Goal: Information Seeking & Learning: Learn about a topic

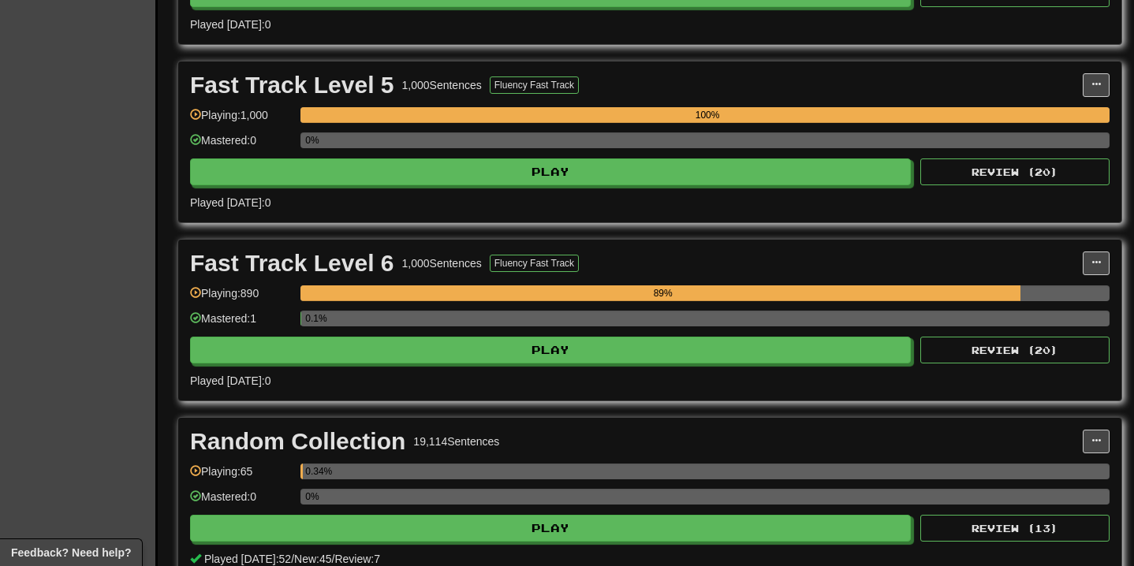
scroll to position [998, 0]
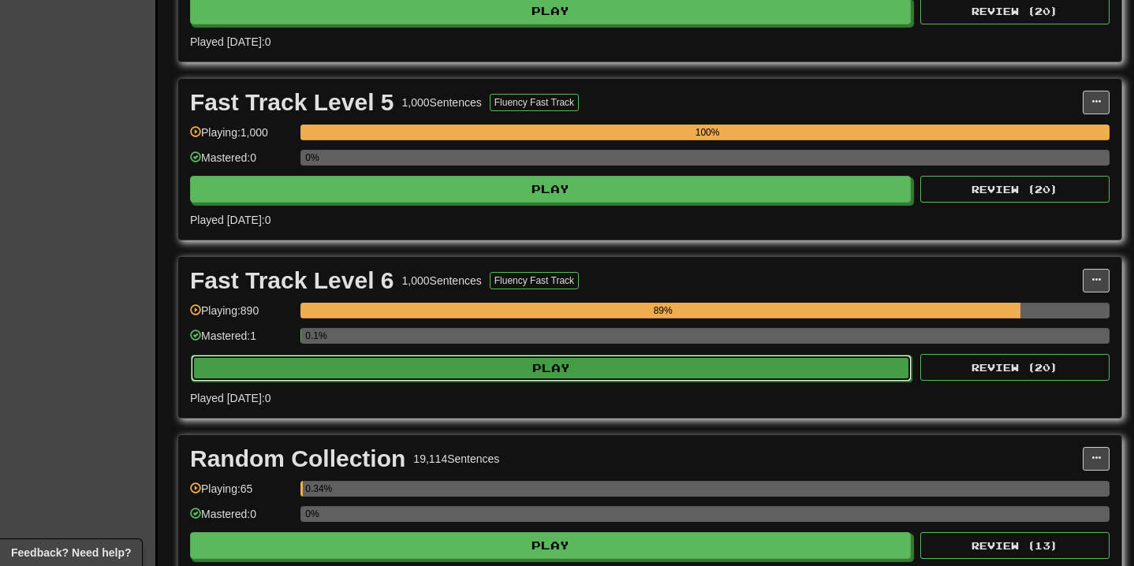
click at [594, 369] on button "Play" at bounding box center [551, 368] width 720 height 27
select select "**"
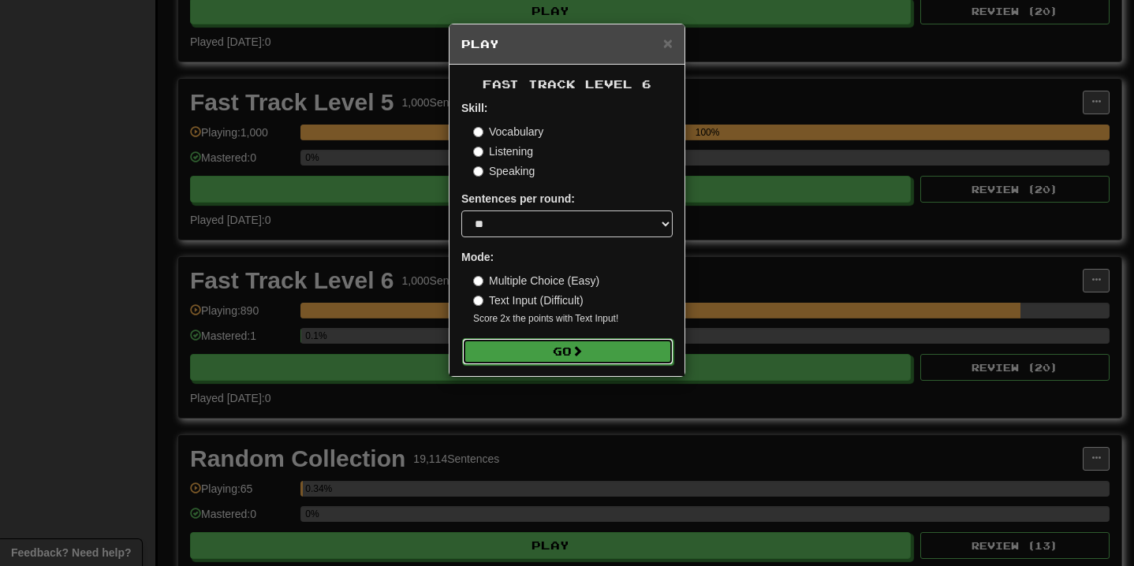
click at [588, 348] on button "Go" at bounding box center [567, 351] width 211 height 27
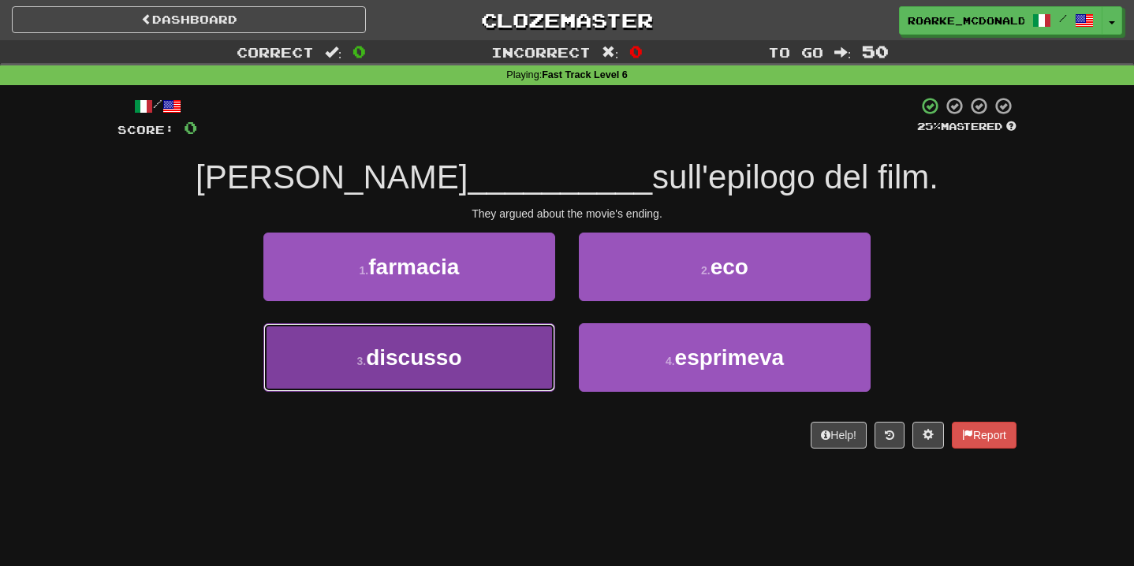
click at [490, 370] on button "3 . discusso" at bounding box center [409, 357] width 292 height 69
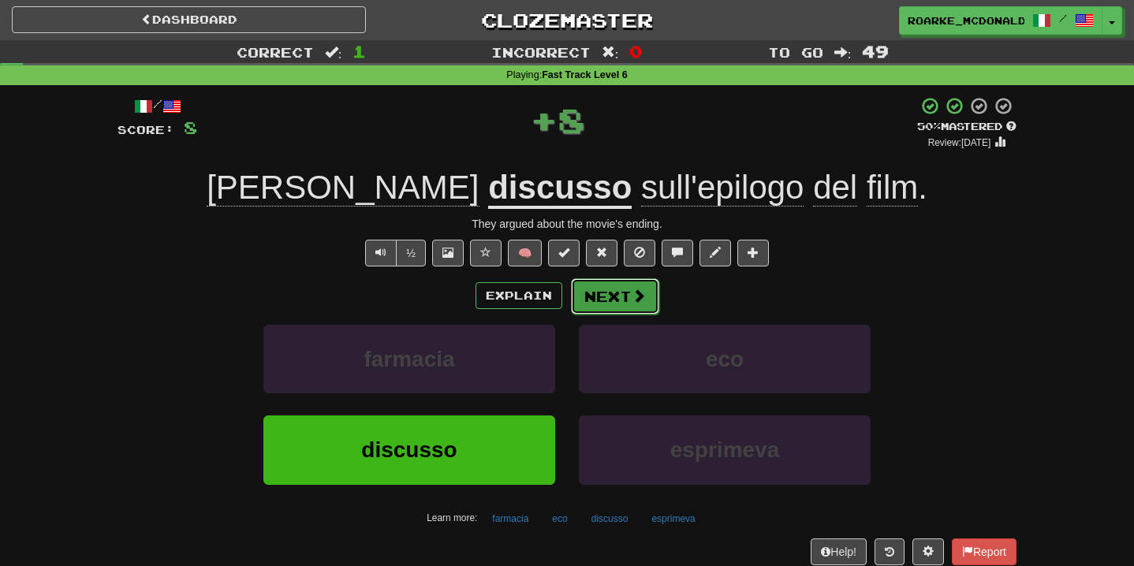
click at [624, 289] on button "Next" at bounding box center [615, 296] width 88 height 36
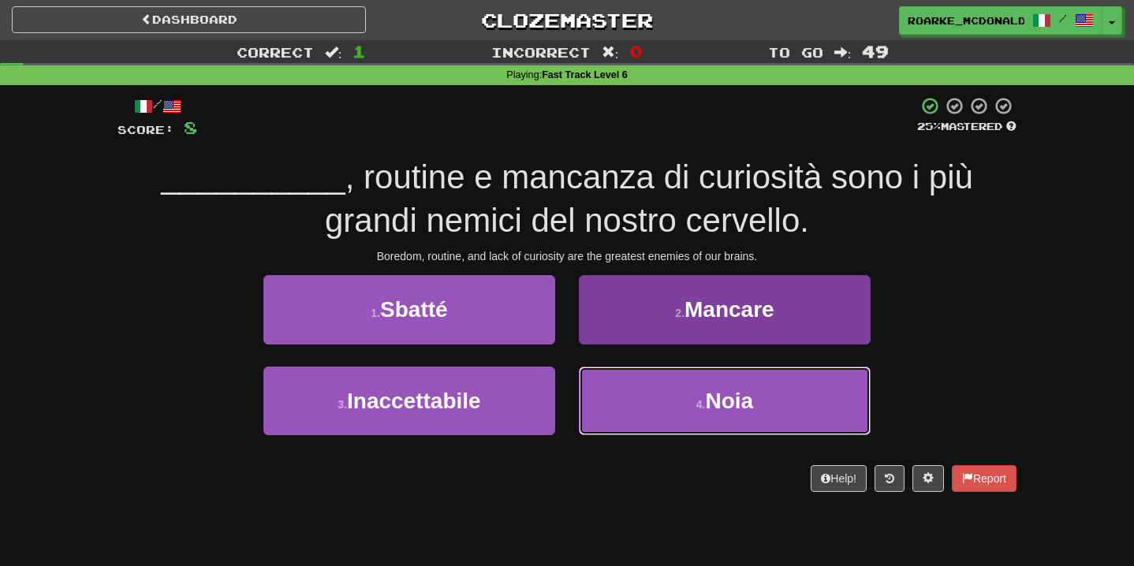
click at [608, 402] on button "4 . Noia" at bounding box center [725, 401] width 292 height 69
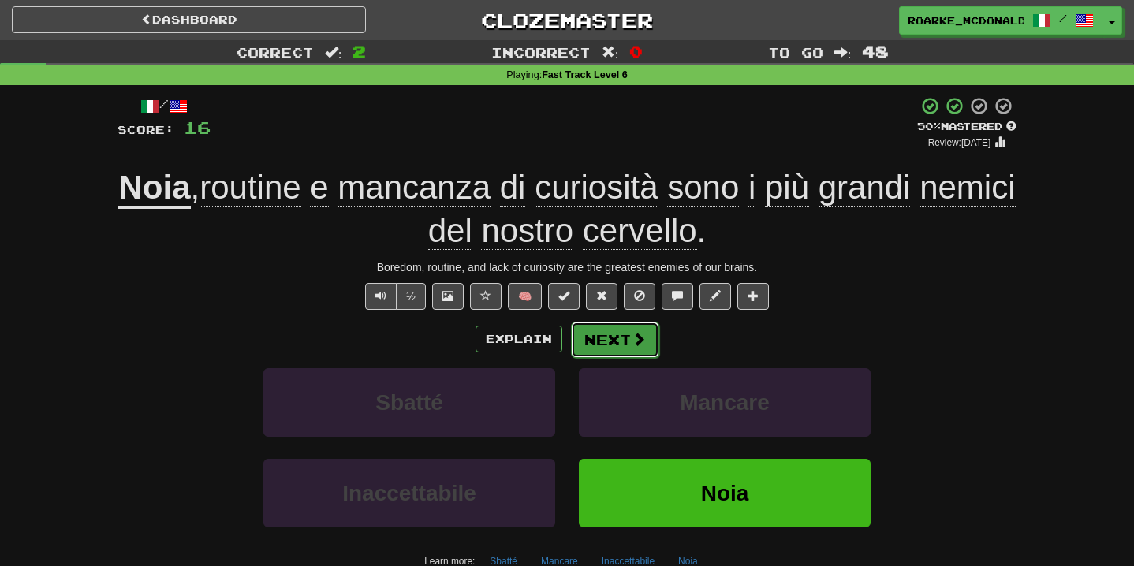
click at [626, 335] on button "Next" at bounding box center [615, 340] width 88 height 36
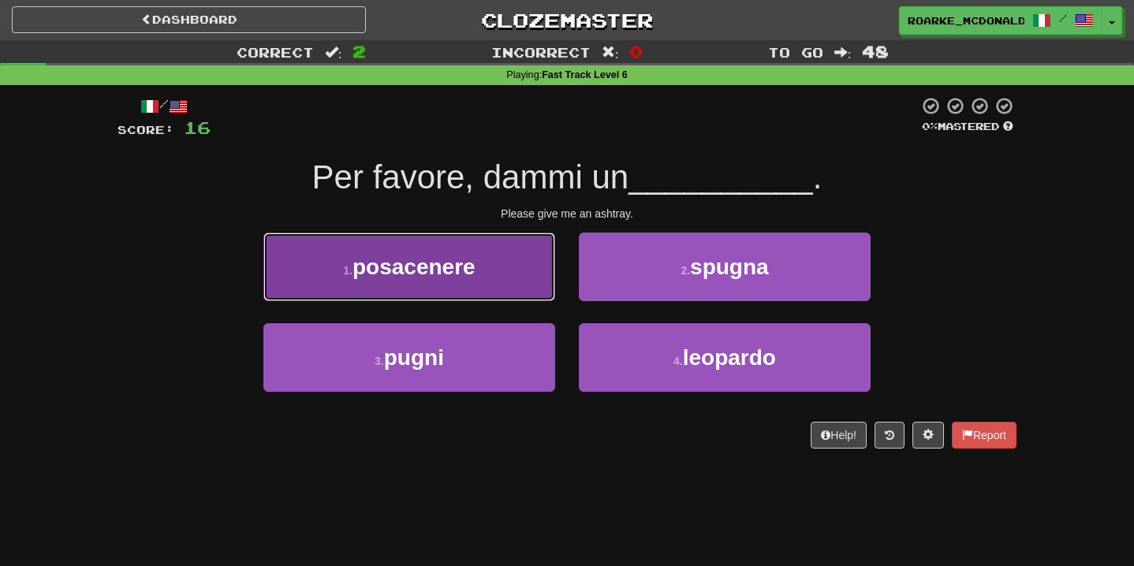
click at [533, 269] on button "1 . posacenere" at bounding box center [409, 267] width 292 height 69
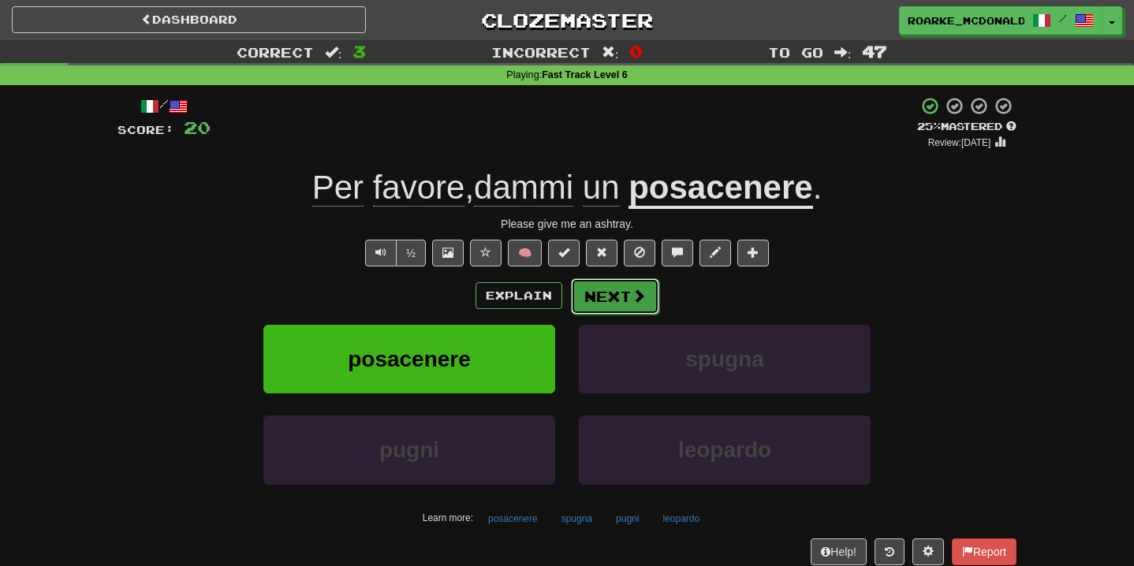
click at [637, 292] on span at bounding box center [638, 296] width 14 height 14
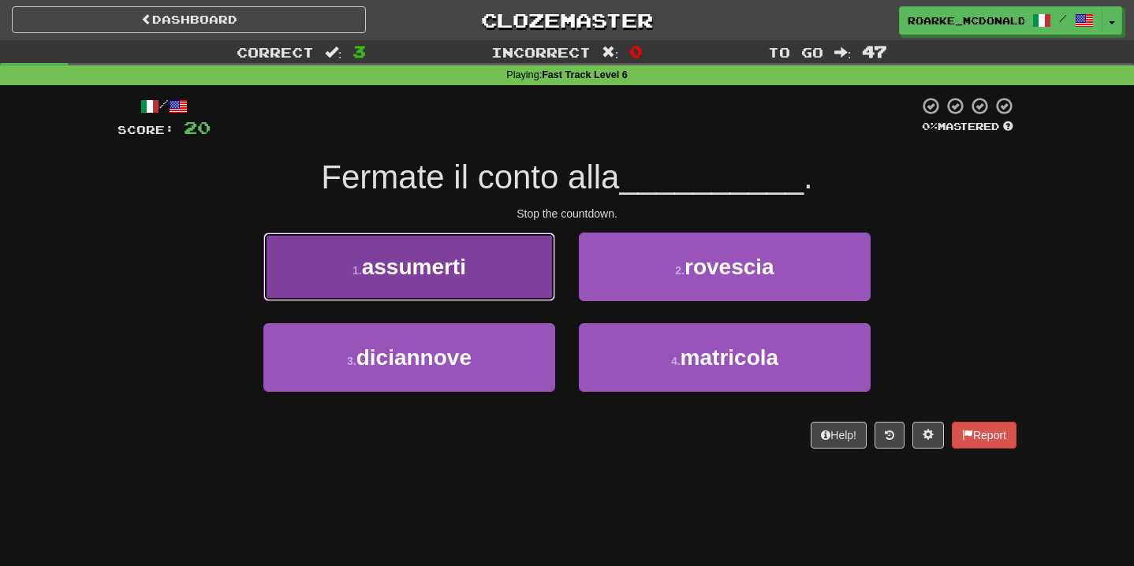
click at [513, 266] on button "1 . assumerti" at bounding box center [409, 267] width 292 height 69
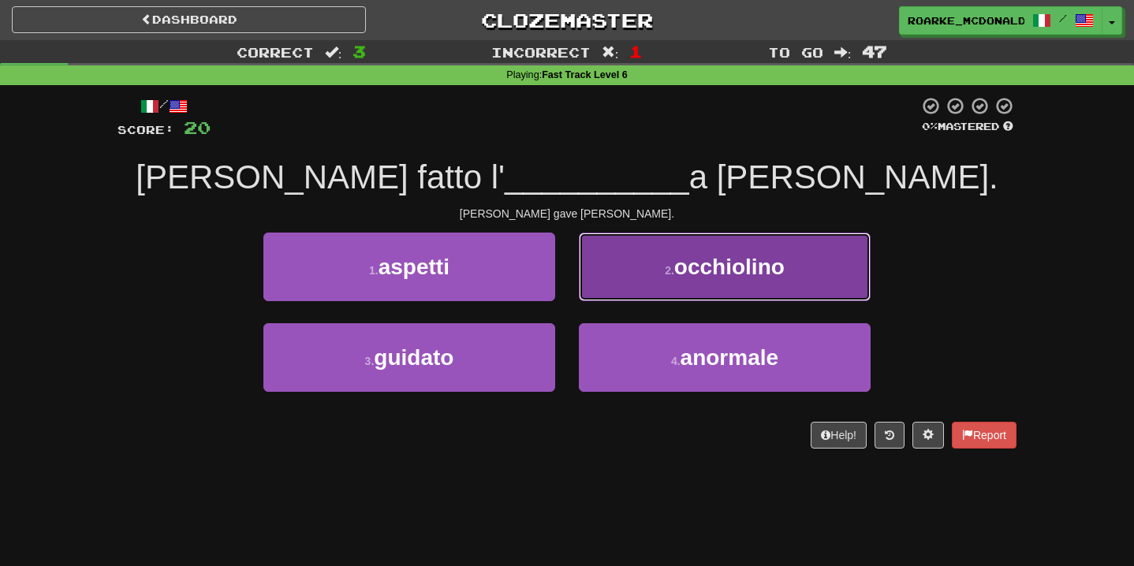
click at [681, 260] on span "occhiolino" at bounding box center [729, 267] width 110 height 24
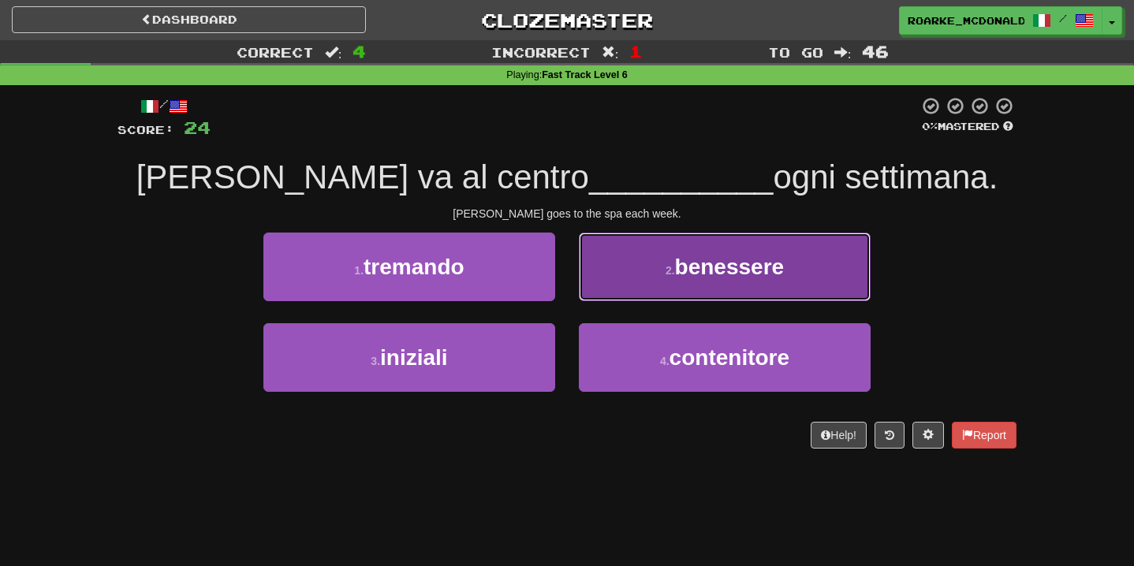
click at [636, 273] on button "2 . benessere" at bounding box center [725, 267] width 292 height 69
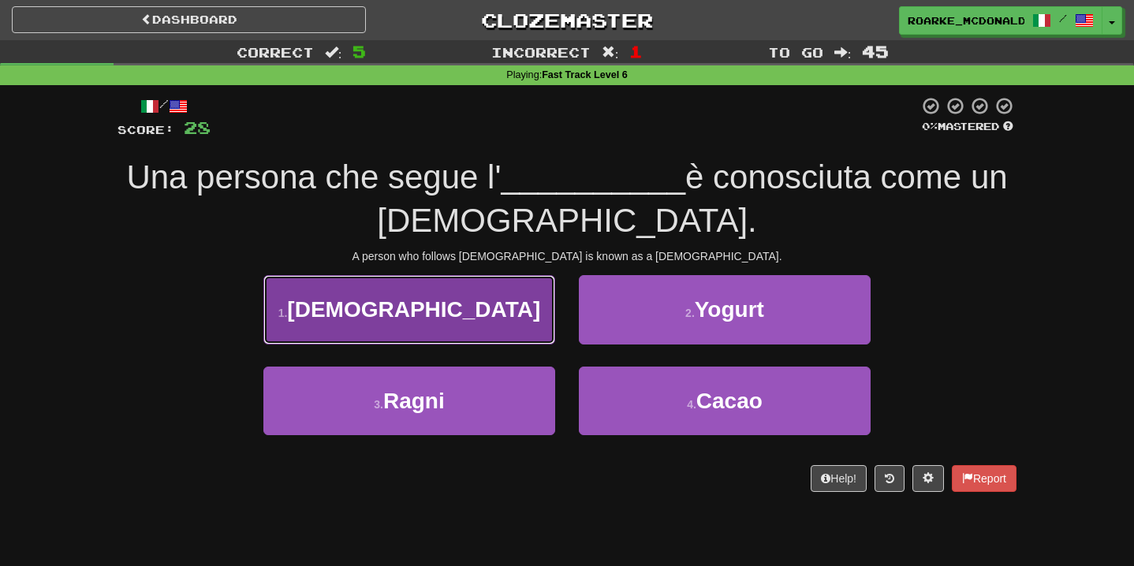
click at [497, 318] on button "1 . Islam" at bounding box center [409, 309] width 292 height 69
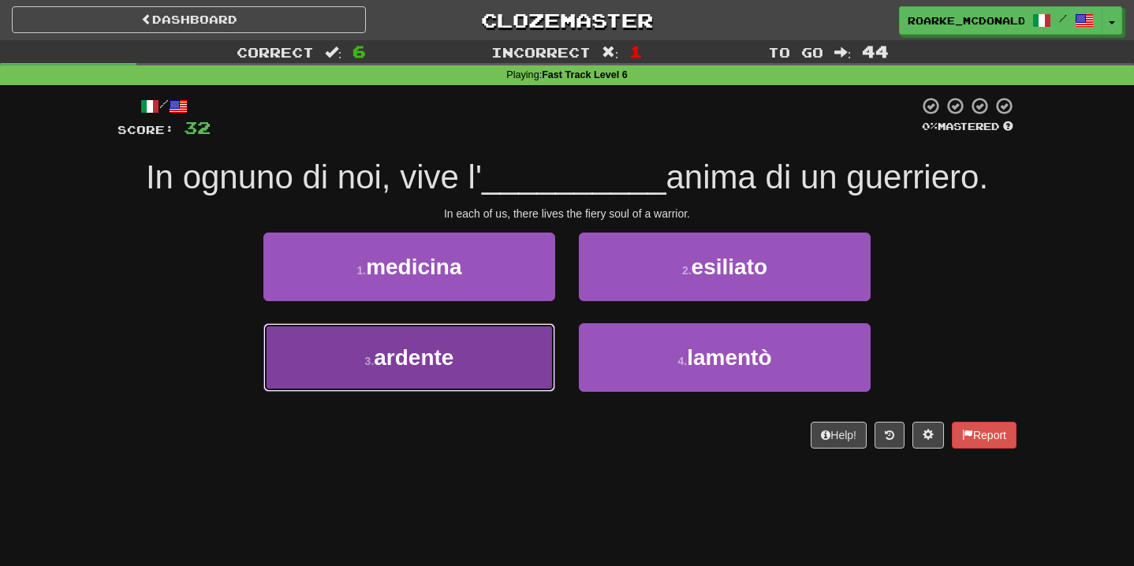
click at [496, 341] on button "3 . ardente" at bounding box center [409, 357] width 292 height 69
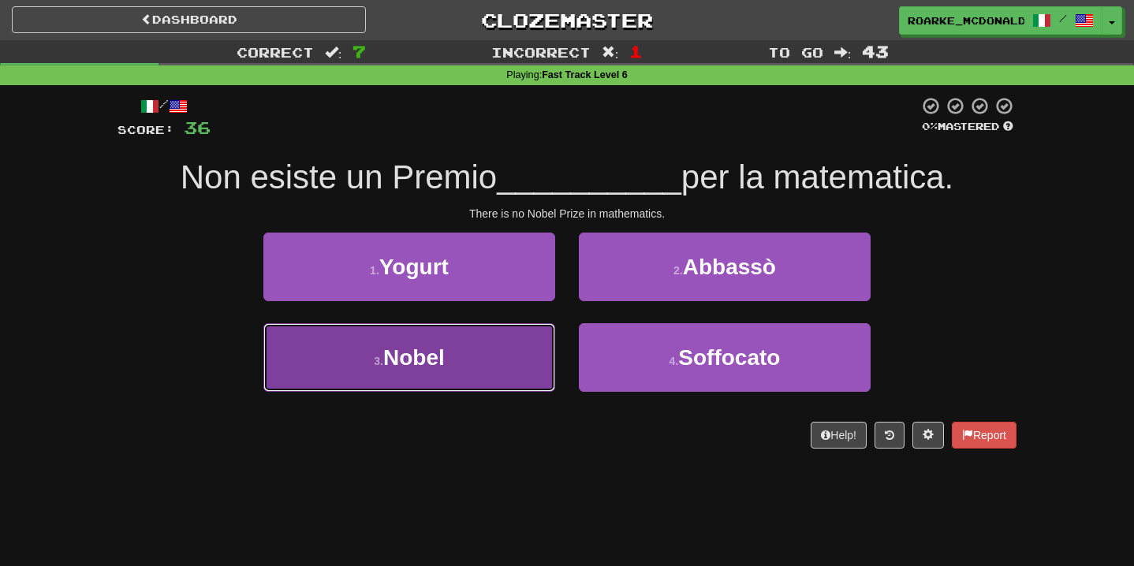
click at [490, 340] on button "3 . Nobel" at bounding box center [409, 357] width 292 height 69
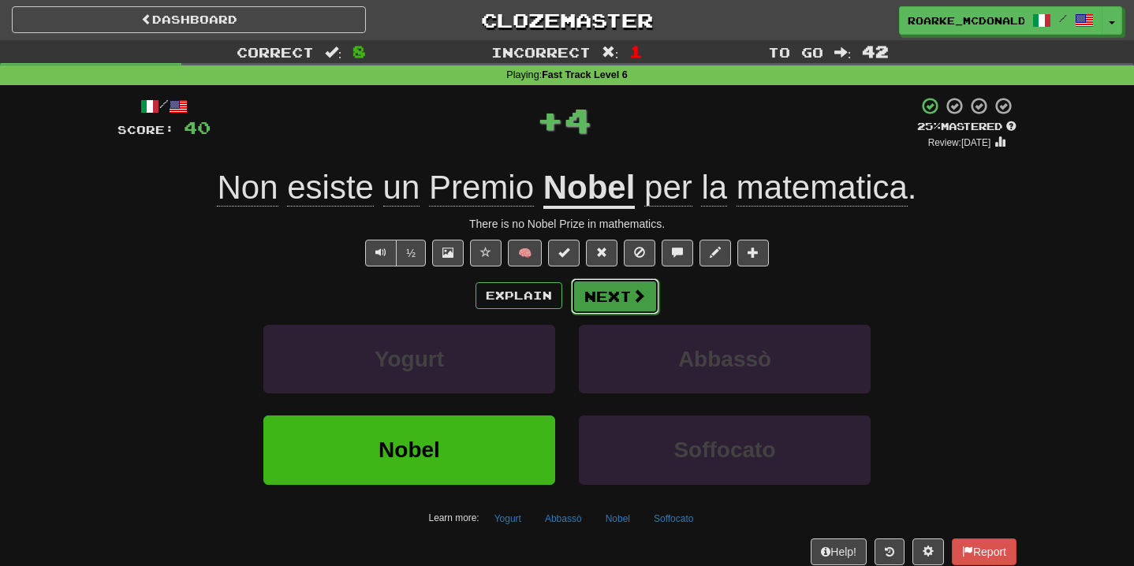
click at [608, 292] on button "Next" at bounding box center [615, 296] width 88 height 36
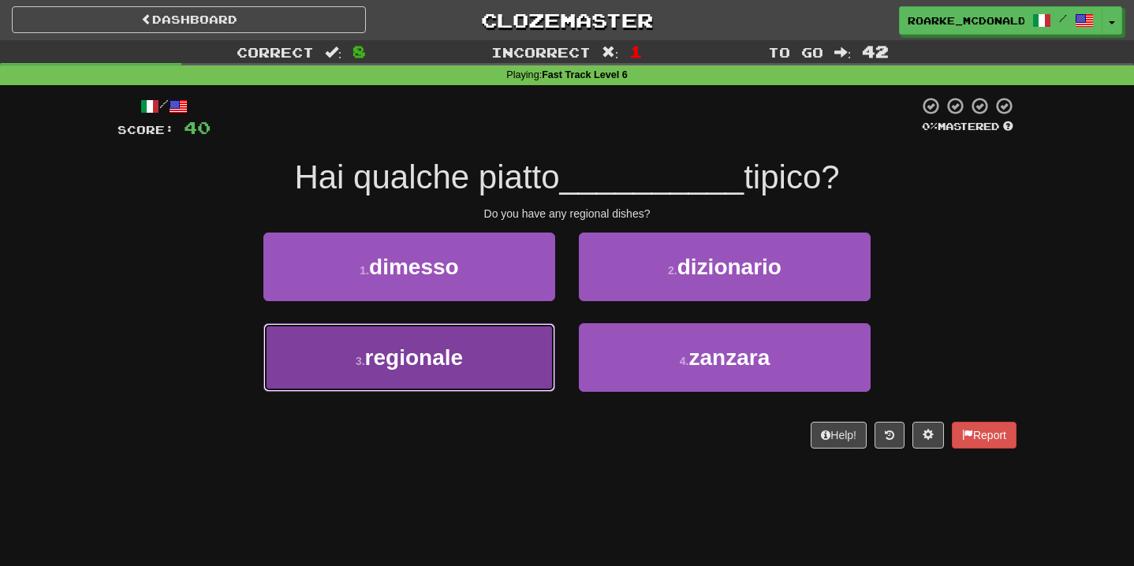
click at [501, 353] on button "3 . regionale" at bounding box center [409, 357] width 292 height 69
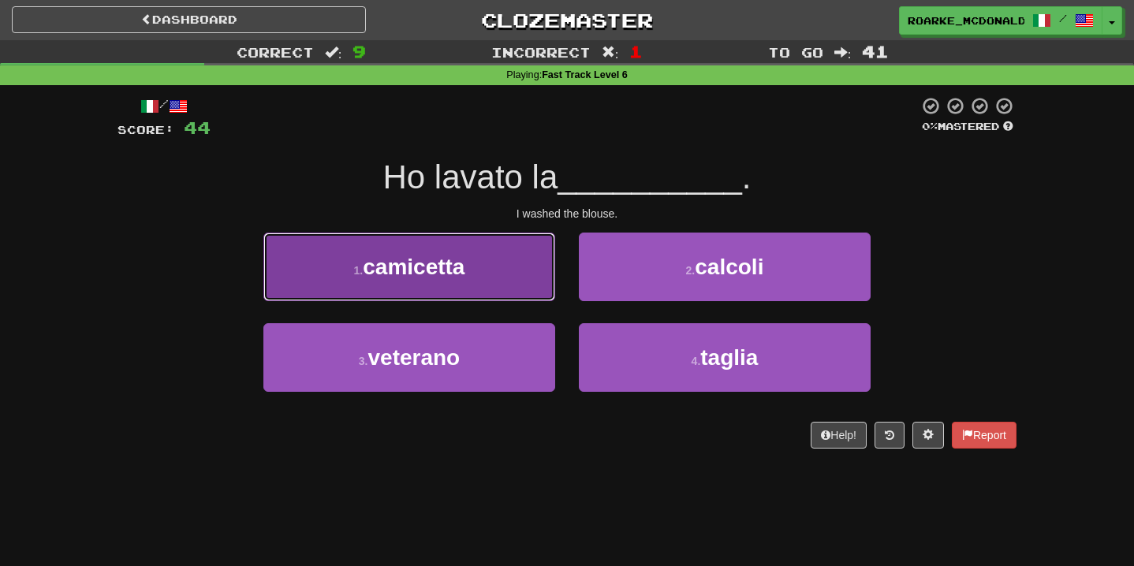
click at [485, 268] on button "1 . camicetta" at bounding box center [409, 267] width 292 height 69
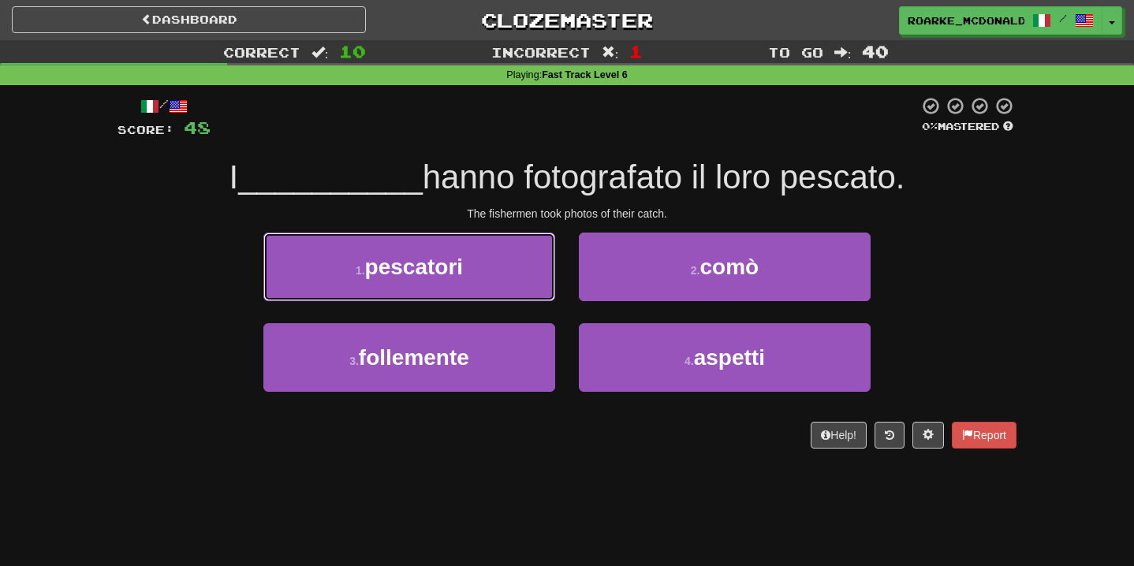
click at [532, 275] on button "1 . pescatori" at bounding box center [409, 267] width 292 height 69
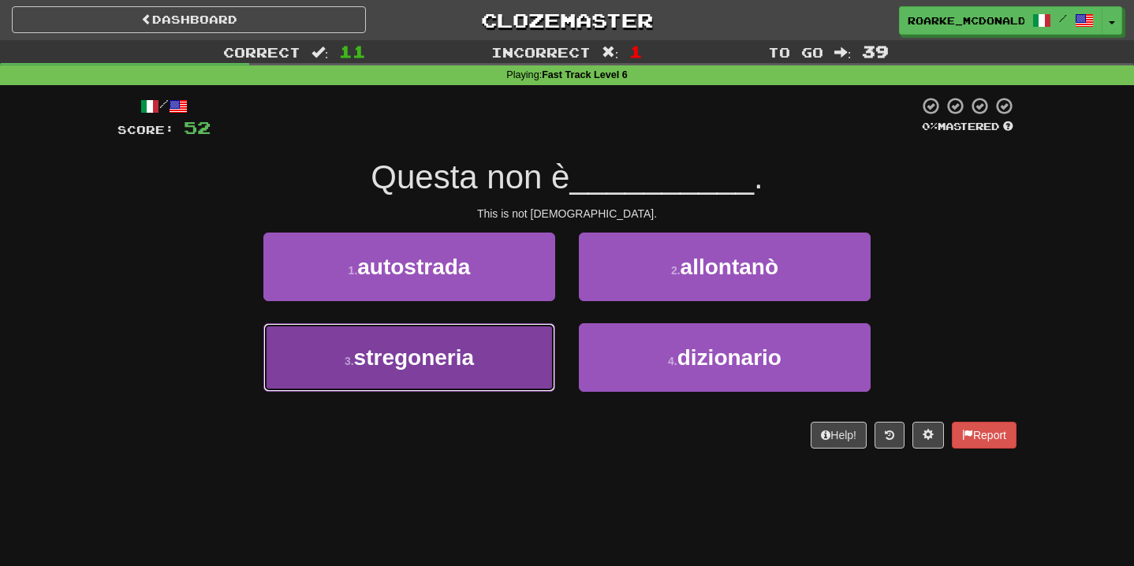
click at [478, 376] on button "3 . stregoneria" at bounding box center [409, 357] width 292 height 69
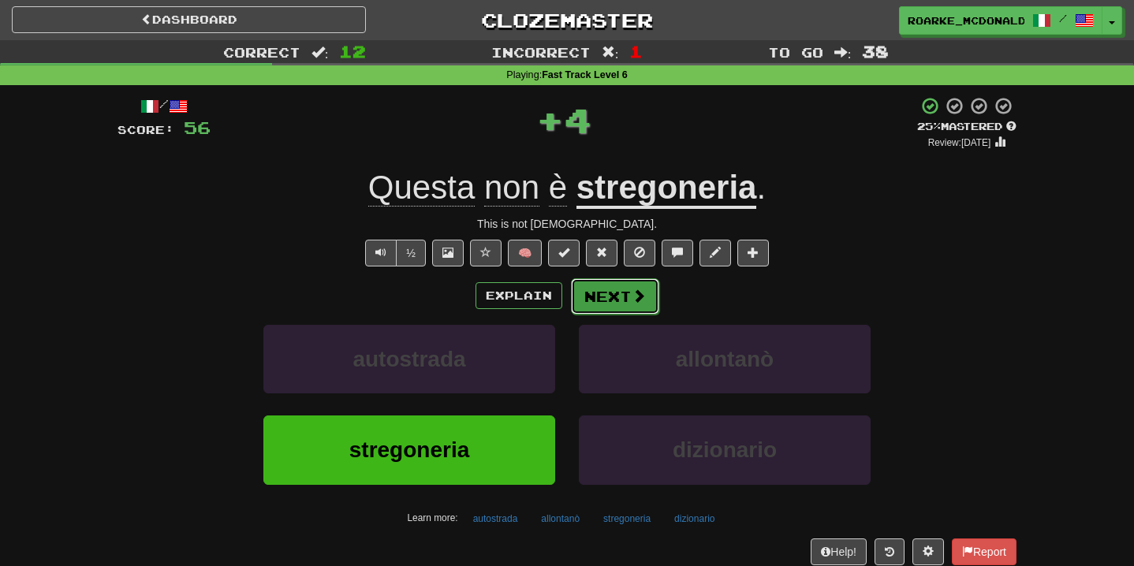
click at [600, 313] on button "Next" at bounding box center [615, 296] width 88 height 36
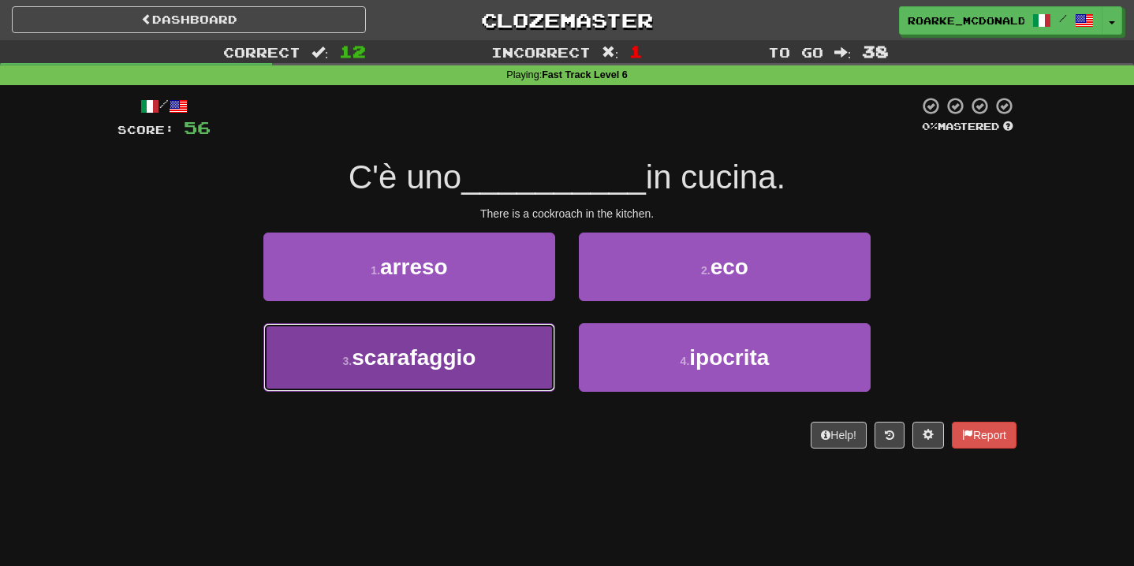
click at [529, 360] on button "3 . scarafaggio" at bounding box center [409, 357] width 292 height 69
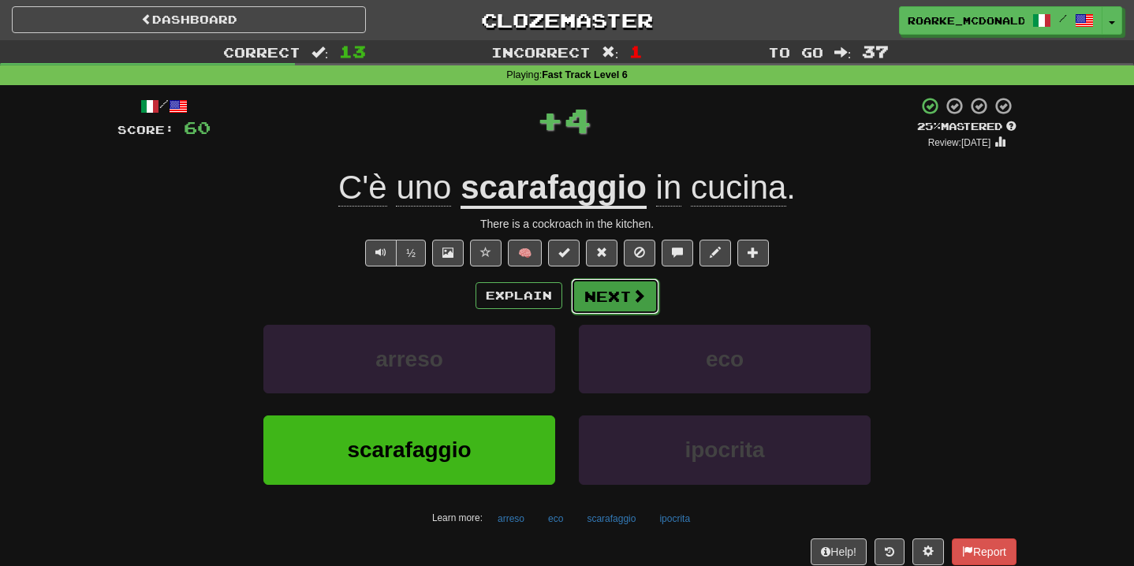
click at [616, 296] on button "Next" at bounding box center [615, 296] width 88 height 36
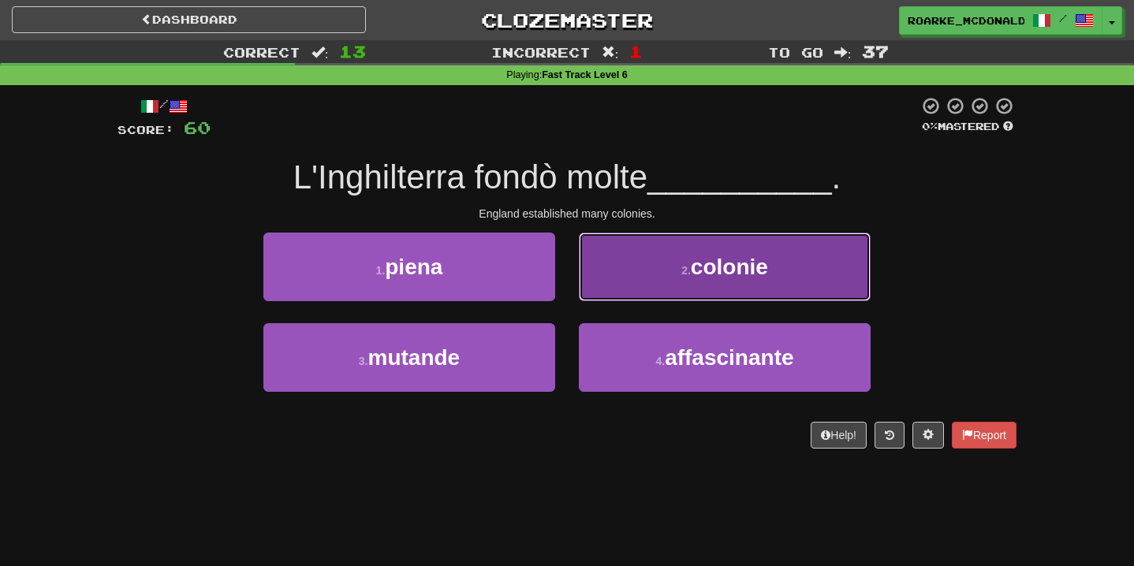
click at [649, 292] on button "2 . colonie" at bounding box center [725, 267] width 292 height 69
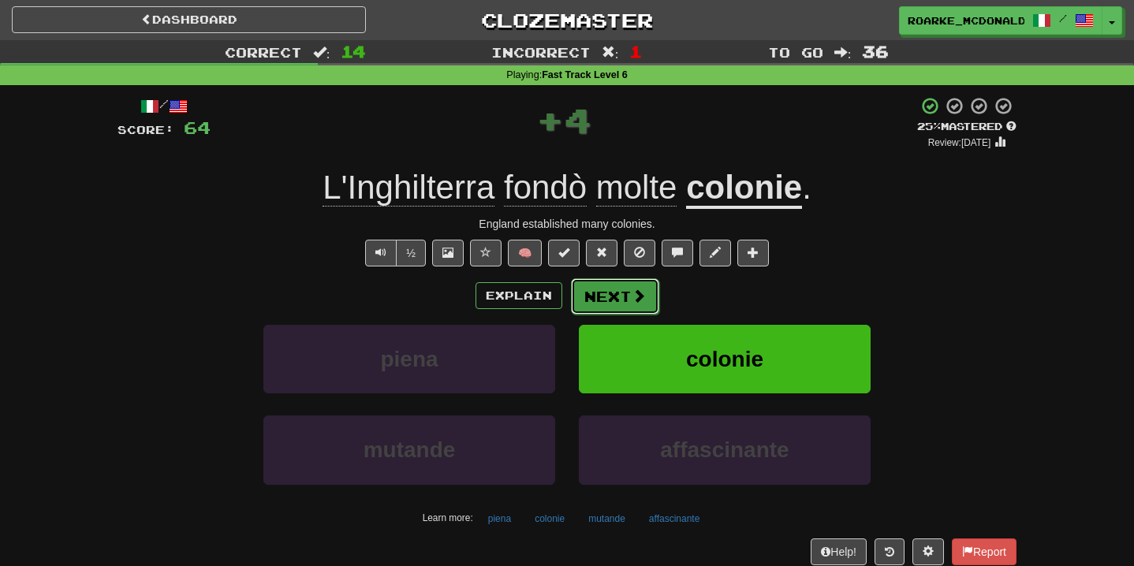
click at [636, 298] on span at bounding box center [638, 296] width 14 height 14
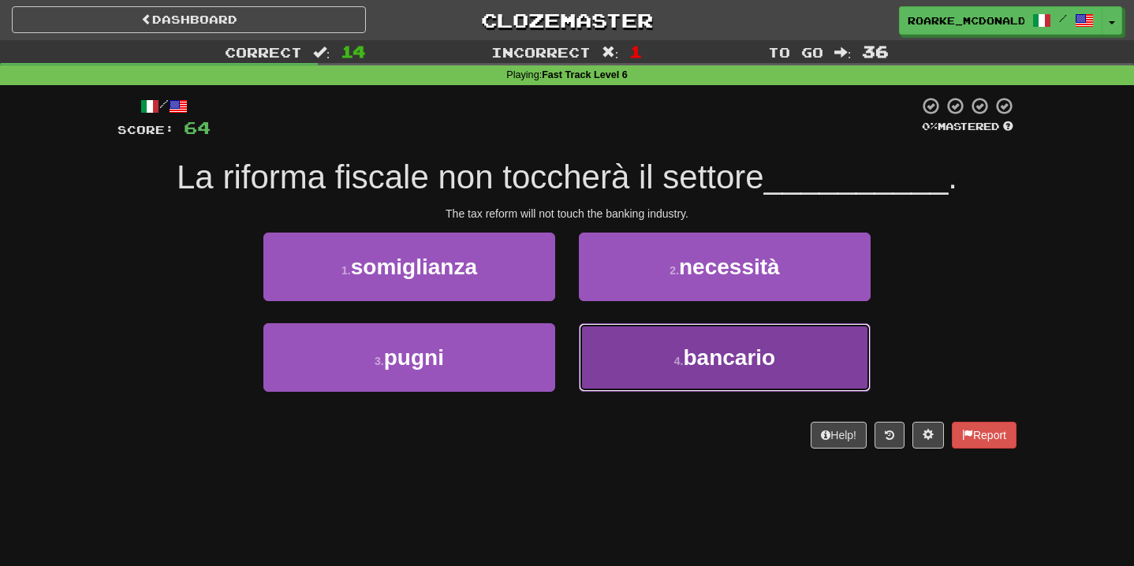
click at [657, 367] on button "4 . bancario" at bounding box center [725, 357] width 292 height 69
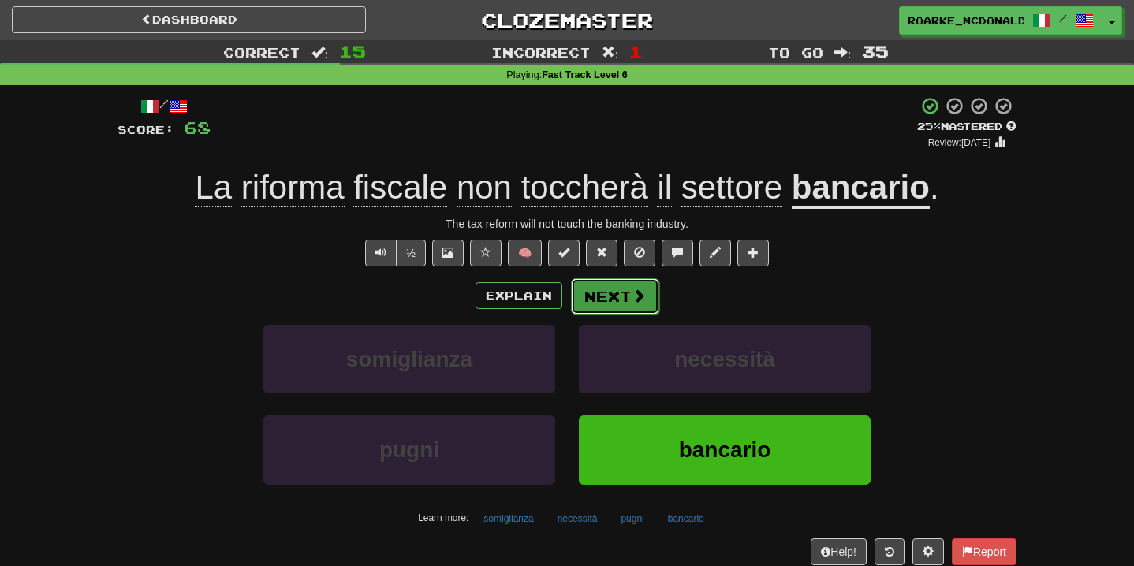
click at [642, 301] on span at bounding box center [638, 296] width 14 height 14
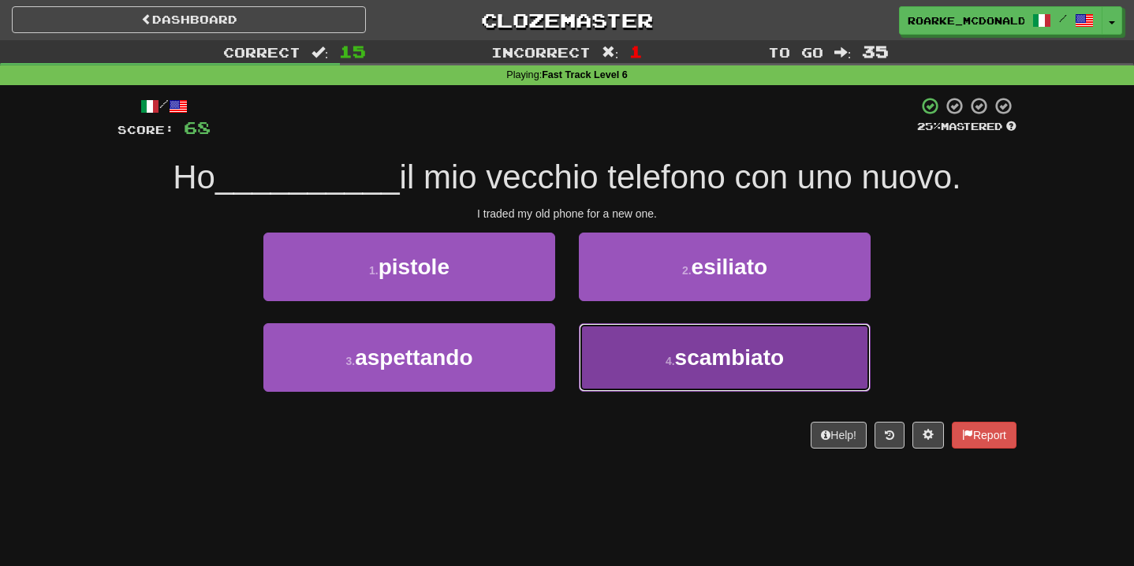
click at [590, 378] on button "4 . scambiato" at bounding box center [725, 357] width 292 height 69
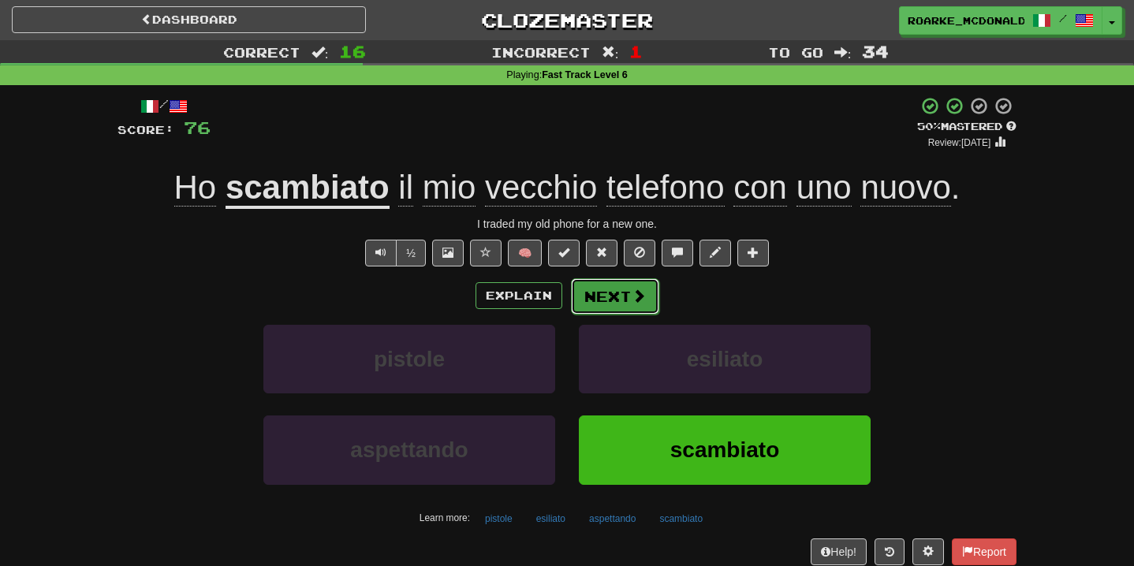
click at [609, 307] on button "Next" at bounding box center [615, 296] width 88 height 36
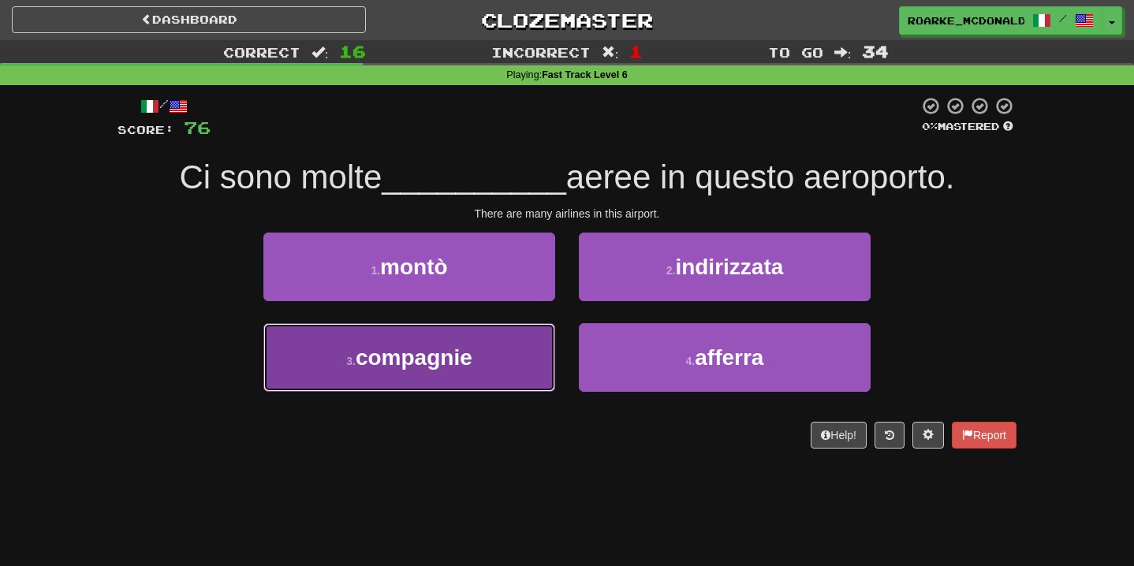
click at [481, 352] on button "3 . compagnie" at bounding box center [409, 357] width 292 height 69
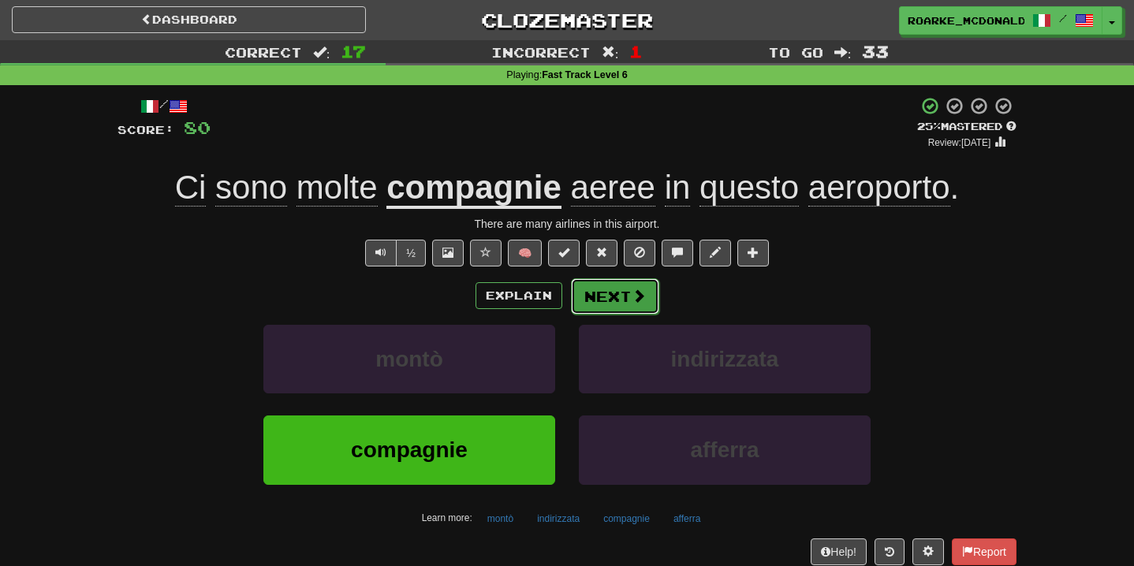
click at [595, 292] on button "Next" at bounding box center [615, 296] width 88 height 36
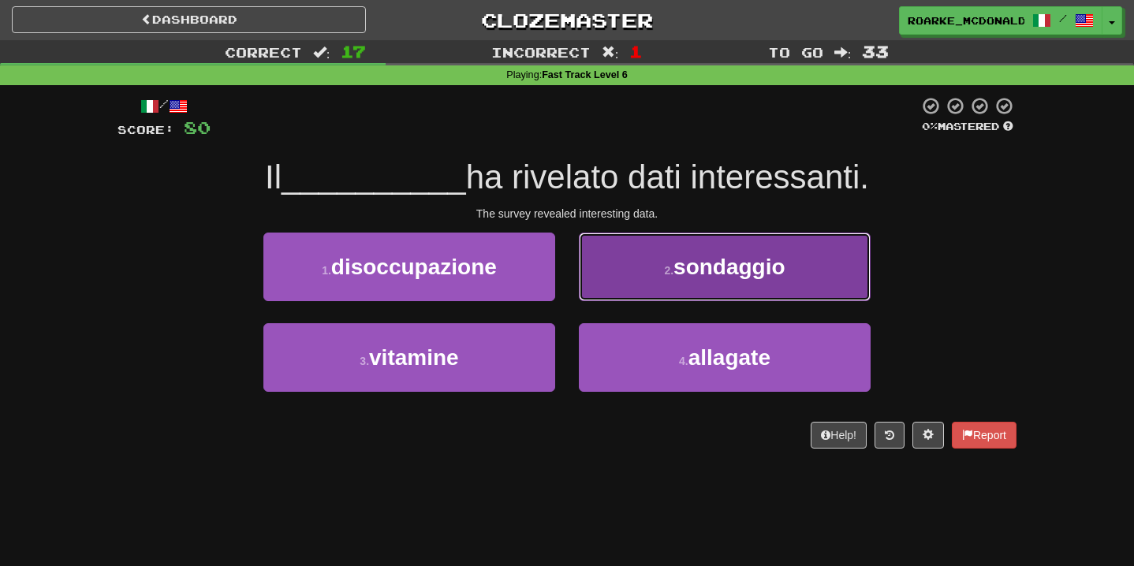
click at [637, 259] on button "2 . sondaggio" at bounding box center [725, 267] width 292 height 69
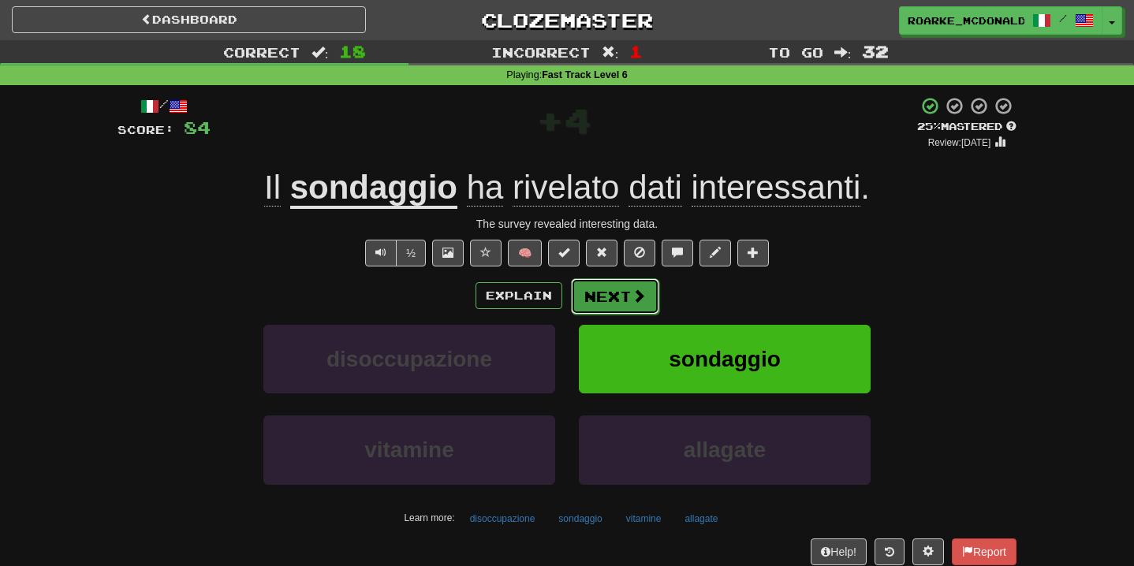
click at [624, 292] on button "Next" at bounding box center [615, 296] width 88 height 36
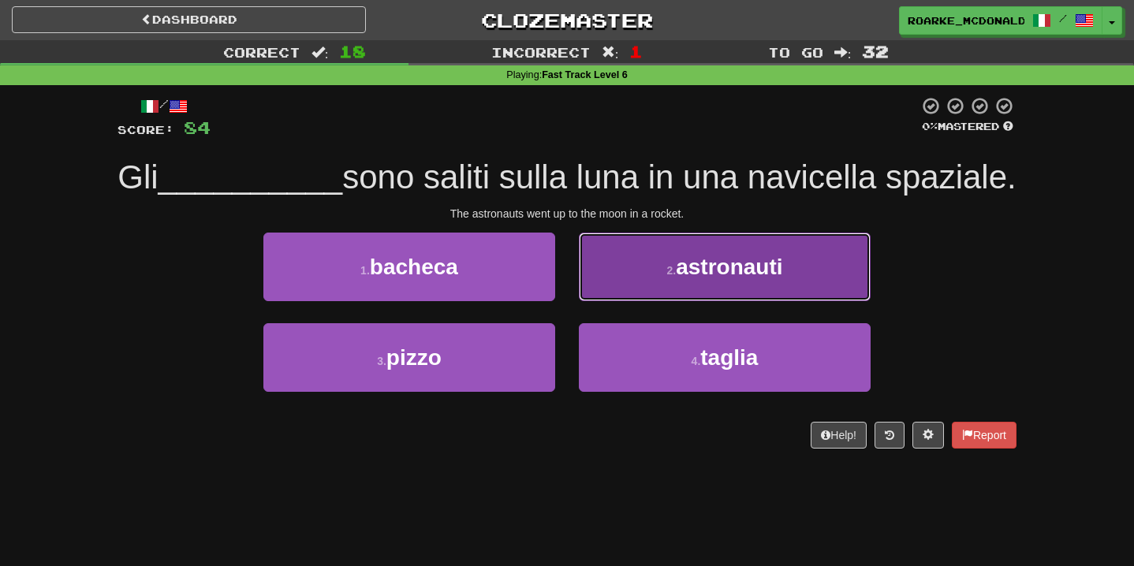
click at [675, 277] on button "2 . astronauti" at bounding box center [725, 267] width 292 height 69
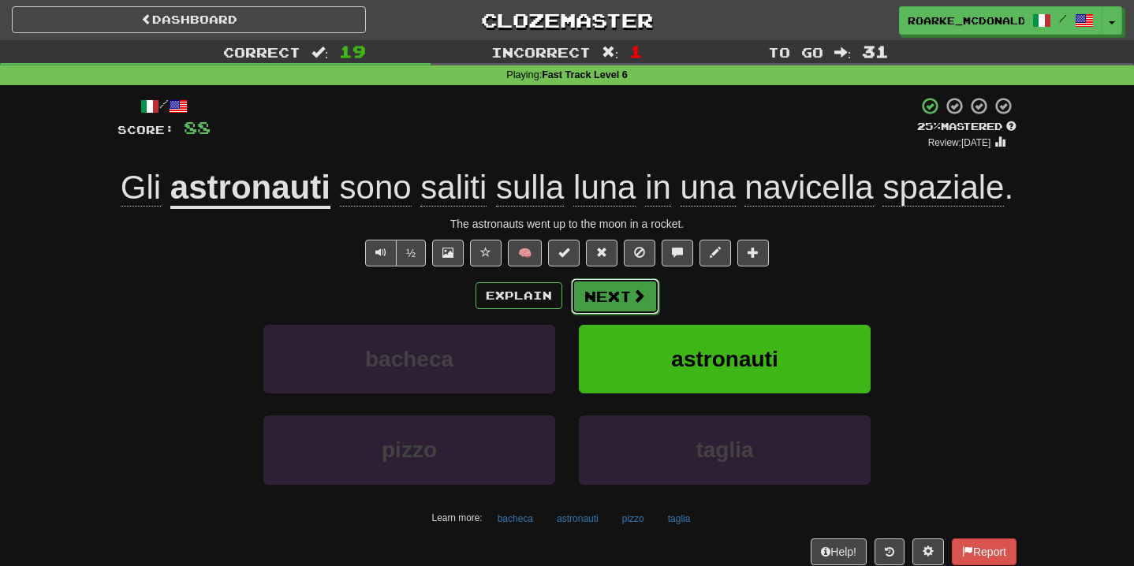
click at [647, 299] on button "Next" at bounding box center [615, 296] width 88 height 36
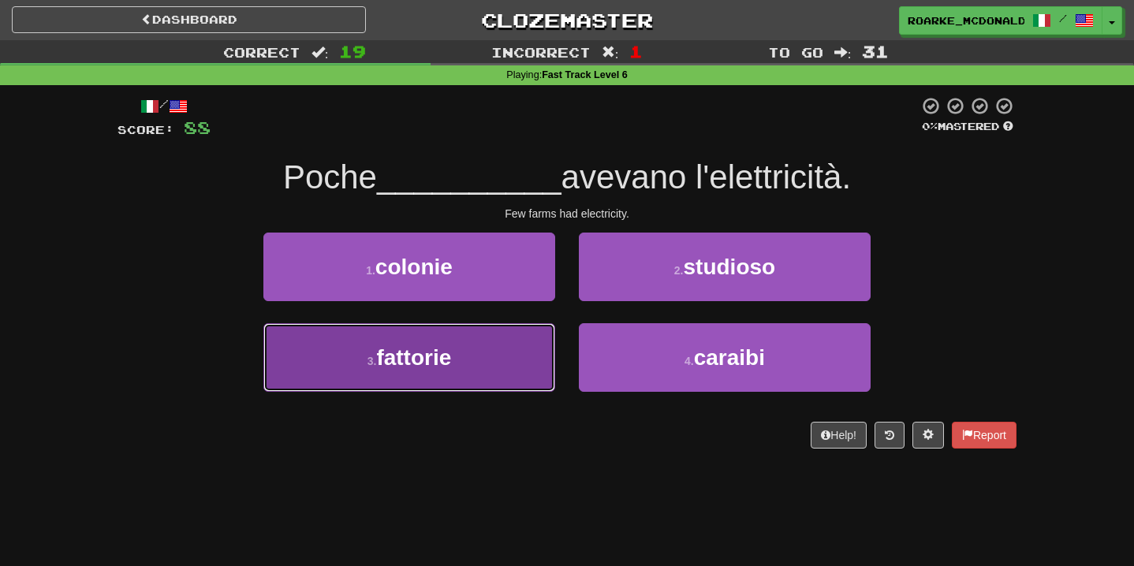
click at [478, 361] on button "3 . fattorie" at bounding box center [409, 357] width 292 height 69
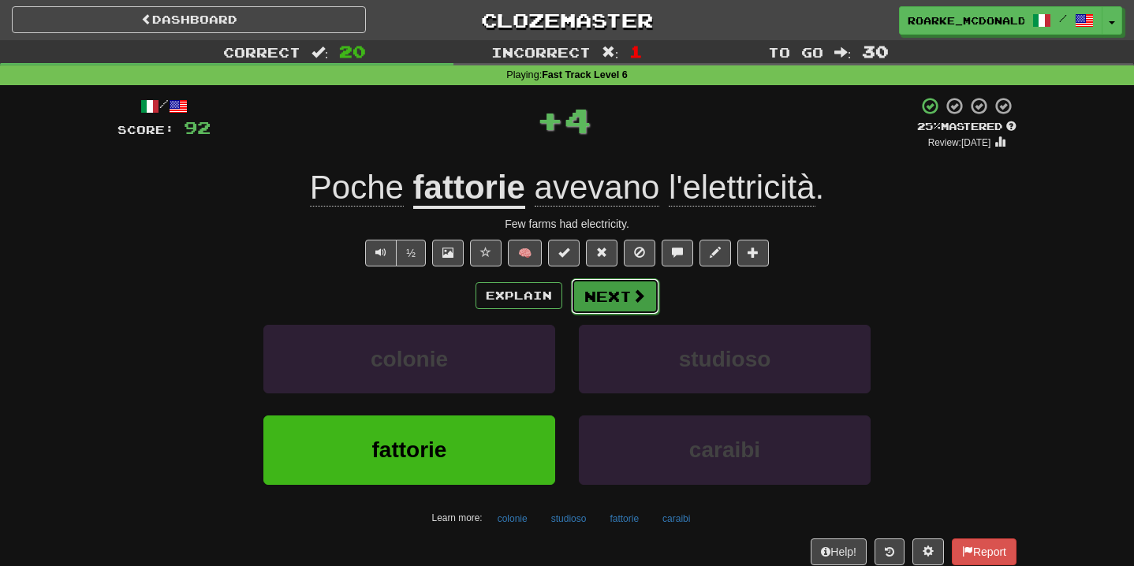
click at [613, 295] on button "Next" at bounding box center [615, 296] width 88 height 36
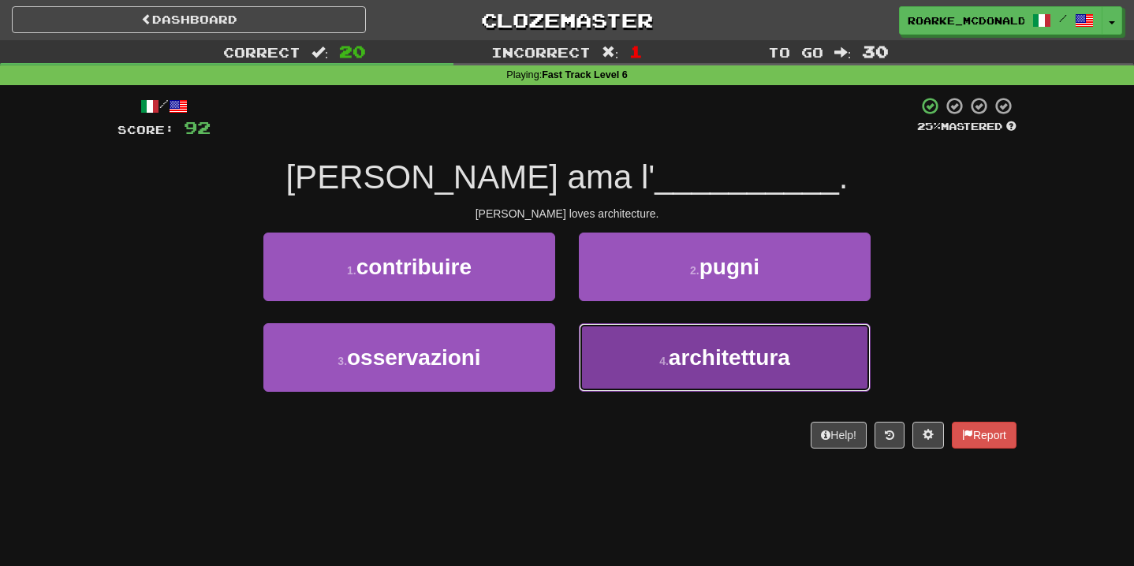
click at [646, 345] on button "4 . architettura" at bounding box center [725, 357] width 292 height 69
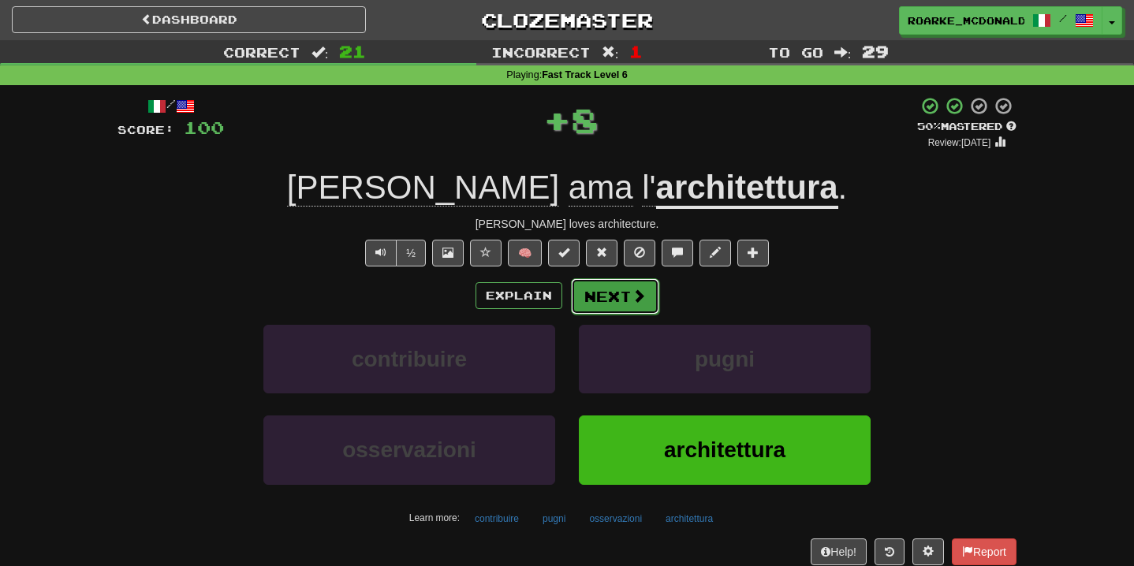
click at [638, 290] on span at bounding box center [638, 296] width 14 height 14
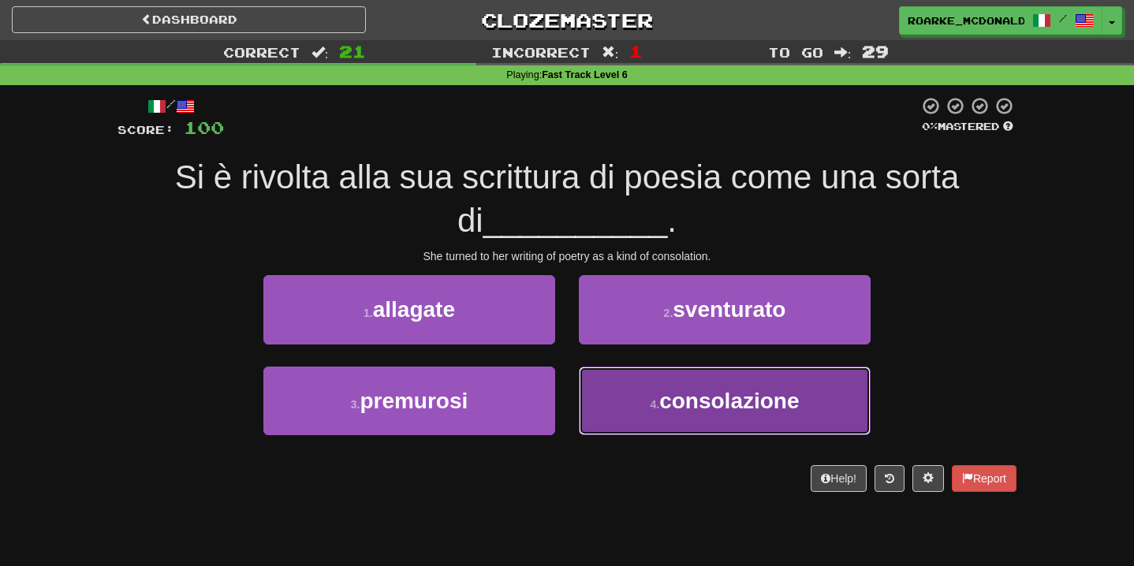
click at [624, 376] on button "4 . consolazione" at bounding box center [725, 401] width 292 height 69
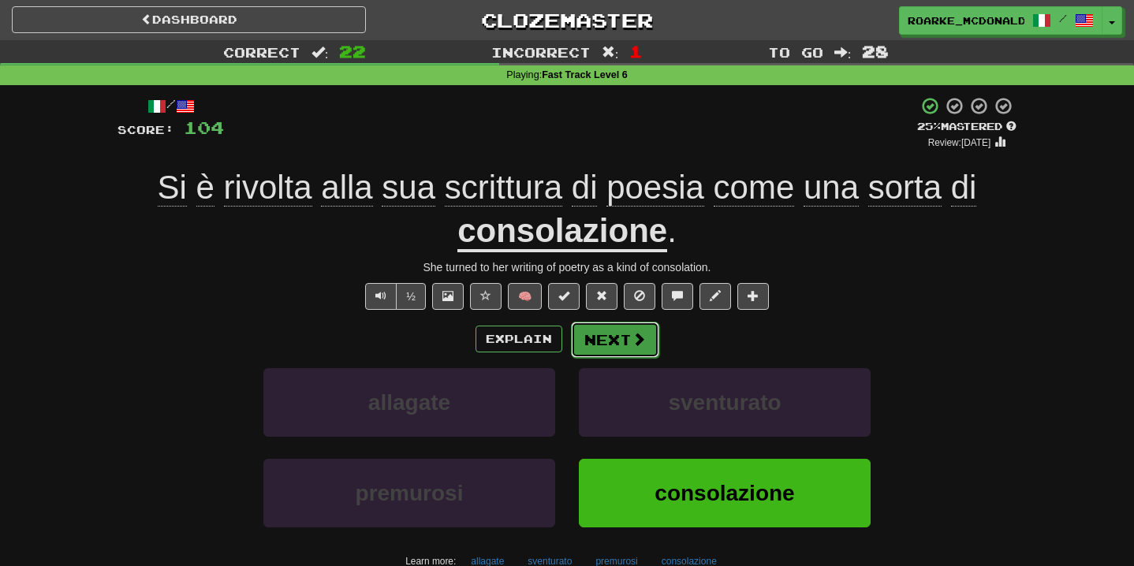
click at [629, 352] on button "Next" at bounding box center [615, 340] width 88 height 36
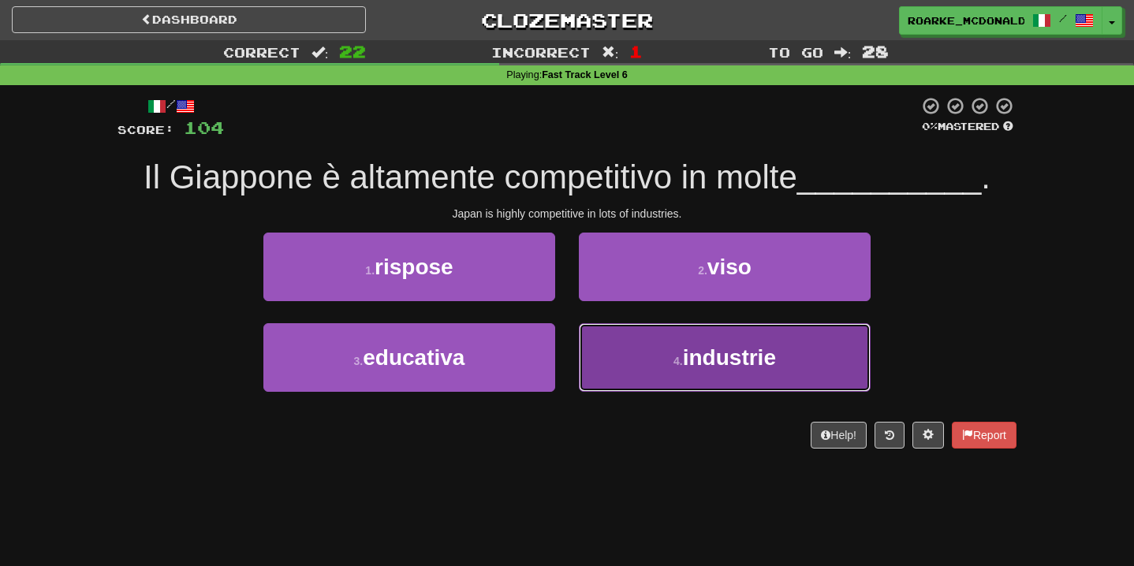
click at [653, 348] on button "4 . industrie" at bounding box center [725, 357] width 292 height 69
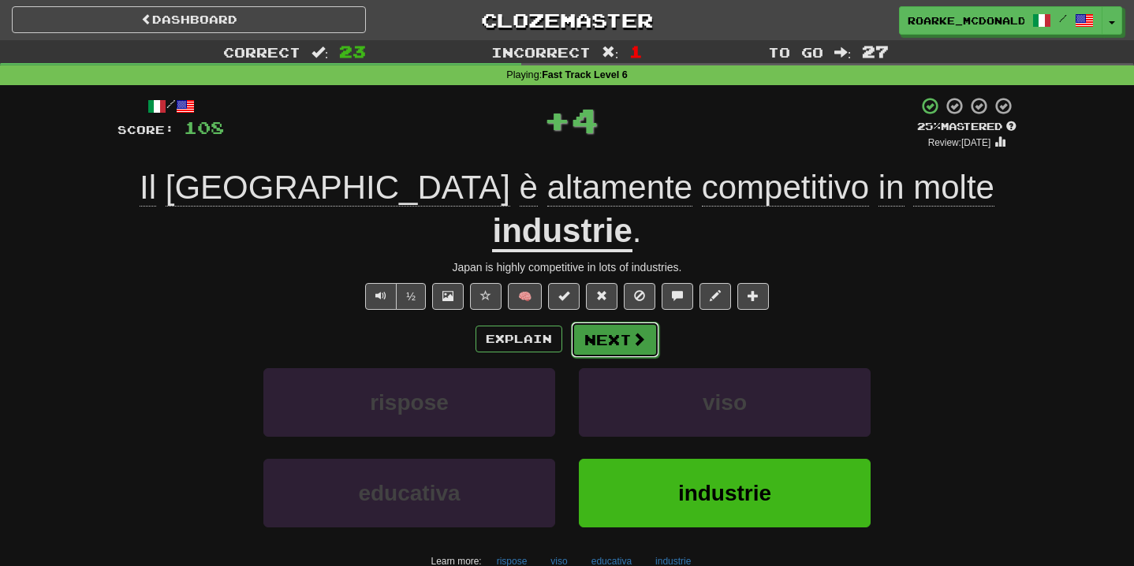
click at [622, 322] on button "Next" at bounding box center [615, 340] width 88 height 36
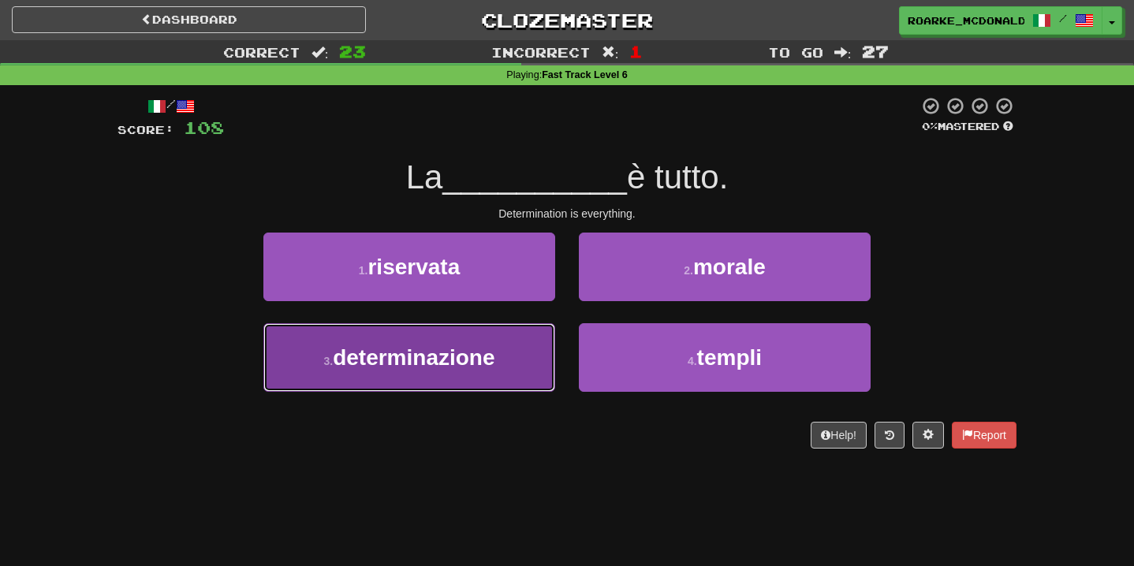
click at [517, 336] on button "3 . determinazione" at bounding box center [409, 357] width 292 height 69
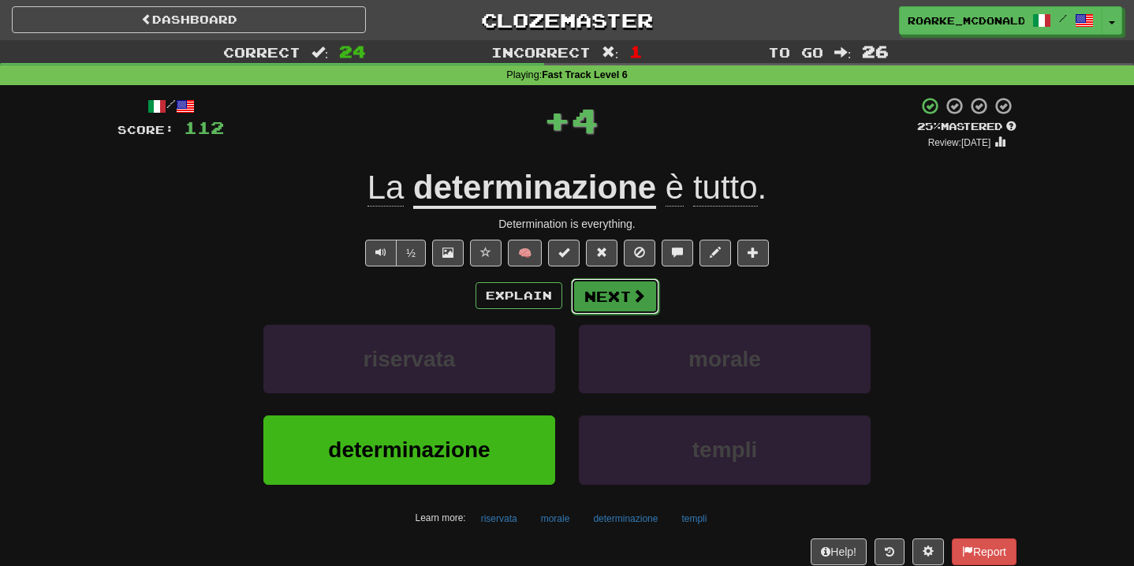
click at [634, 300] on span at bounding box center [638, 296] width 14 height 14
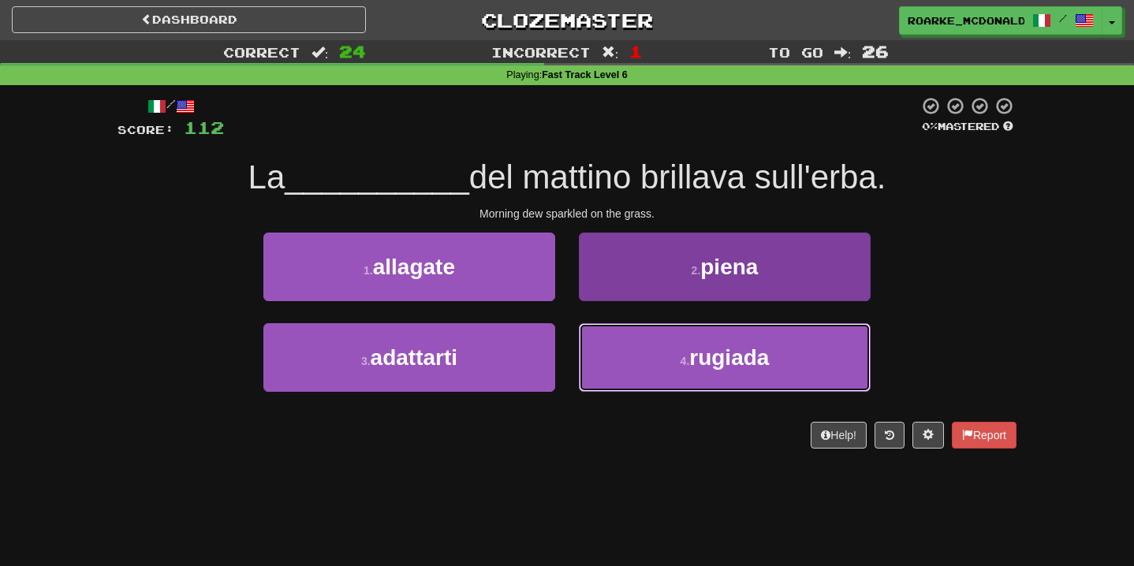
click at [616, 347] on button "4 . rugiada" at bounding box center [725, 357] width 292 height 69
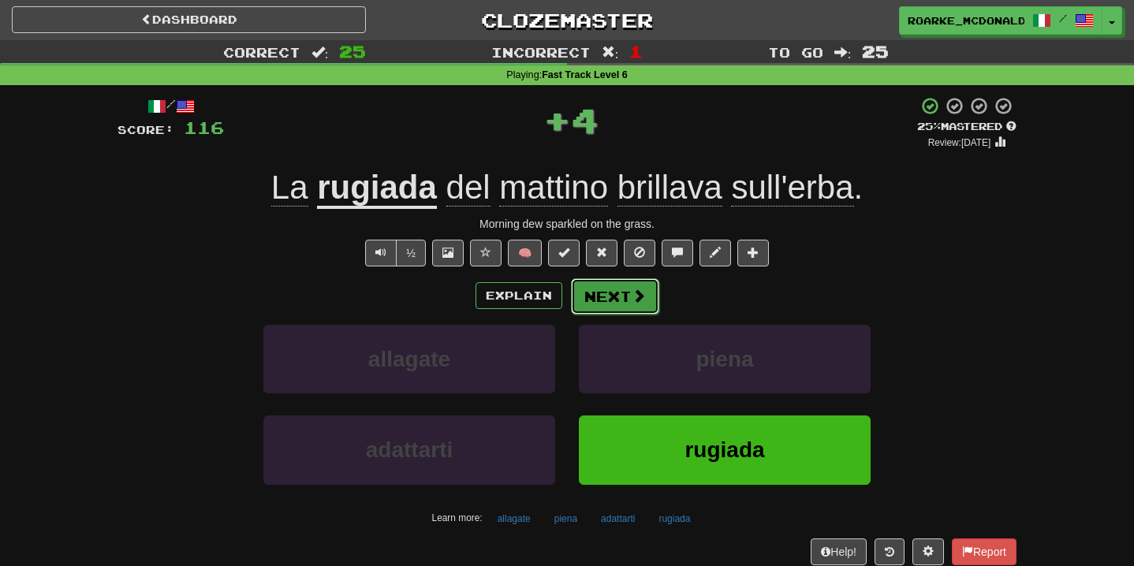
click at [620, 303] on button "Next" at bounding box center [615, 296] width 88 height 36
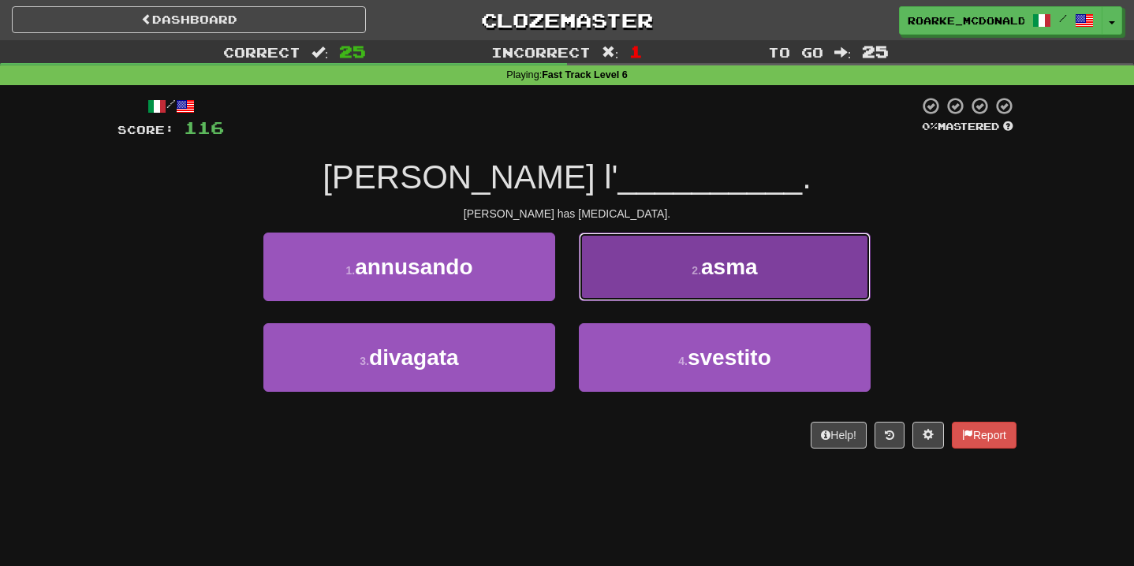
click at [634, 273] on button "2 . asma" at bounding box center [725, 267] width 292 height 69
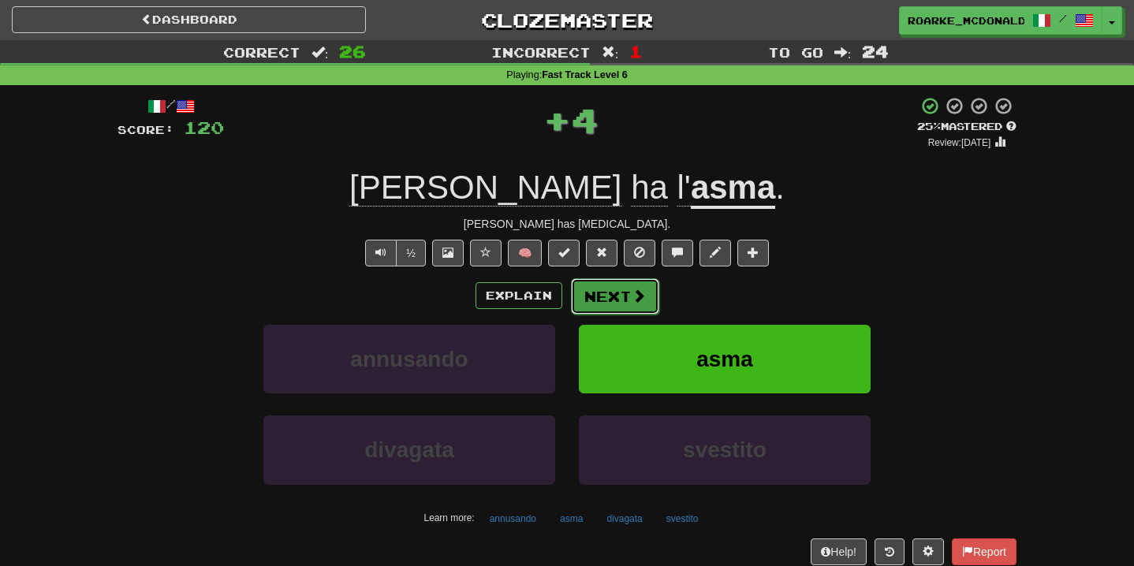
click at [626, 296] on button "Next" at bounding box center [615, 296] width 88 height 36
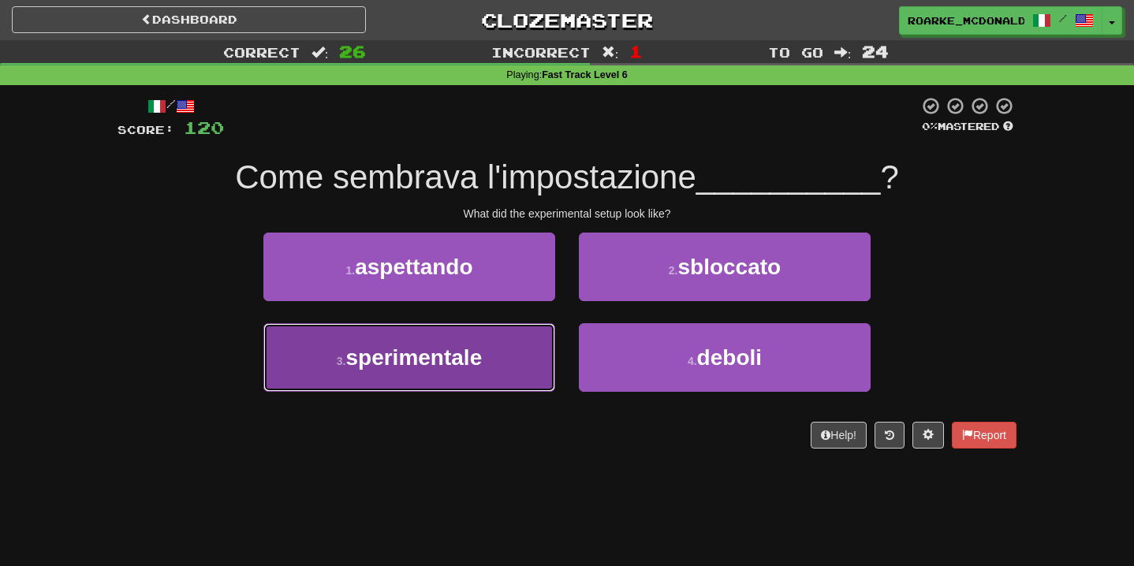
click at [504, 353] on button "3 . sperimentale" at bounding box center [409, 357] width 292 height 69
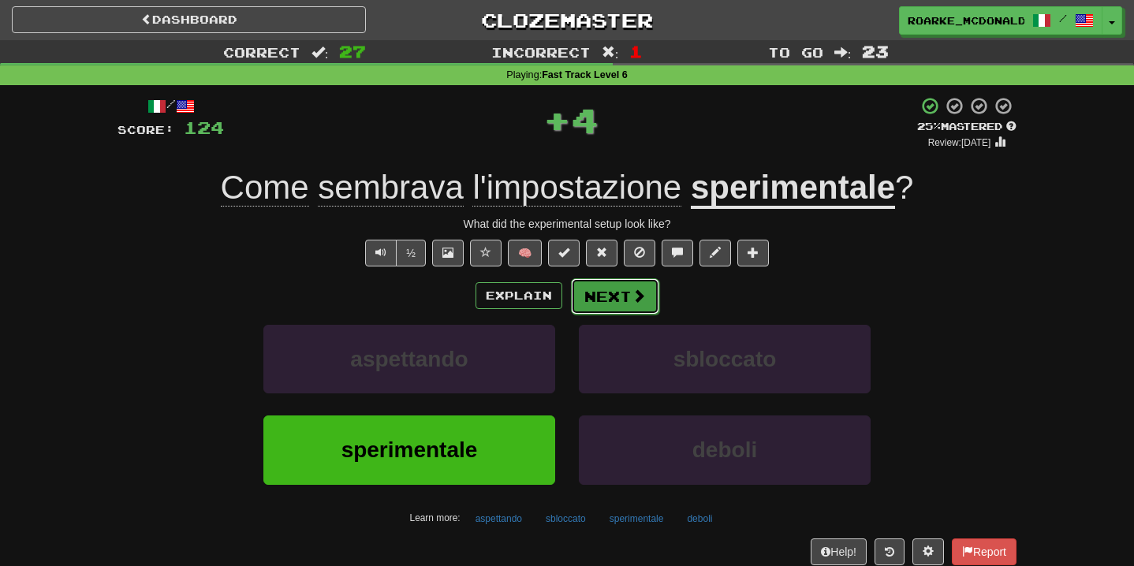
click at [629, 303] on button "Next" at bounding box center [615, 296] width 88 height 36
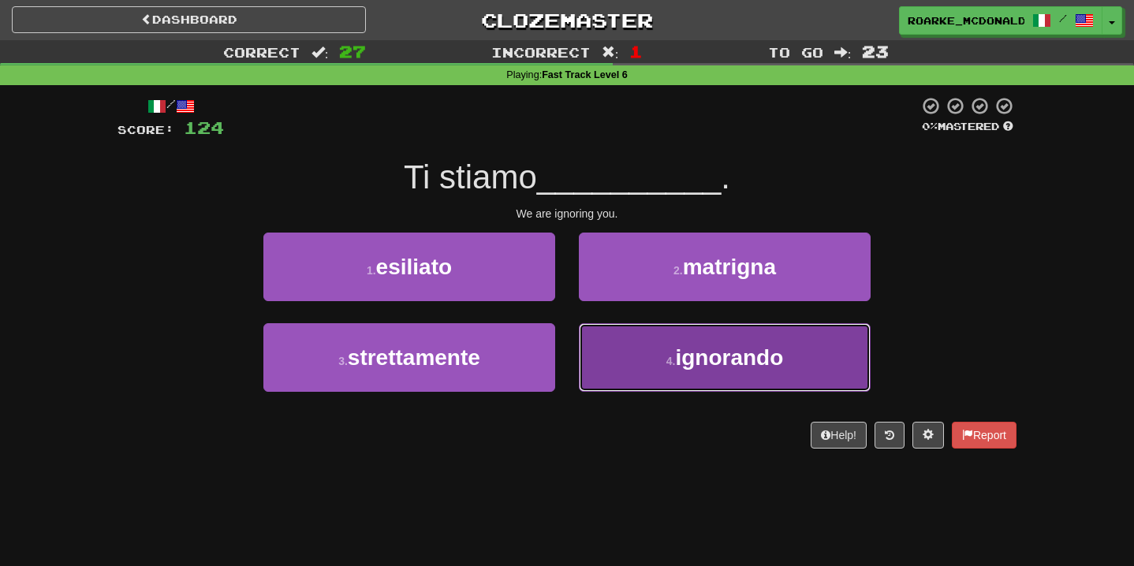
click at [622, 357] on button "4 . ignorando" at bounding box center [725, 357] width 292 height 69
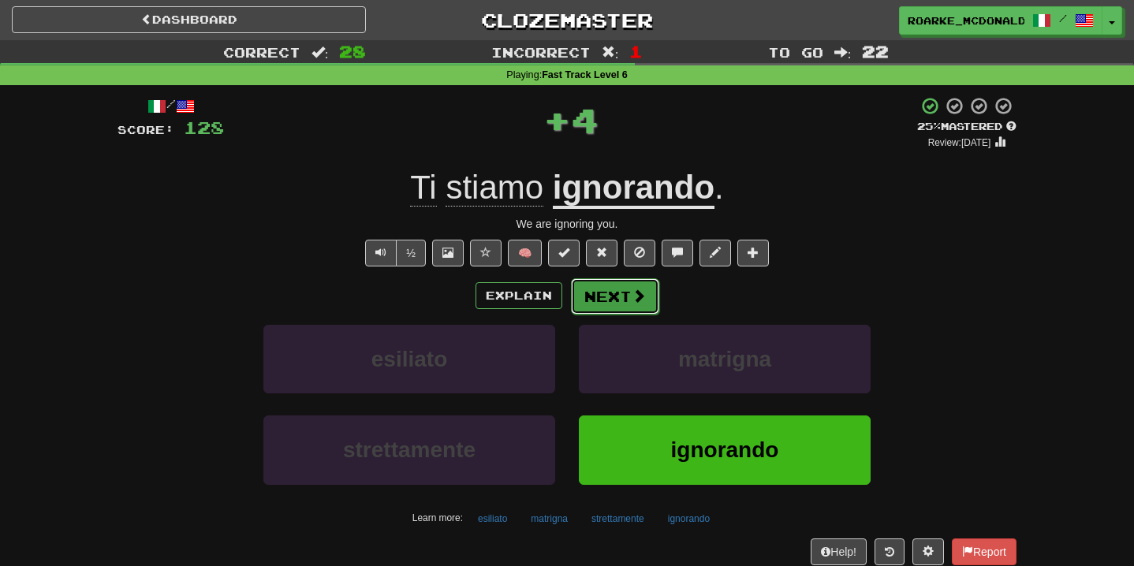
click at [606, 301] on button "Next" at bounding box center [615, 296] width 88 height 36
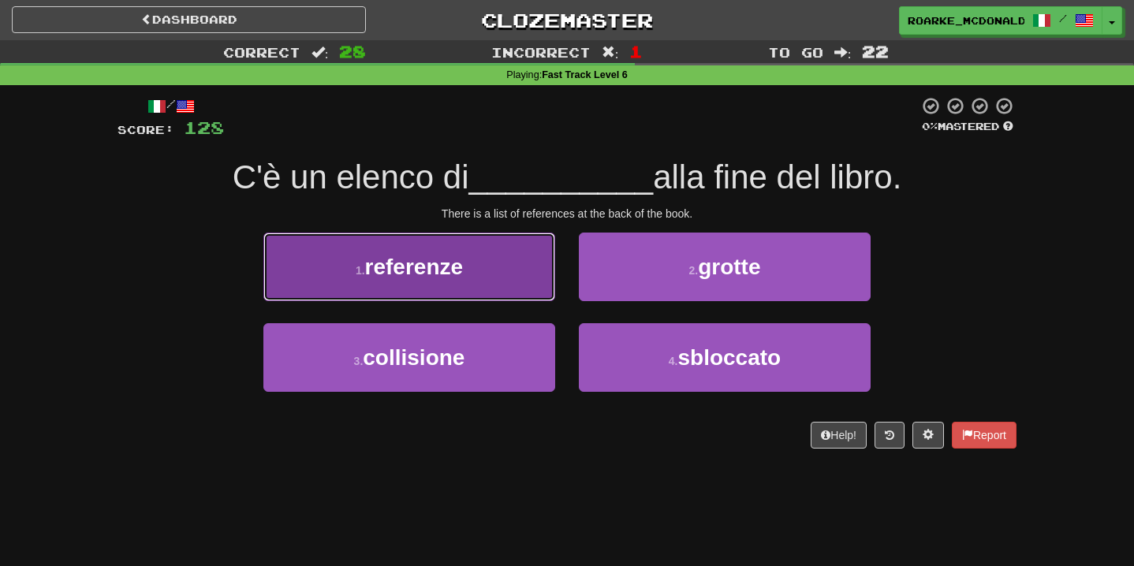
click at [498, 274] on button "1 . referenze" at bounding box center [409, 267] width 292 height 69
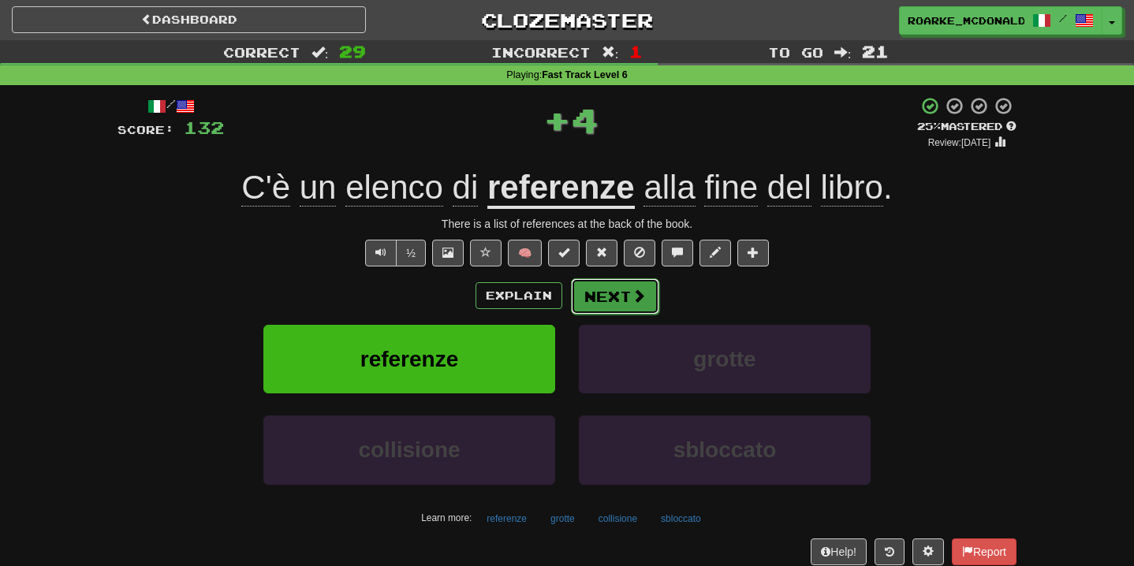
click at [609, 286] on button "Next" at bounding box center [615, 296] width 88 height 36
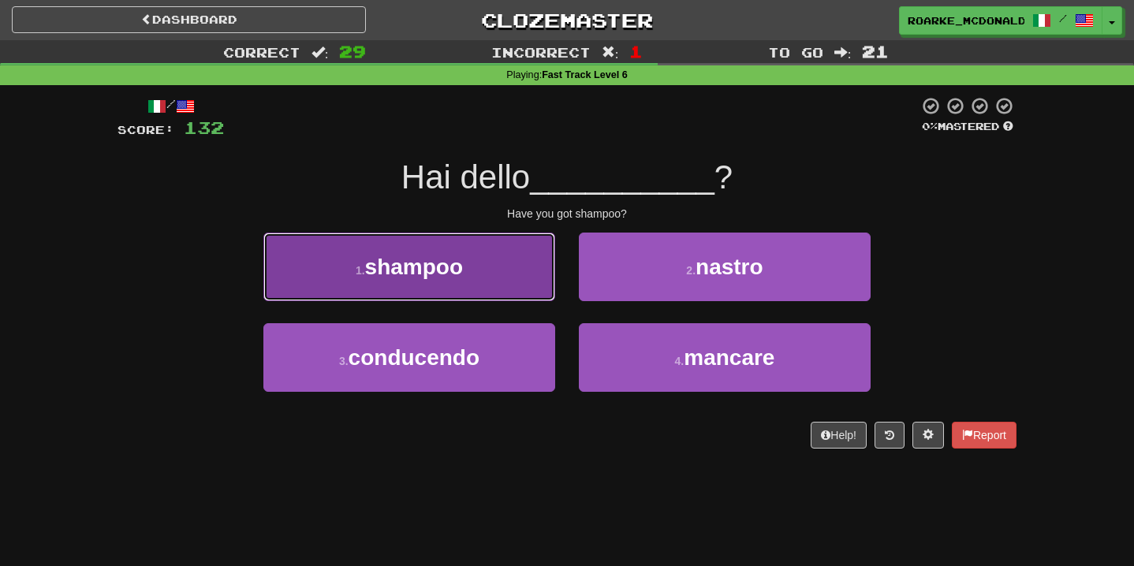
click at [506, 256] on button "1 . shampoo" at bounding box center [409, 267] width 292 height 69
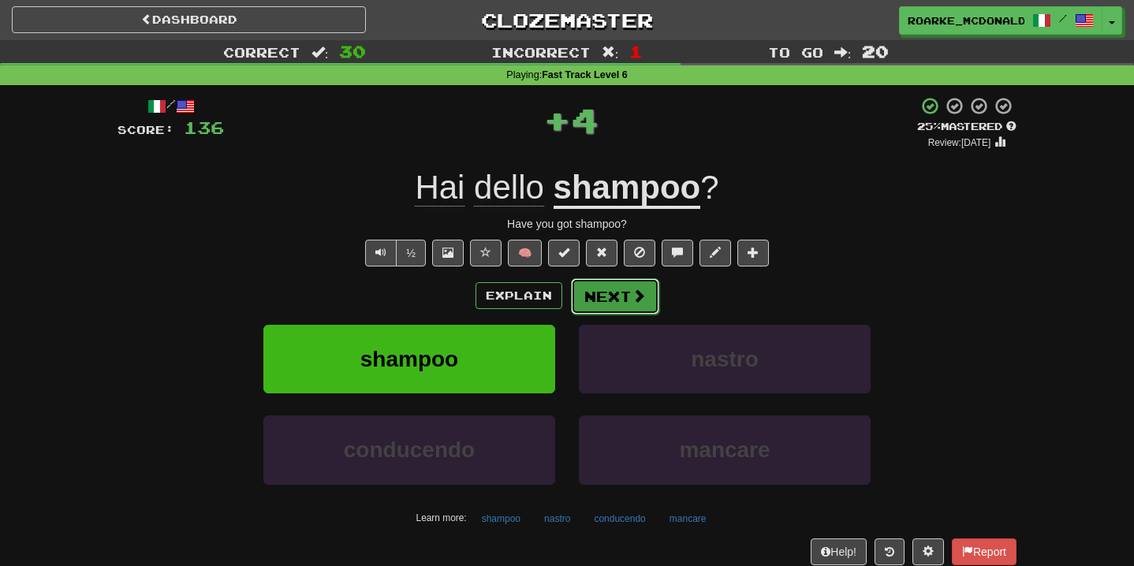
click at [631, 294] on span at bounding box center [638, 296] width 14 height 14
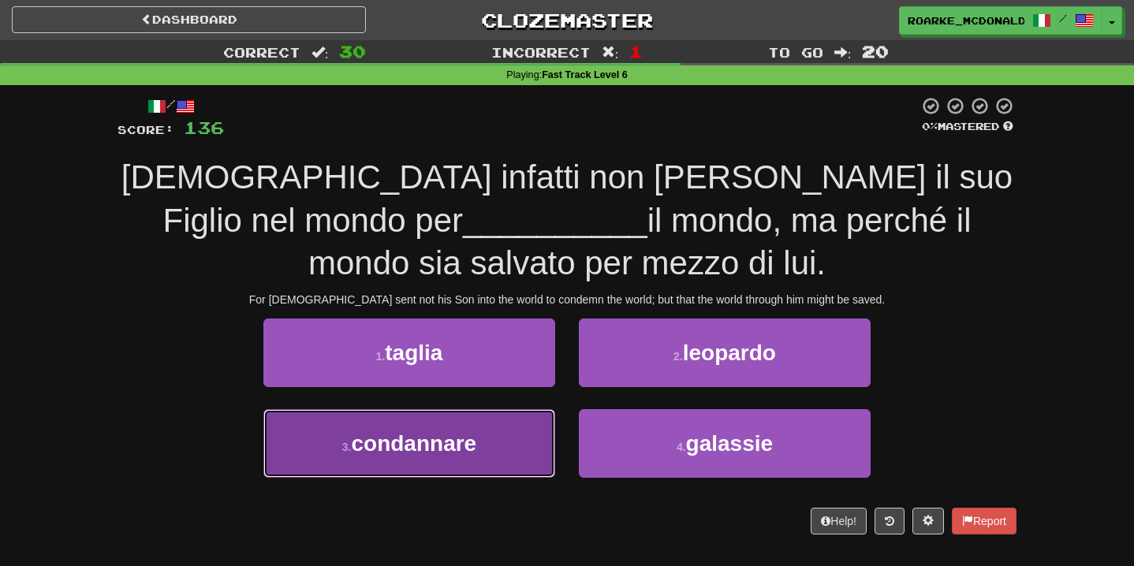
click at [508, 445] on button "3 . condannare" at bounding box center [409, 443] width 292 height 69
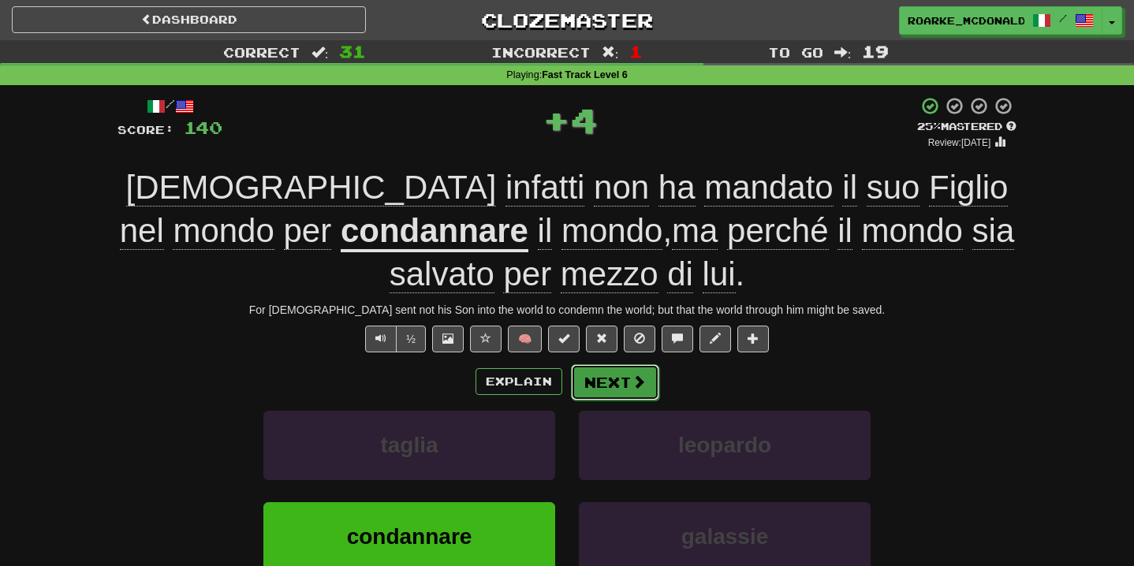
click at [622, 391] on button "Next" at bounding box center [615, 382] width 88 height 36
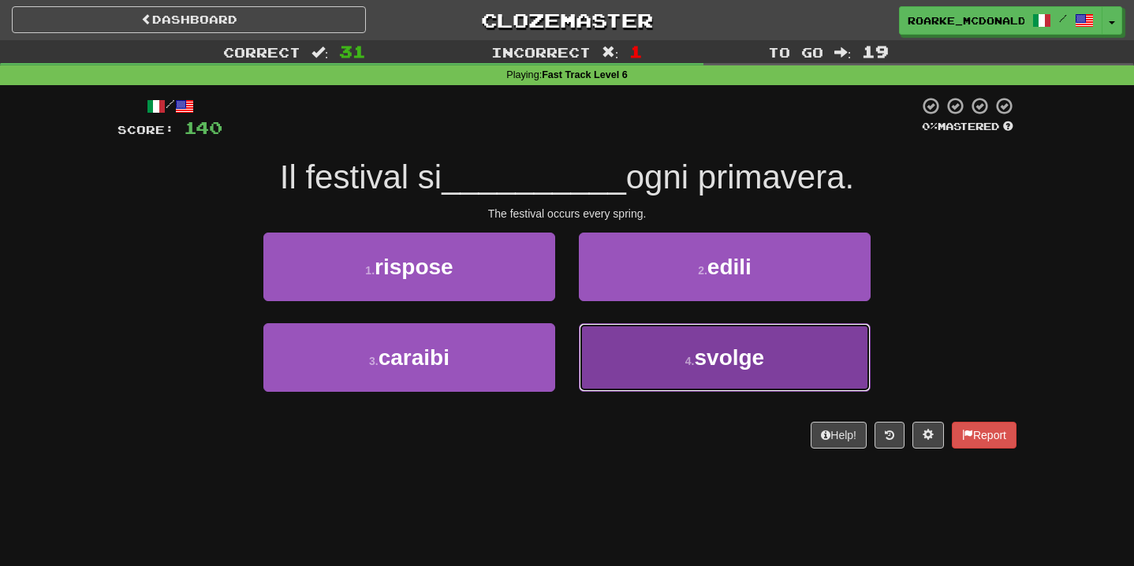
click at [678, 352] on button "4 . svolge" at bounding box center [725, 357] width 292 height 69
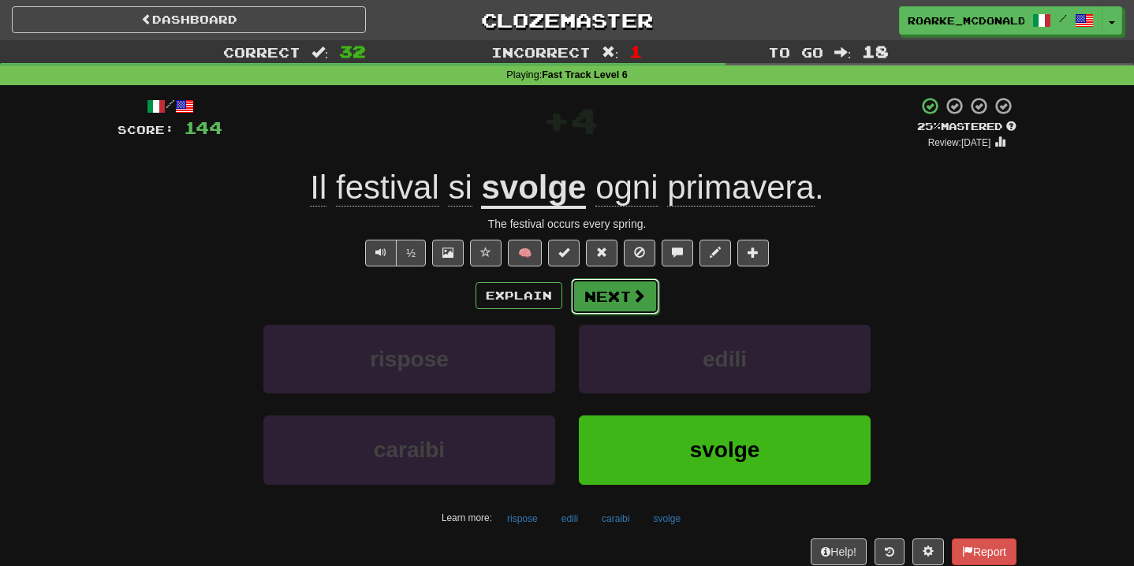
click at [642, 301] on span at bounding box center [638, 296] width 14 height 14
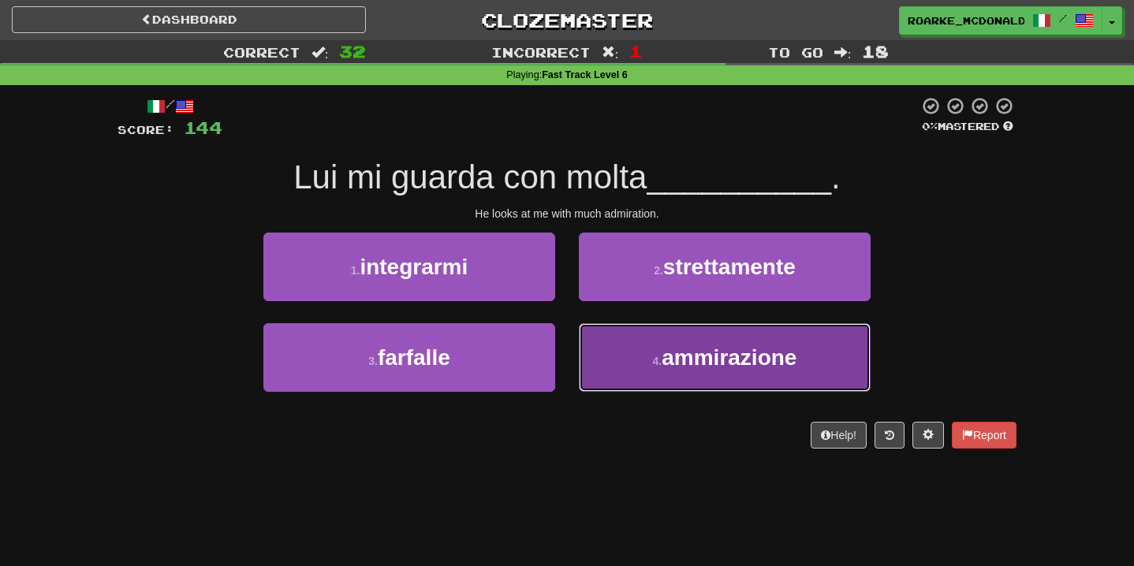
click at [688, 363] on span "ammirazione" at bounding box center [728, 357] width 135 height 24
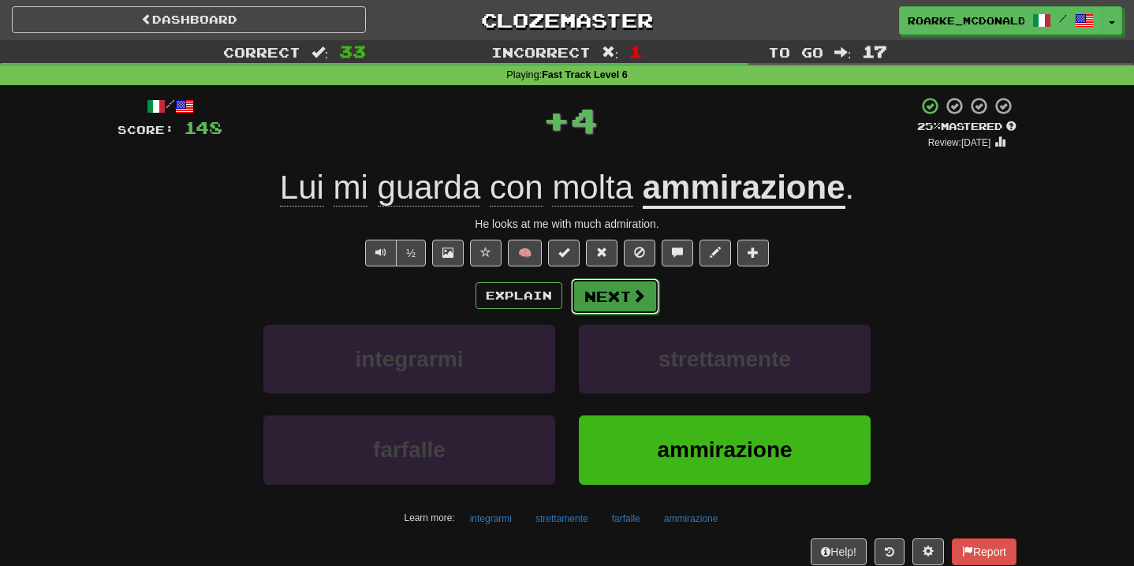
click at [631, 292] on span at bounding box center [638, 296] width 14 height 14
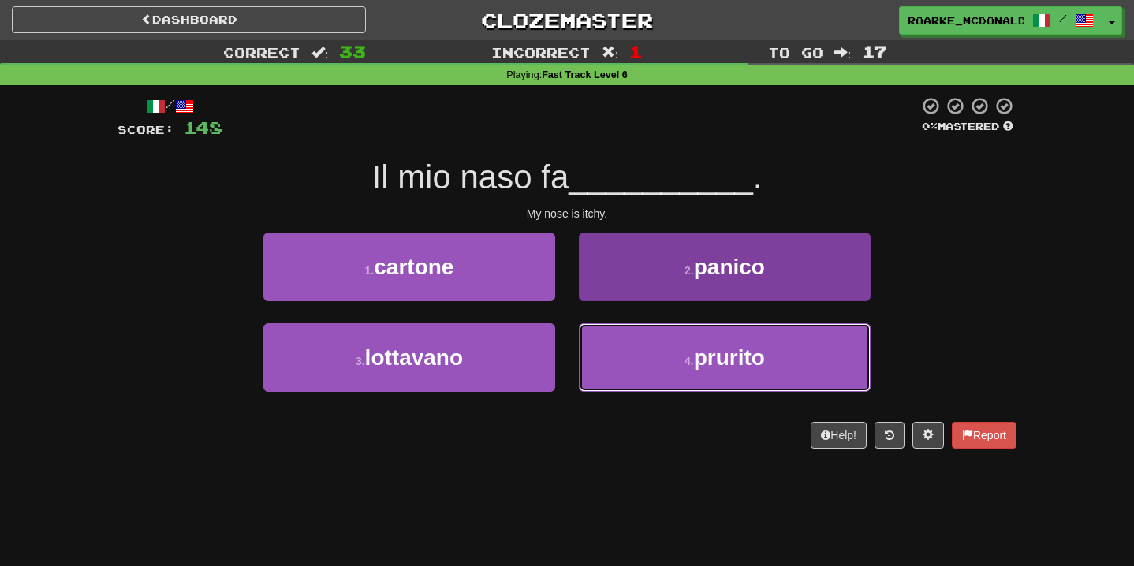
click at [621, 364] on button "4 . prurito" at bounding box center [725, 357] width 292 height 69
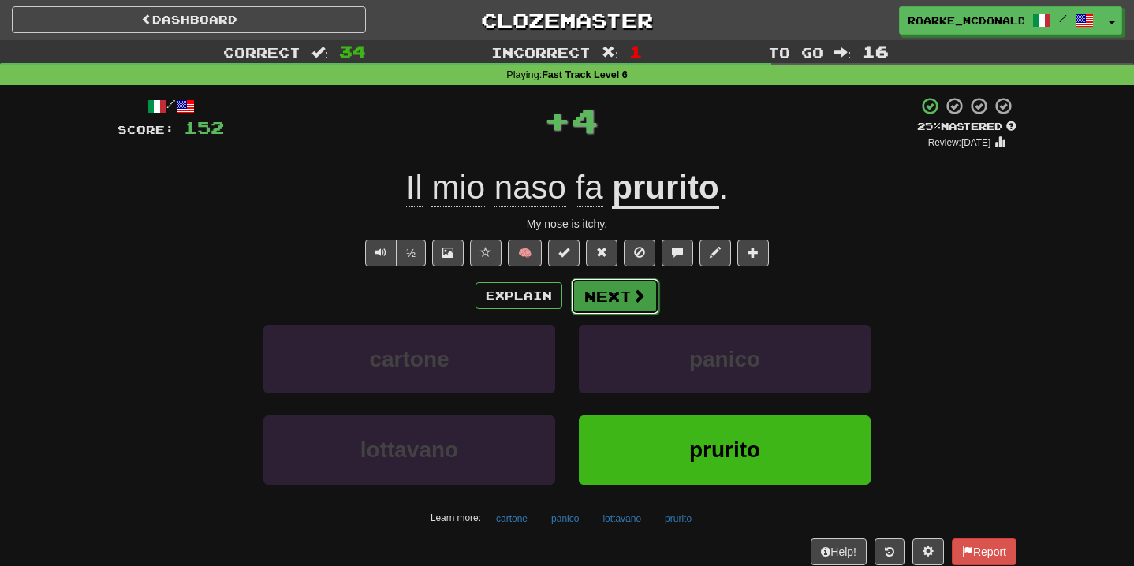
click at [635, 295] on span at bounding box center [638, 296] width 14 height 14
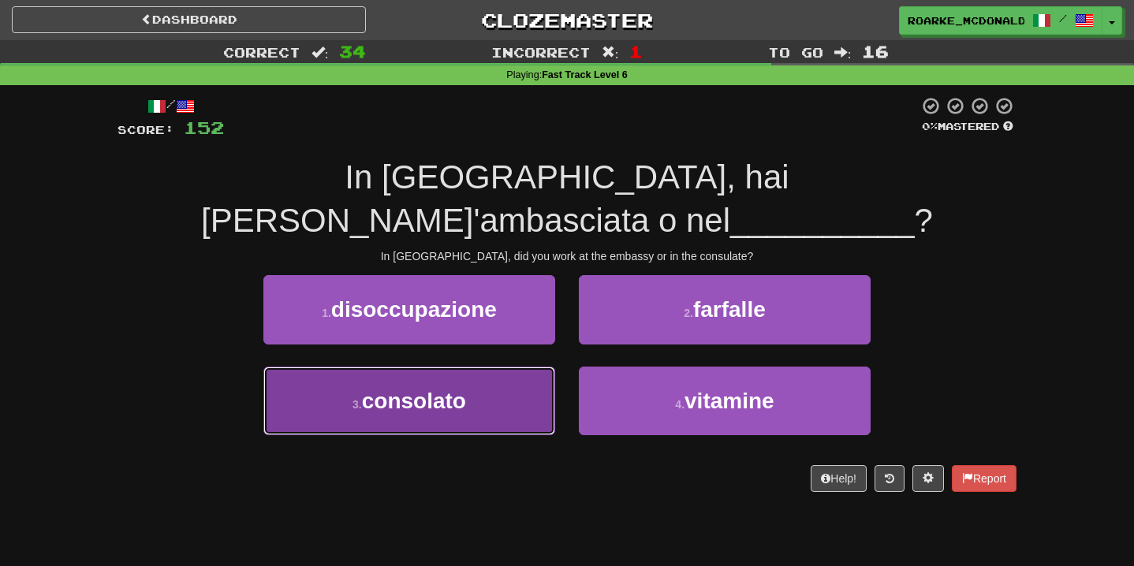
click at [508, 367] on button "3 . consolato" at bounding box center [409, 401] width 292 height 69
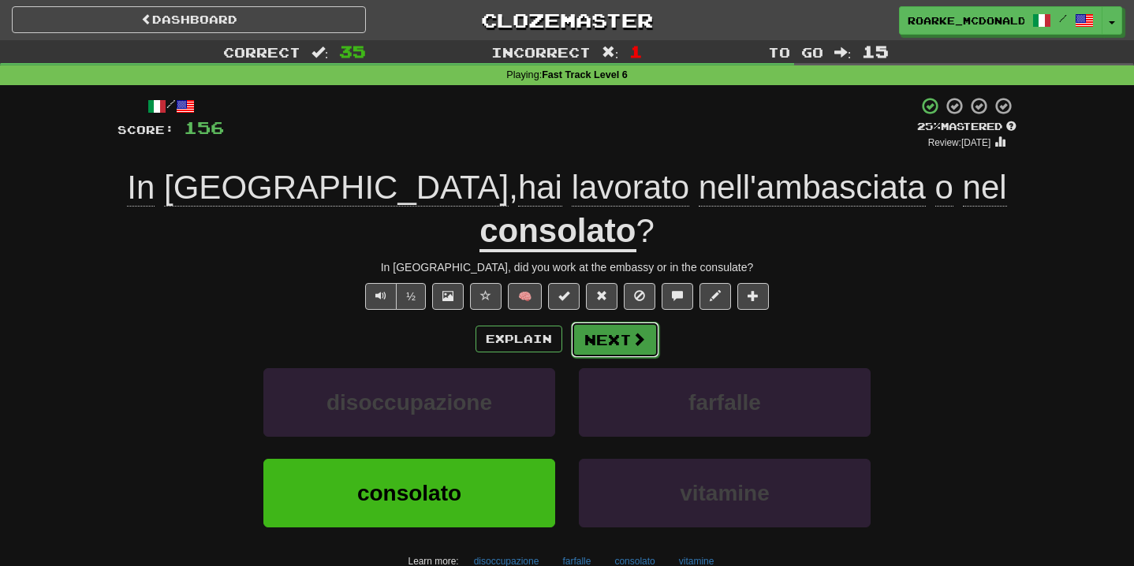
click at [640, 332] on span at bounding box center [638, 339] width 14 height 14
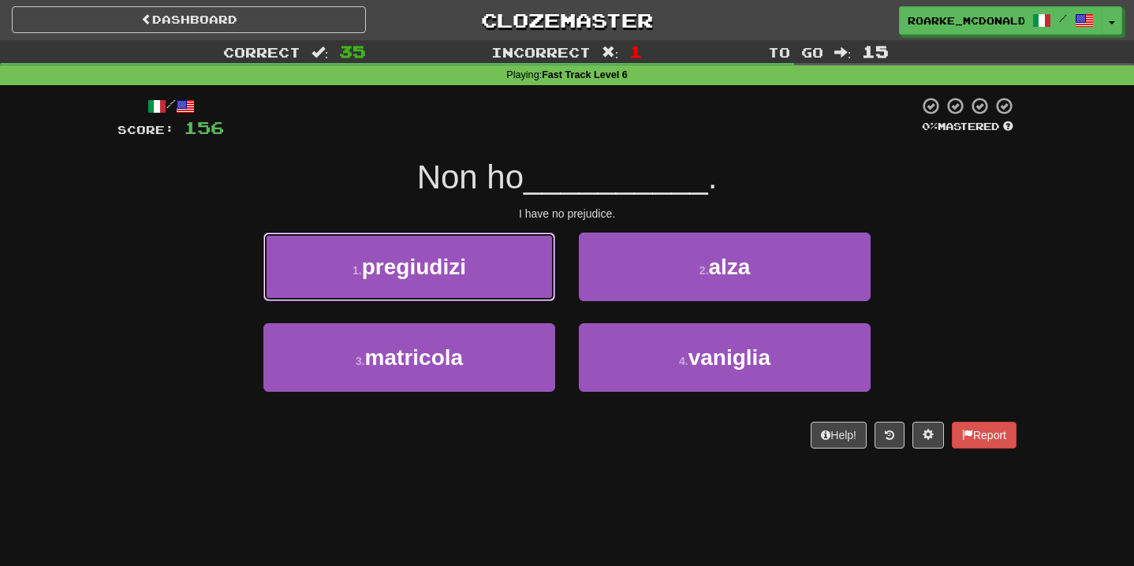
click at [543, 270] on button "1 . pregiudizi" at bounding box center [409, 267] width 292 height 69
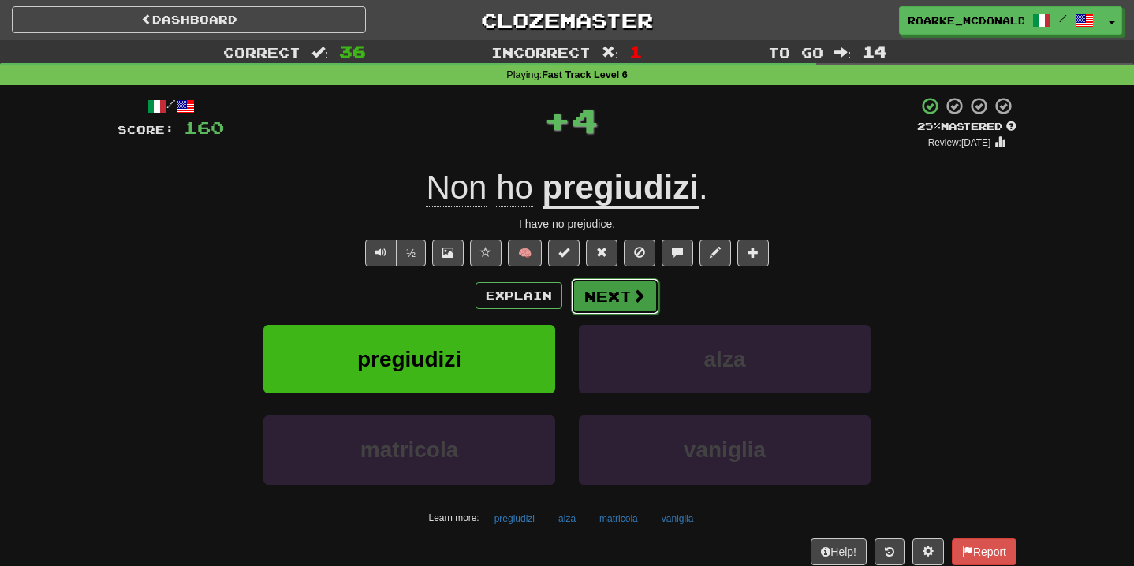
click at [638, 296] on span at bounding box center [638, 296] width 14 height 14
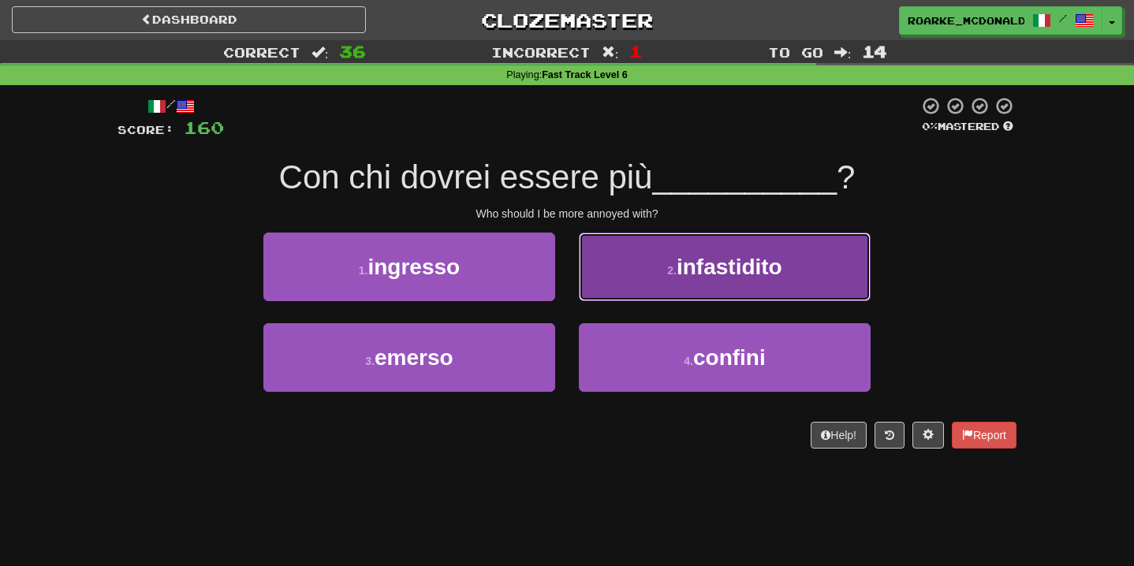
click at [623, 262] on button "2 . infastidito" at bounding box center [725, 267] width 292 height 69
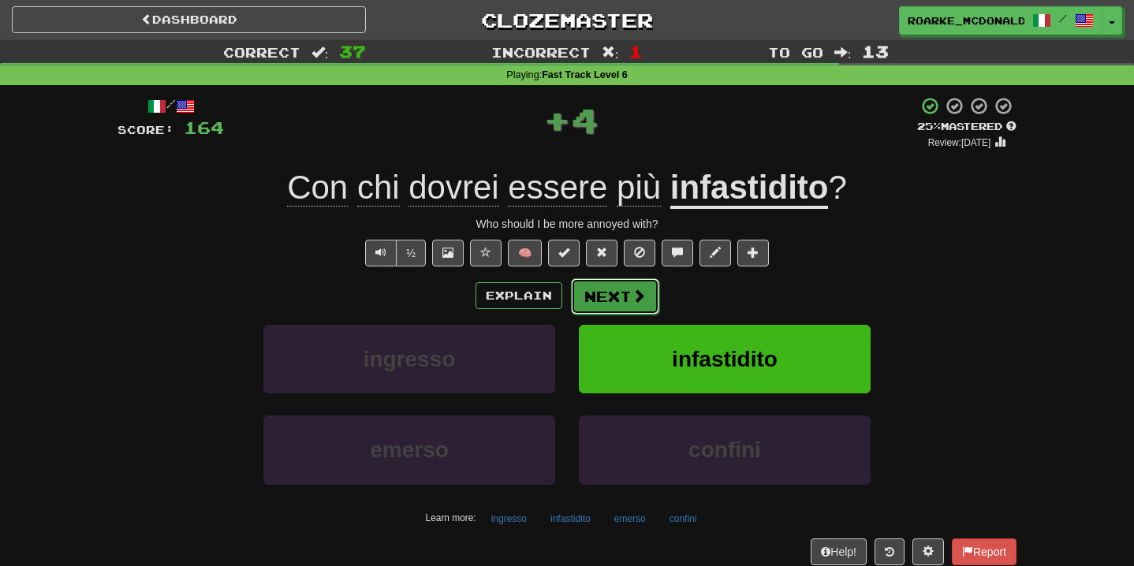
click at [614, 307] on button "Next" at bounding box center [615, 296] width 88 height 36
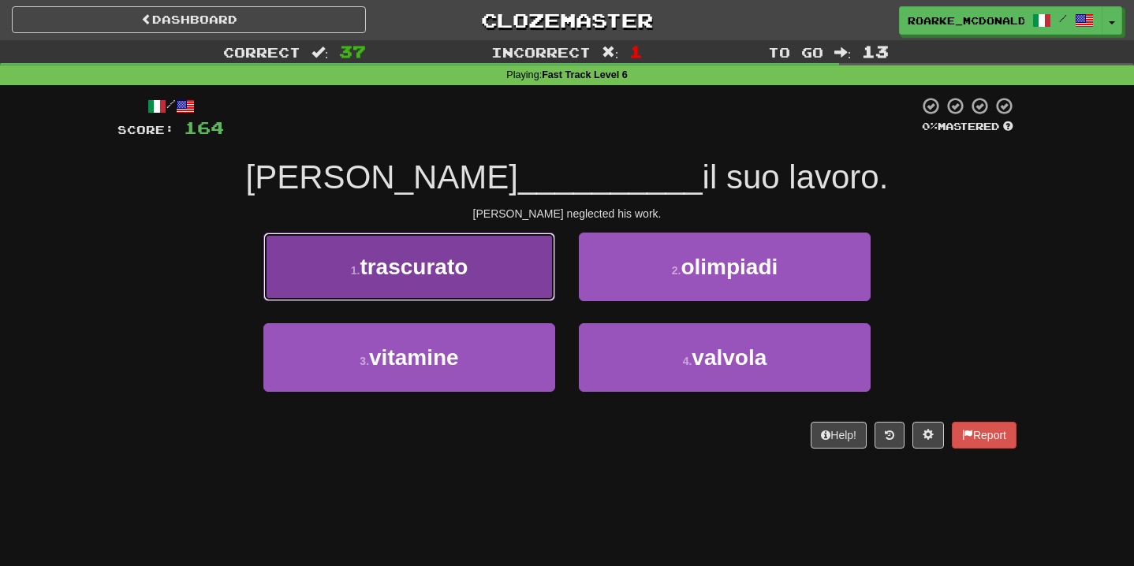
click at [527, 263] on button "1 . trascurato" at bounding box center [409, 267] width 292 height 69
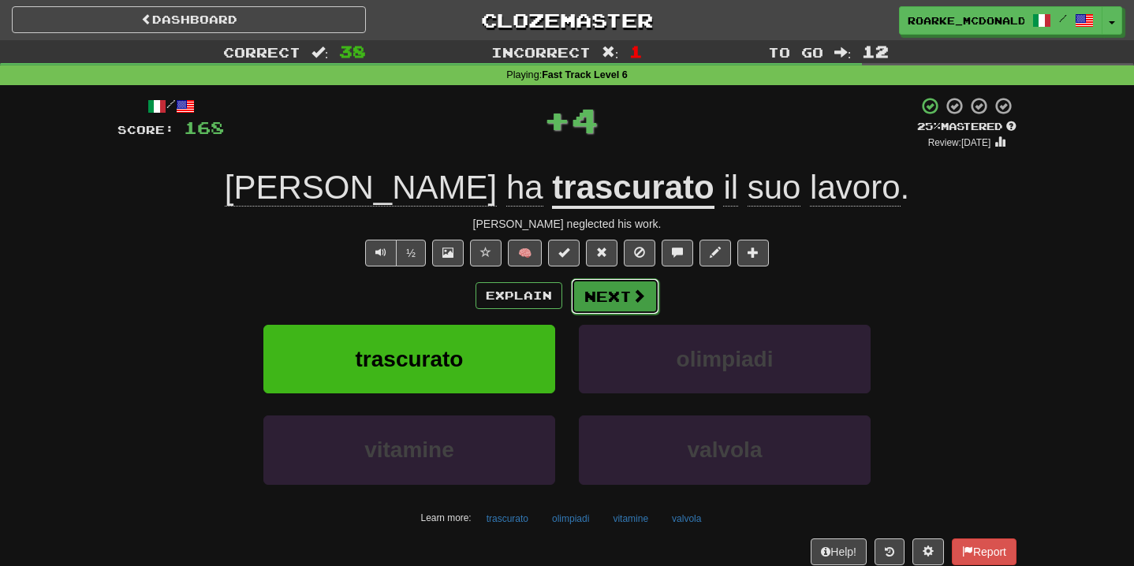
click at [617, 296] on button "Next" at bounding box center [615, 296] width 88 height 36
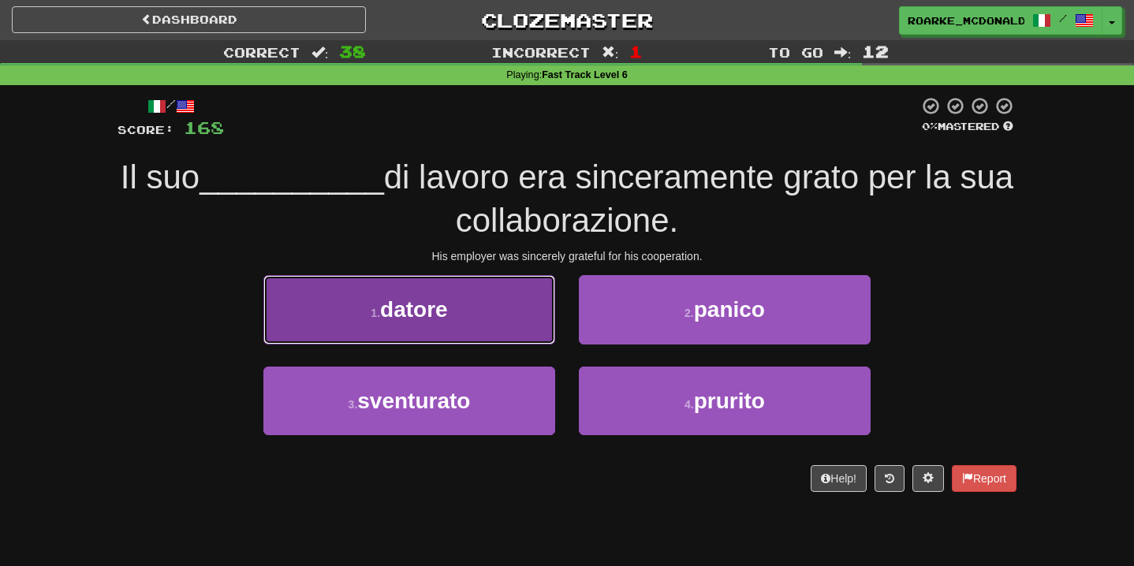
click at [481, 319] on button "1 . datore" at bounding box center [409, 309] width 292 height 69
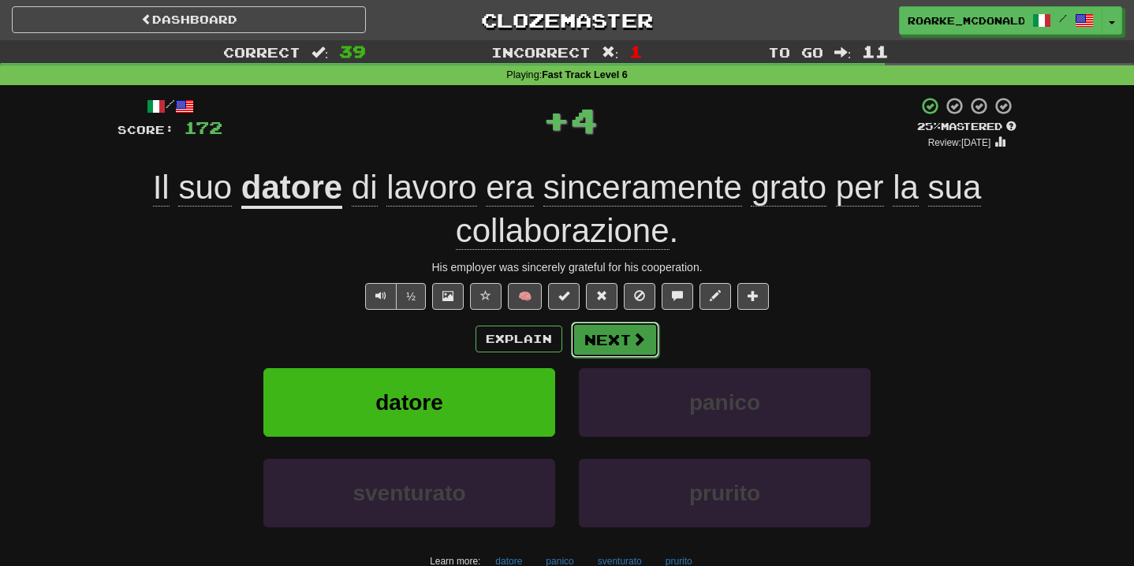
click at [631, 343] on span at bounding box center [638, 339] width 14 height 14
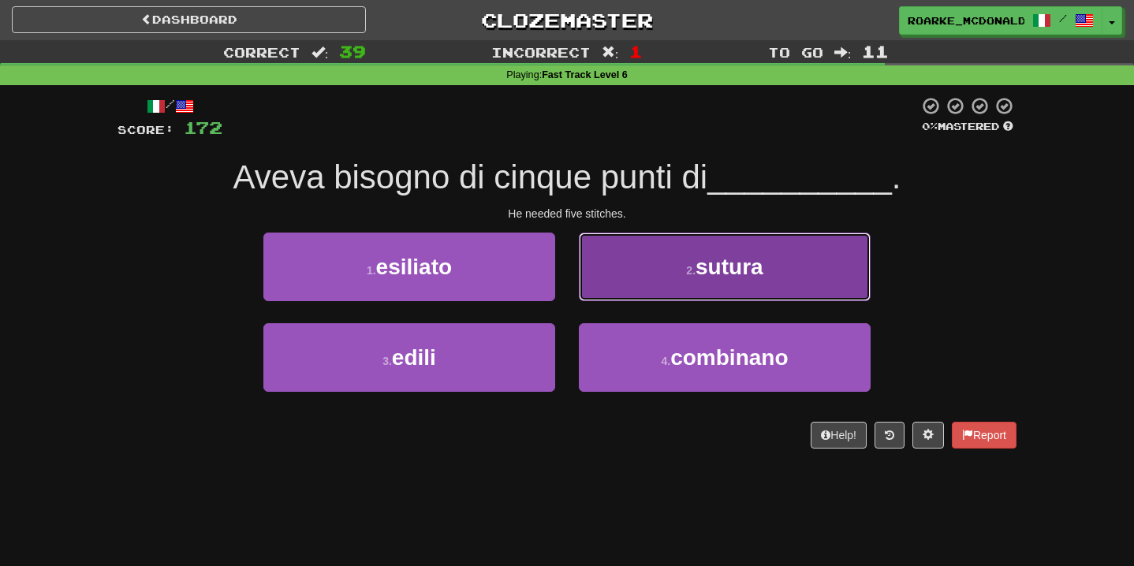
click at [638, 264] on button "2 . sutura" at bounding box center [725, 267] width 292 height 69
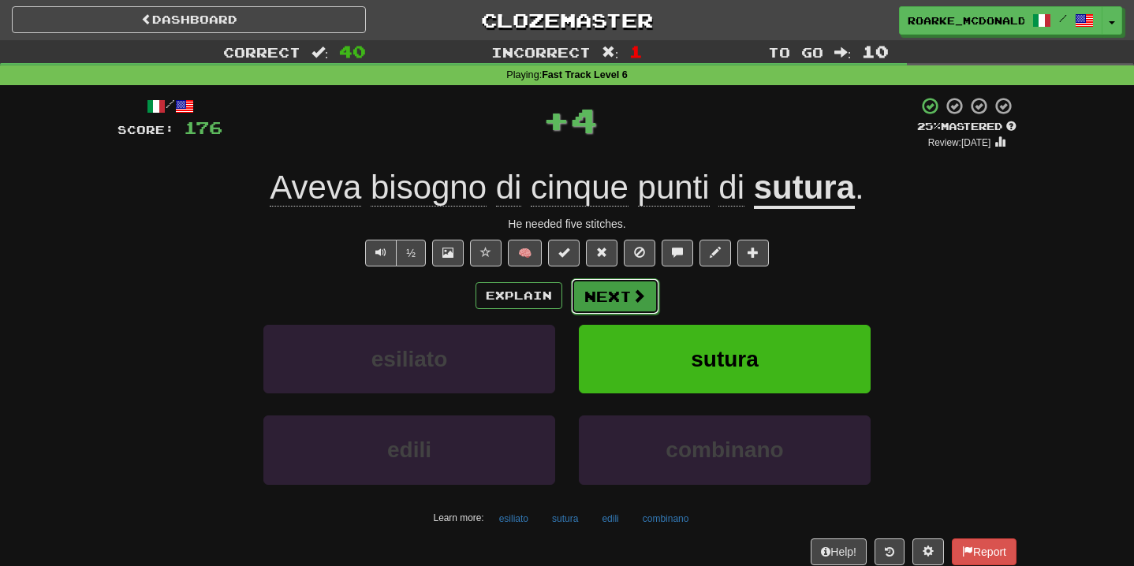
click at [642, 294] on span at bounding box center [638, 296] width 14 height 14
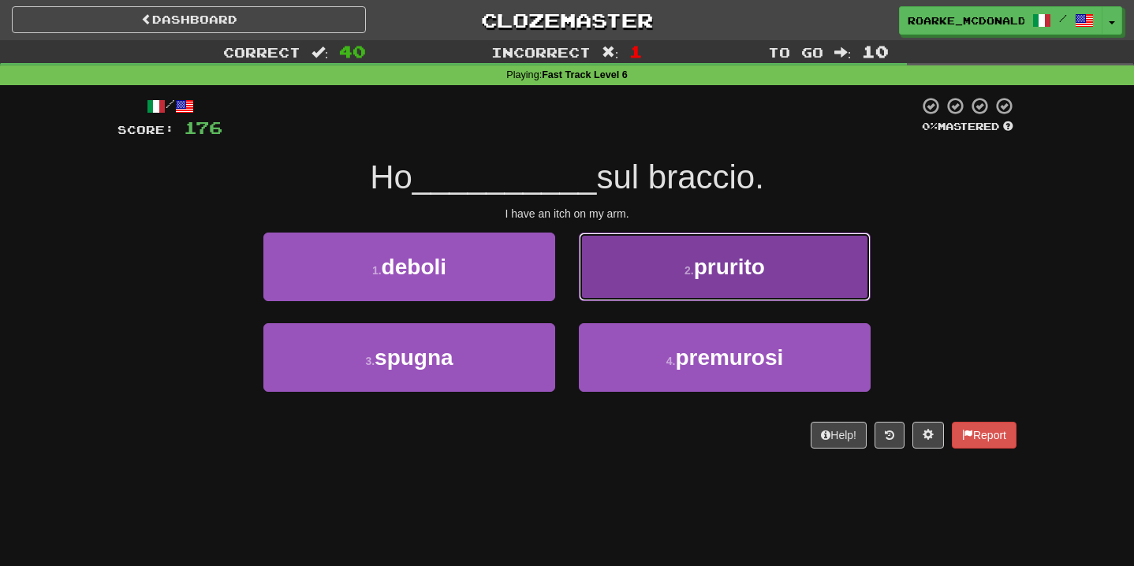
click at [665, 271] on button "2 . prurito" at bounding box center [725, 267] width 292 height 69
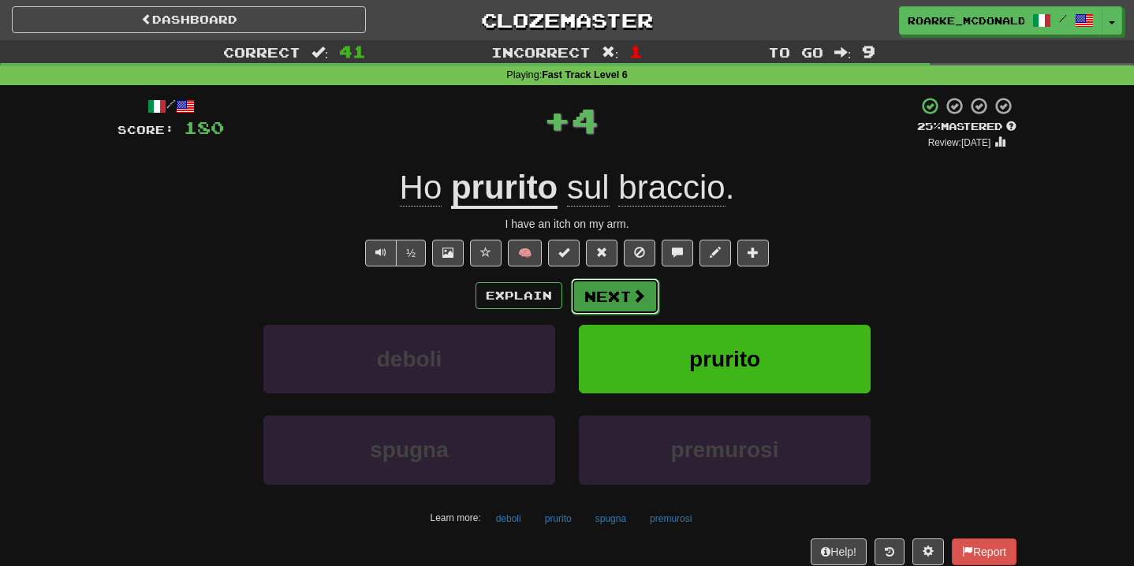
click at [642, 303] on span at bounding box center [638, 296] width 14 height 14
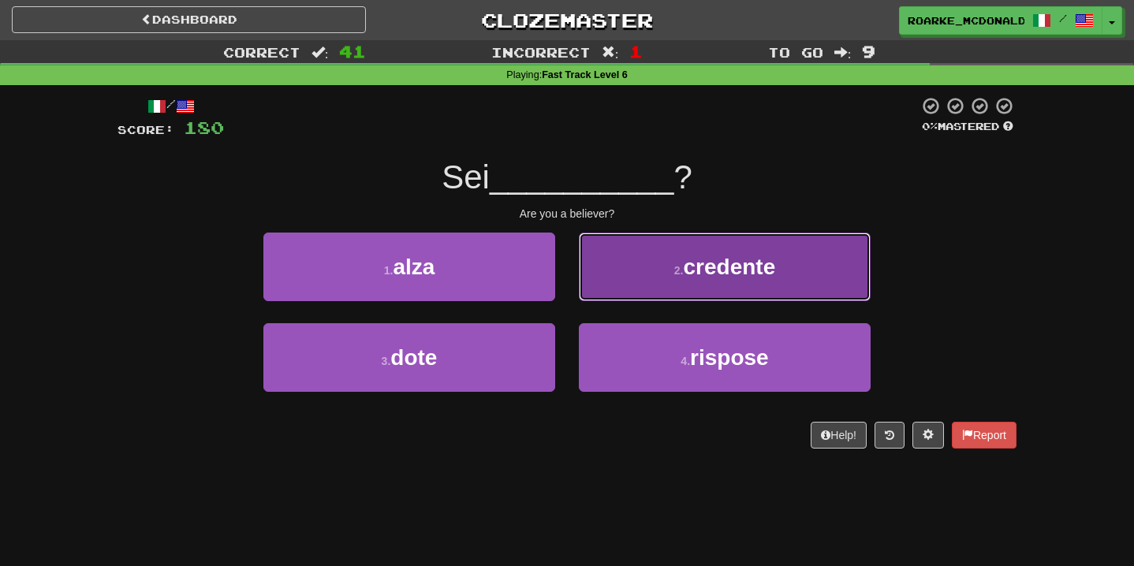
click at [685, 291] on button "2 . credente" at bounding box center [725, 267] width 292 height 69
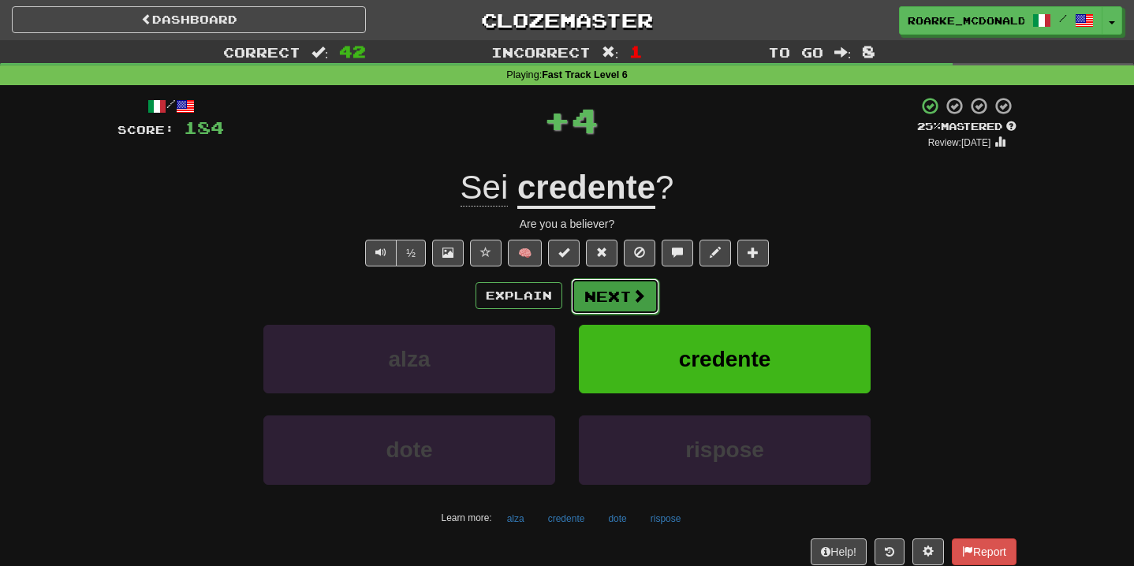
click at [637, 295] on span at bounding box center [638, 296] width 14 height 14
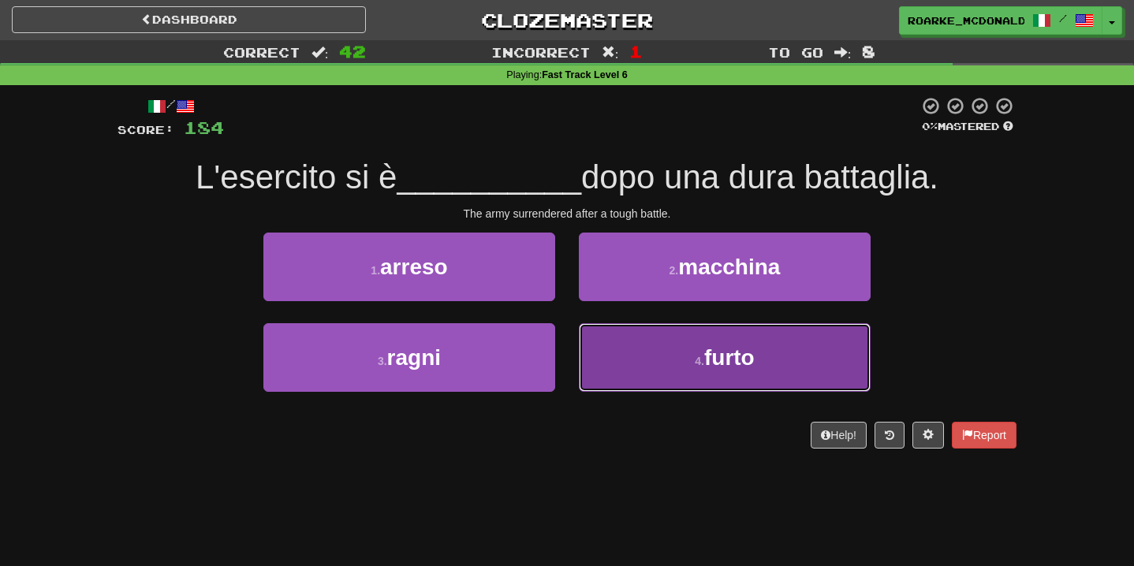
click at [653, 354] on button "4 . furto" at bounding box center [725, 357] width 292 height 69
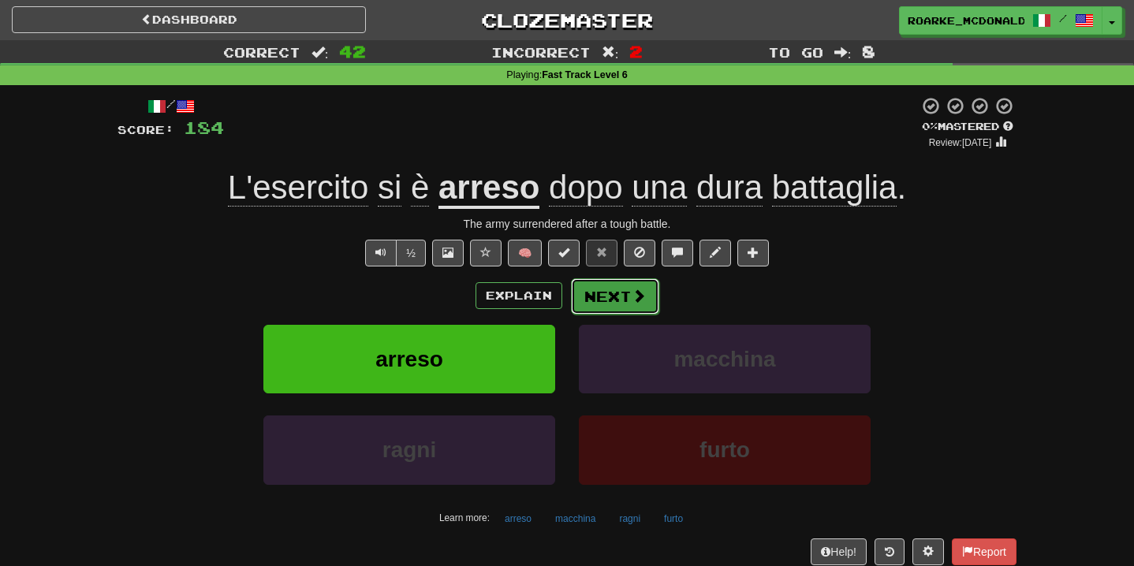
click at [627, 290] on button "Next" at bounding box center [615, 296] width 88 height 36
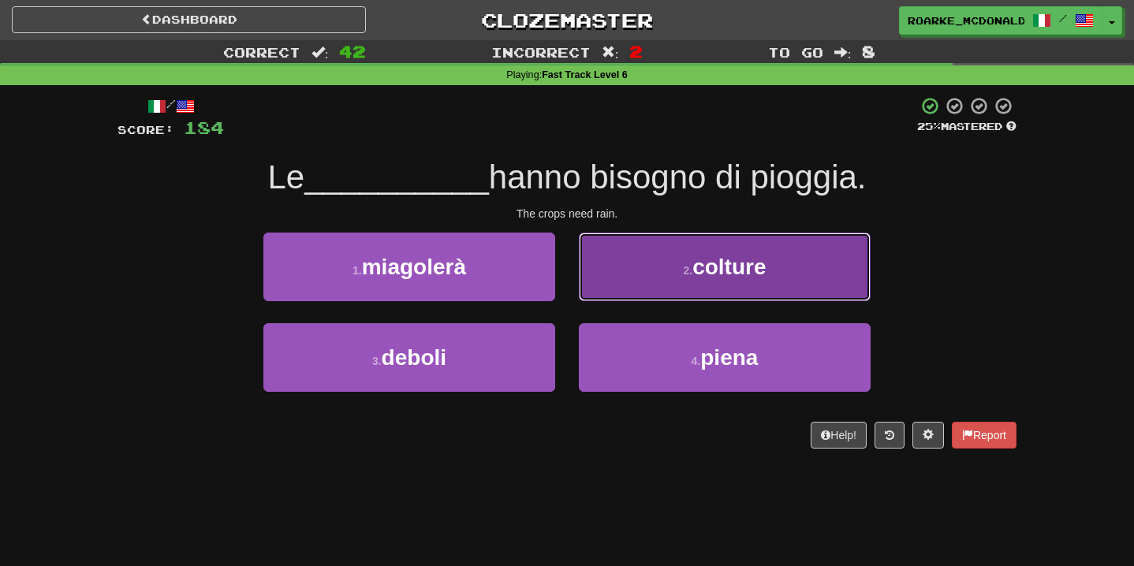
click at [672, 276] on button "2 . colture" at bounding box center [725, 267] width 292 height 69
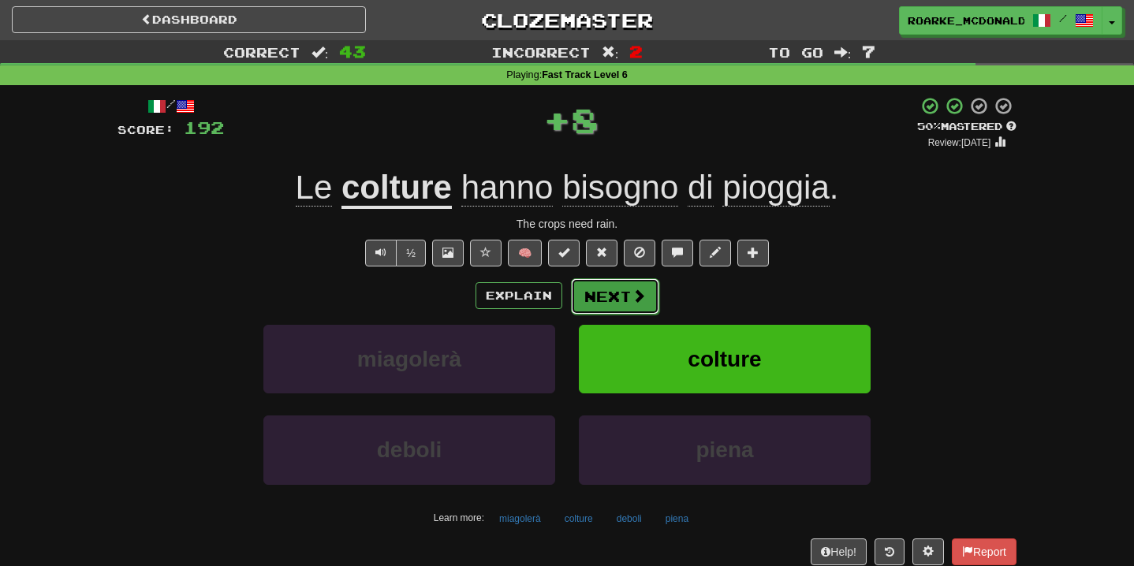
click at [612, 297] on button "Next" at bounding box center [615, 296] width 88 height 36
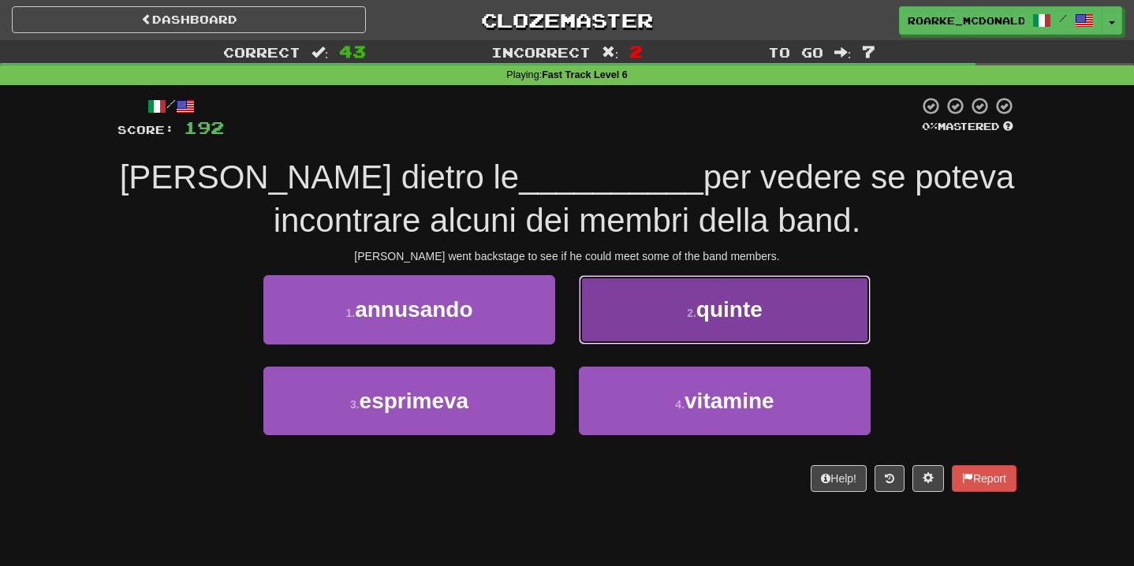
click at [643, 314] on button "2 . quinte" at bounding box center [725, 309] width 292 height 69
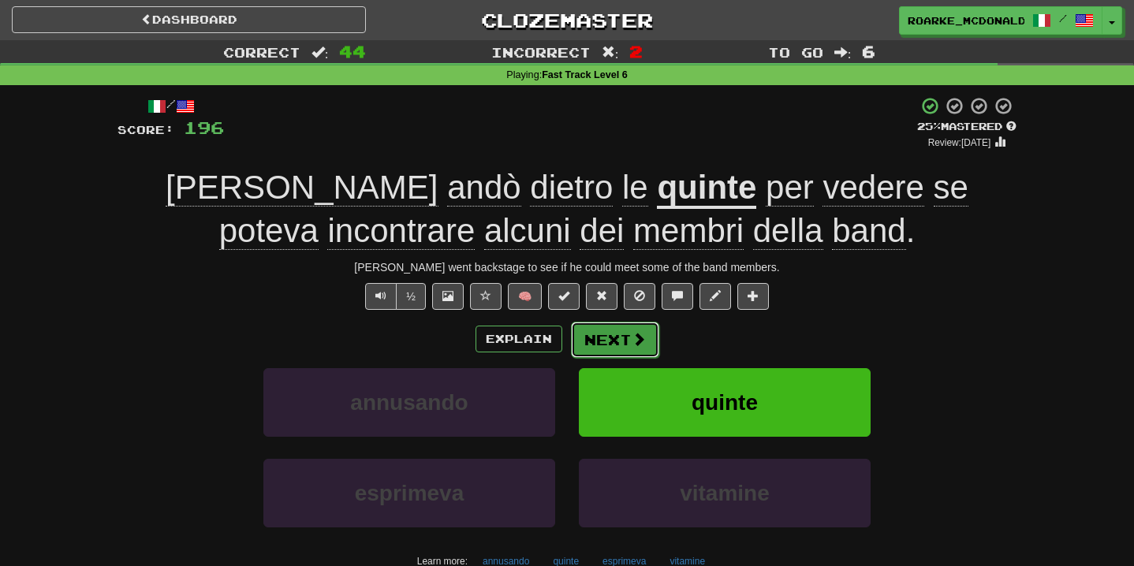
click at [616, 341] on button "Next" at bounding box center [615, 340] width 88 height 36
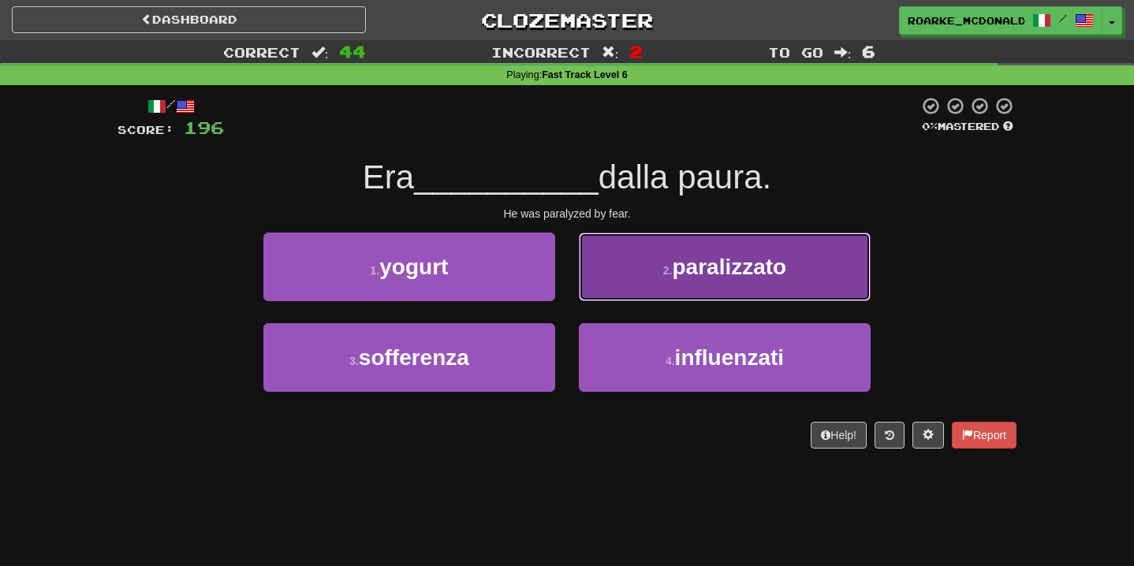
click at [660, 300] on button "2 . paralizzato" at bounding box center [725, 267] width 292 height 69
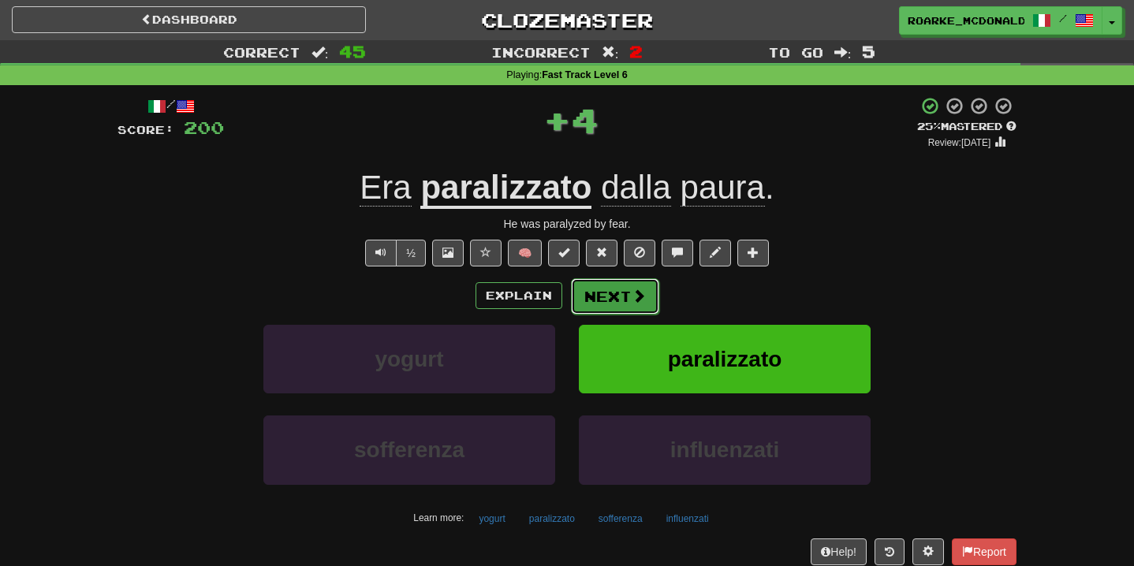
click at [644, 303] on span at bounding box center [638, 296] width 14 height 14
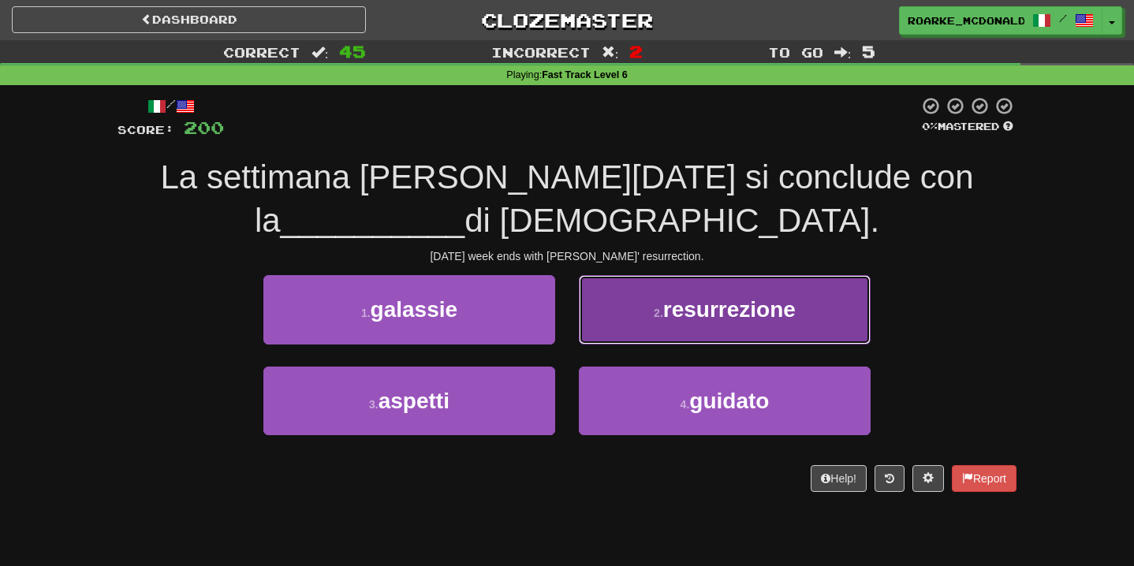
click at [620, 312] on button "2 . resurrezione" at bounding box center [725, 309] width 292 height 69
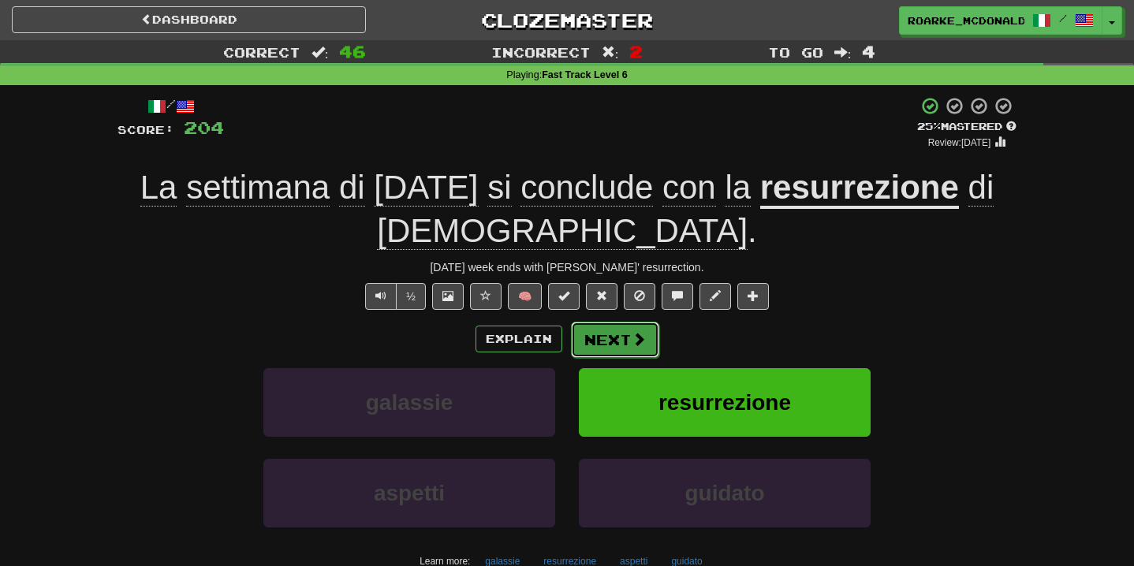
click at [621, 341] on button "Next" at bounding box center [615, 340] width 88 height 36
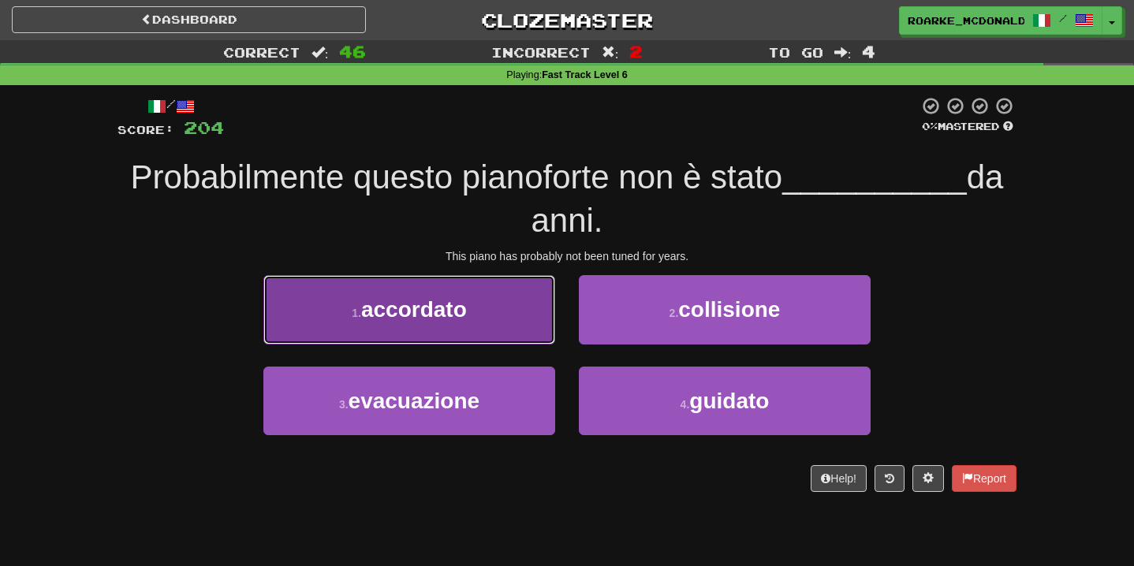
click at [508, 296] on button "1 . accordato" at bounding box center [409, 309] width 292 height 69
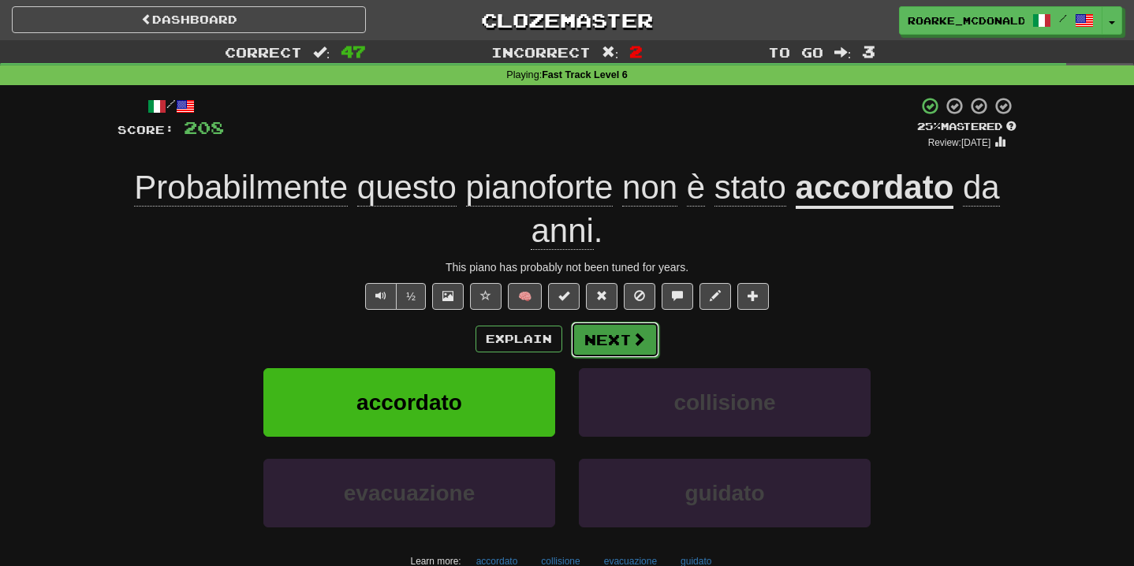
click at [616, 336] on button "Next" at bounding box center [615, 340] width 88 height 36
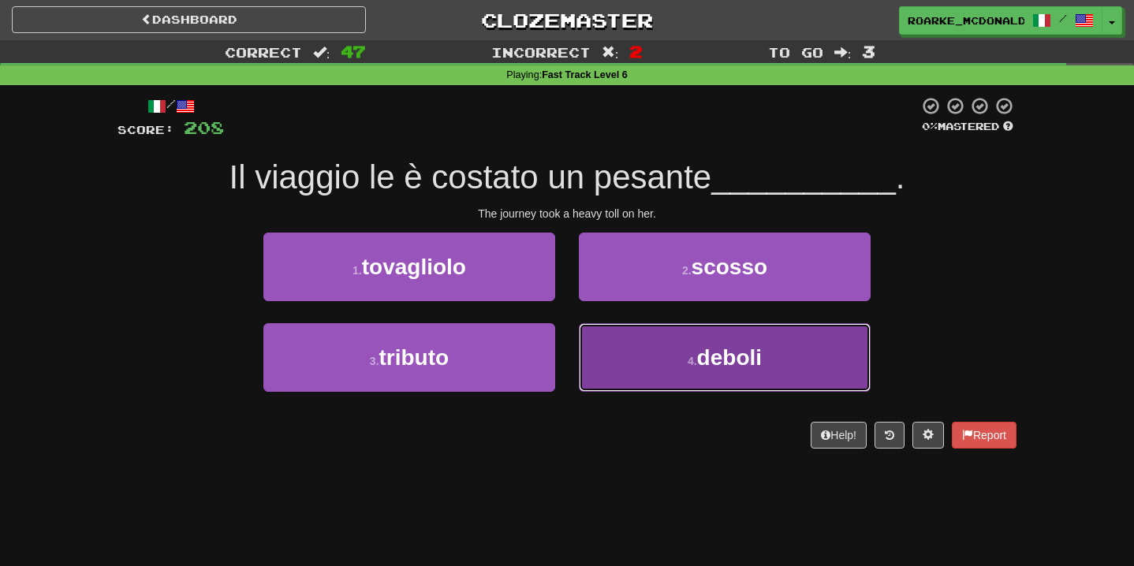
click at [660, 346] on button "4 . deboli" at bounding box center [725, 357] width 292 height 69
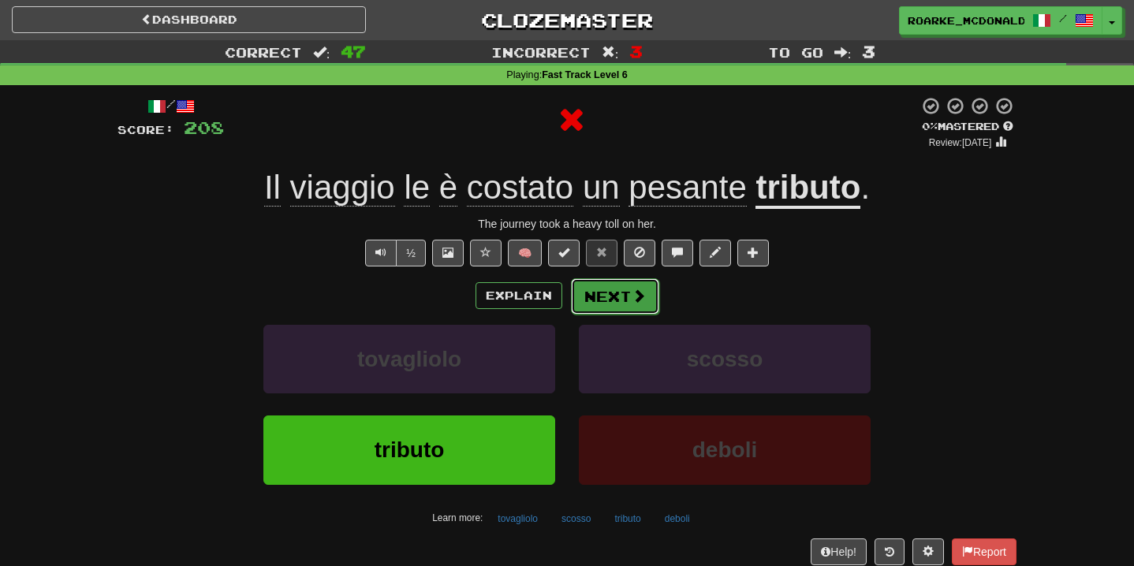
click at [644, 303] on span at bounding box center [638, 296] width 14 height 14
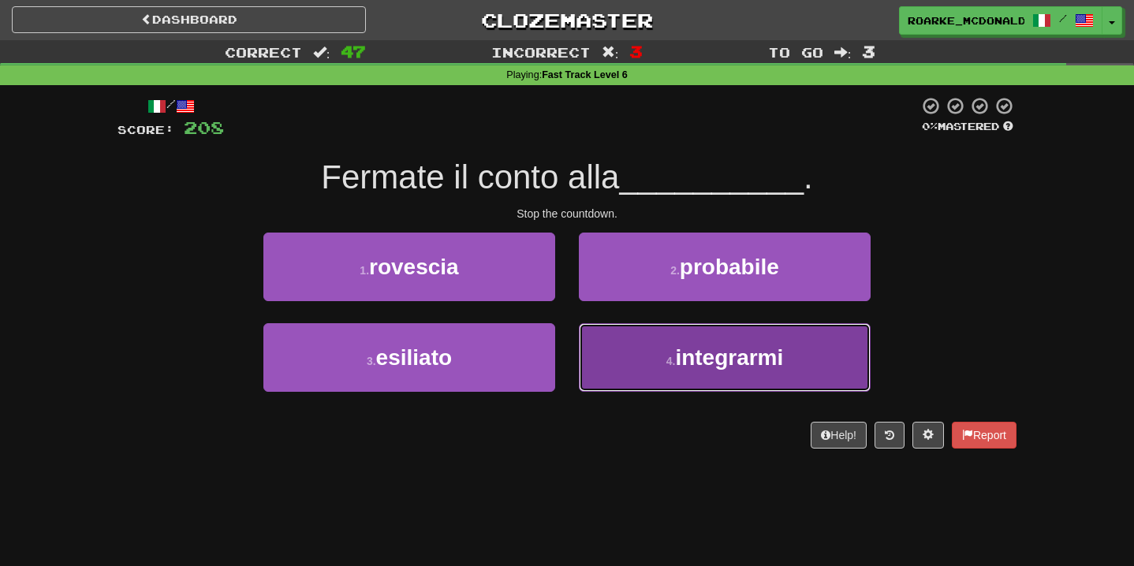
click at [610, 357] on button "4 . integrarmi" at bounding box center [725, 357] width 292 height 69
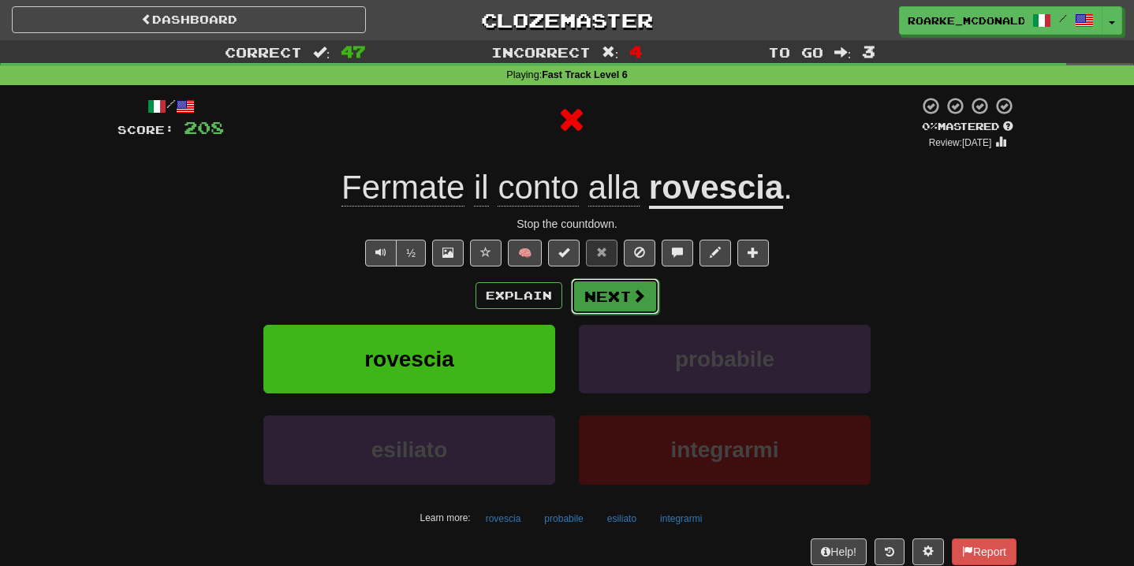
click at [627, 302] on button "Next" at bounding box center [615, 296] width 88 height 36
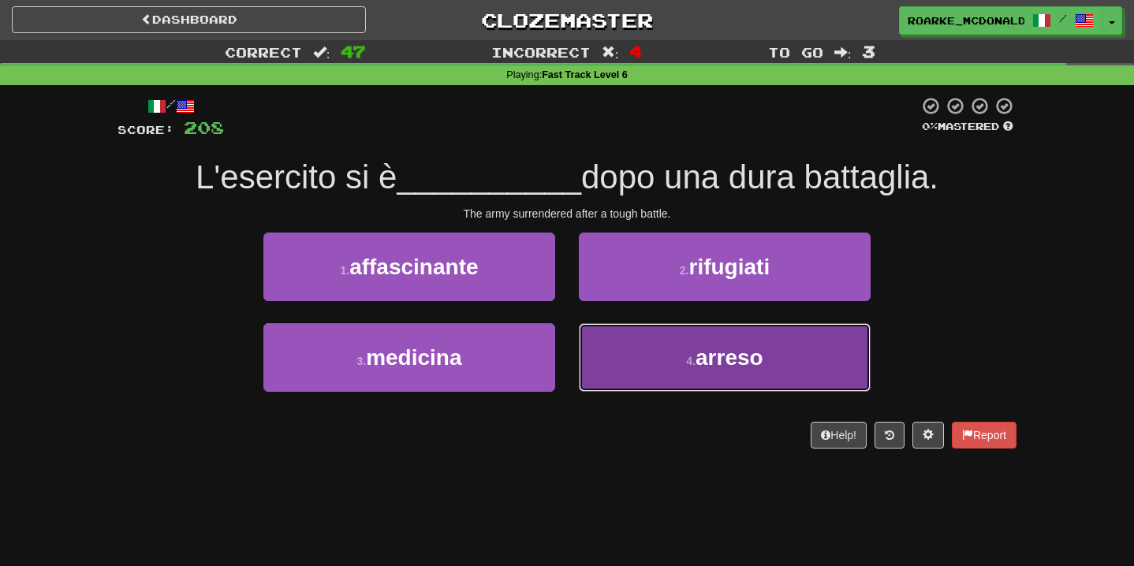
click at [590, 352] on button "4 . arreso" at bounding box center [725, 357] width 292 height 69
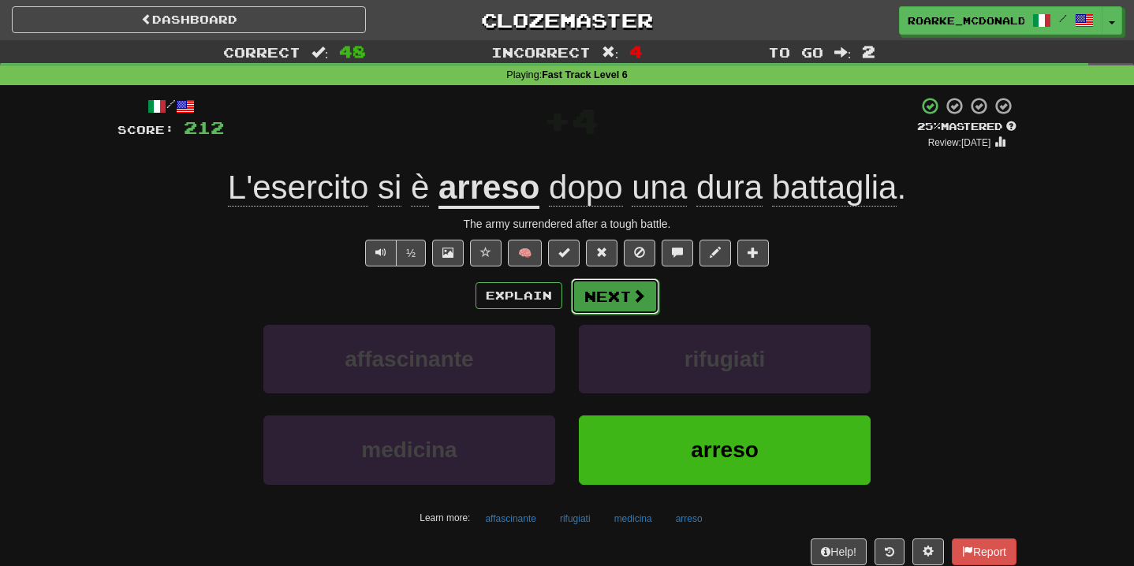
click at [616, 290] on button "Next" at bounding box center [615, 296] width 88 height 36
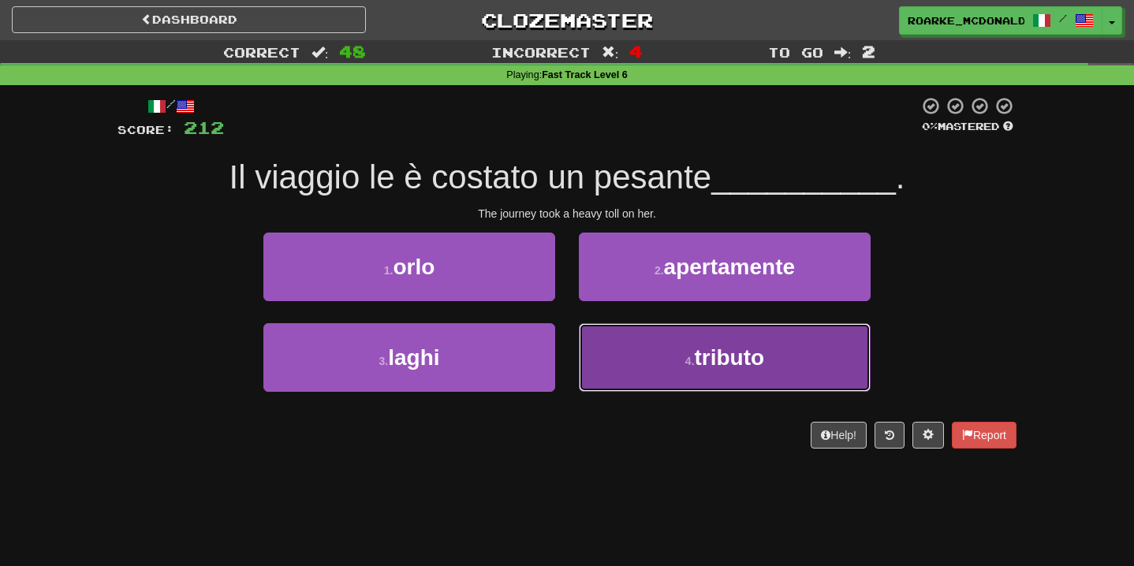
click at [615, 366] on button "4 . tributo" at bounding box center [725, 357] width 292 height 69
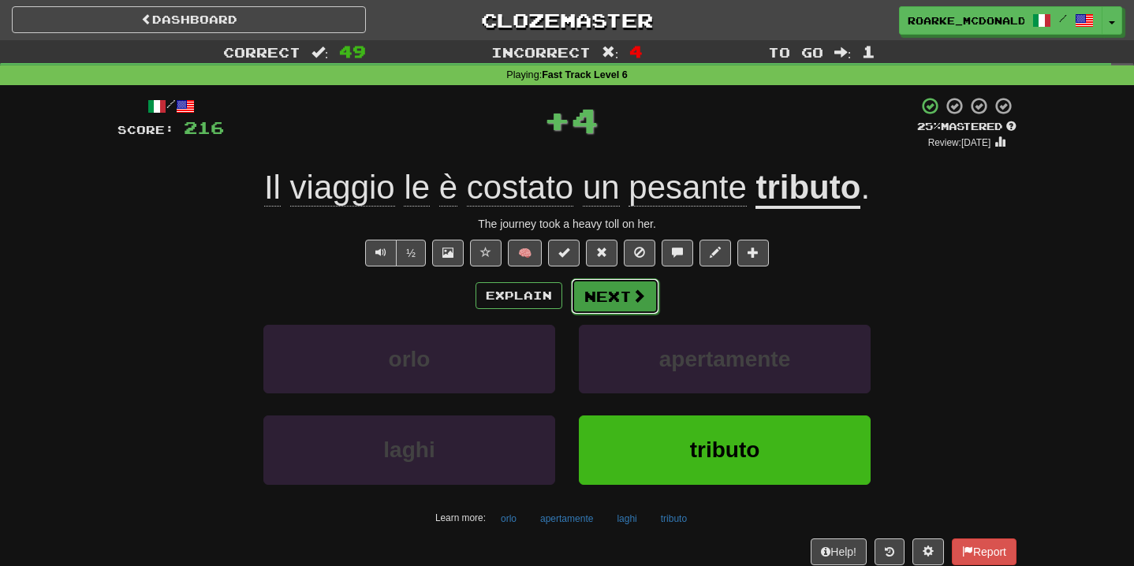
click at [641, 289] on span at bounding box center [638, 296] width 14 height 14
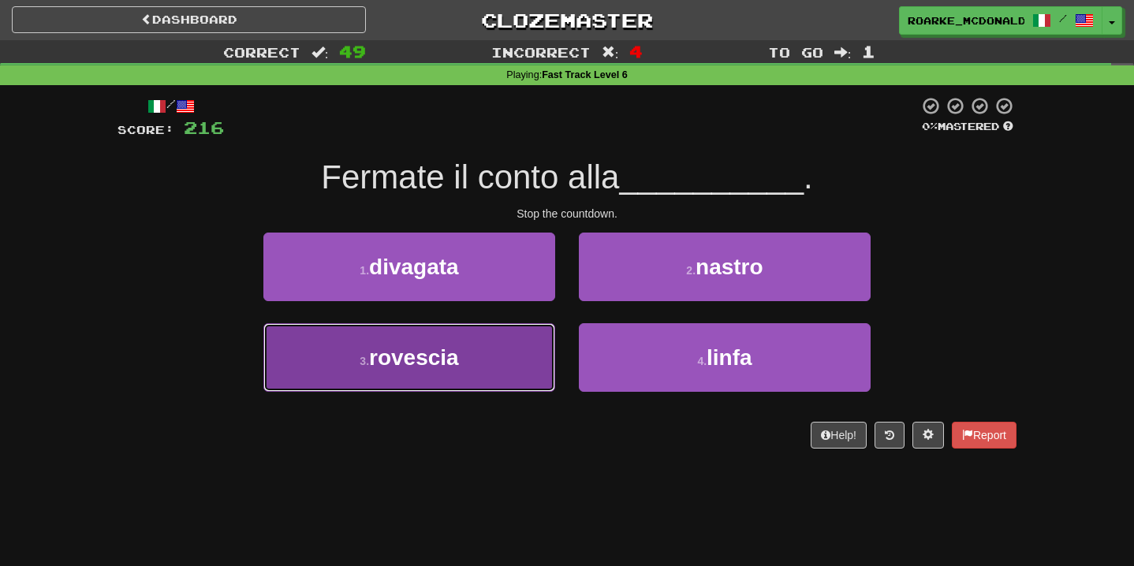
click at [493, 350] on button "3 . rovescia" at bounding box center [409, 357] width 292 height 69
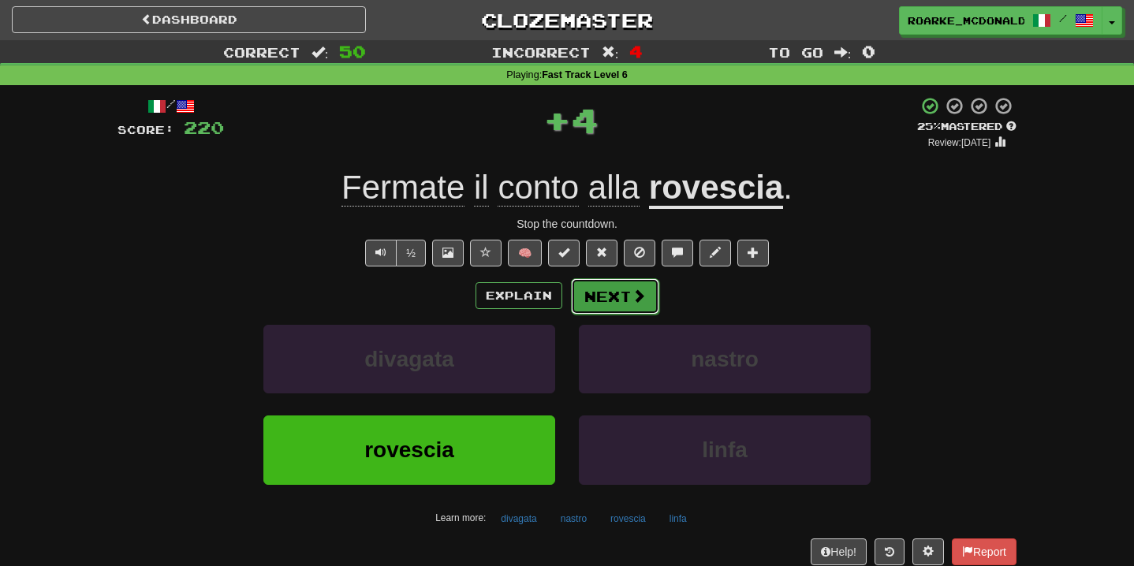
click at [612, 296] on button "Next" at bounding box center [615, 296] width 88 height 36
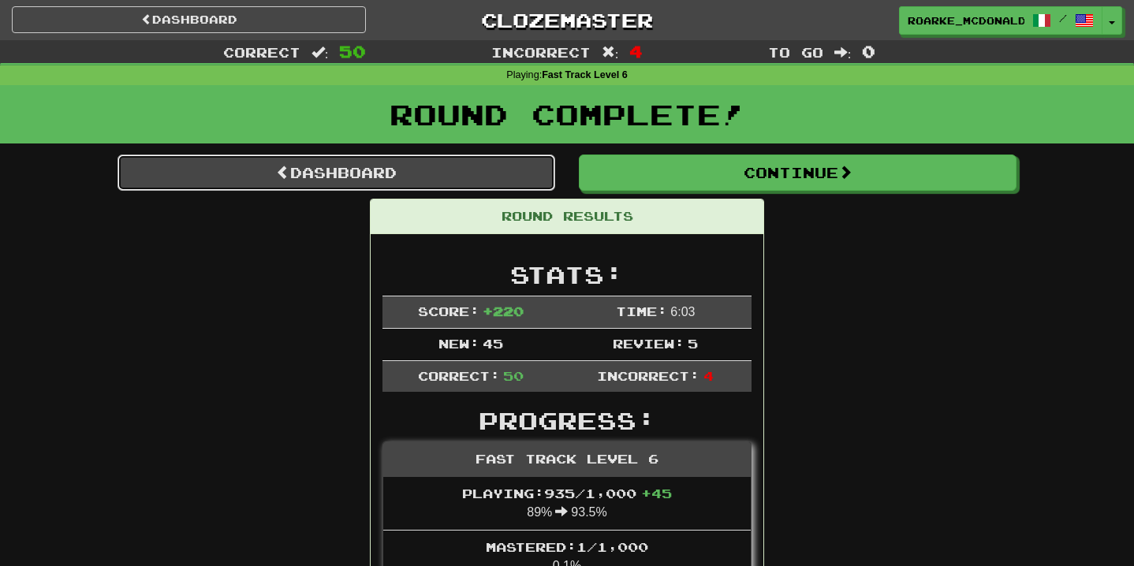
click at [407, 160] on link "Dashboard" at bounding box center [335, 172] width 437 height 36
